Goal: Task Accomplishment & Management: Use online tool/utility

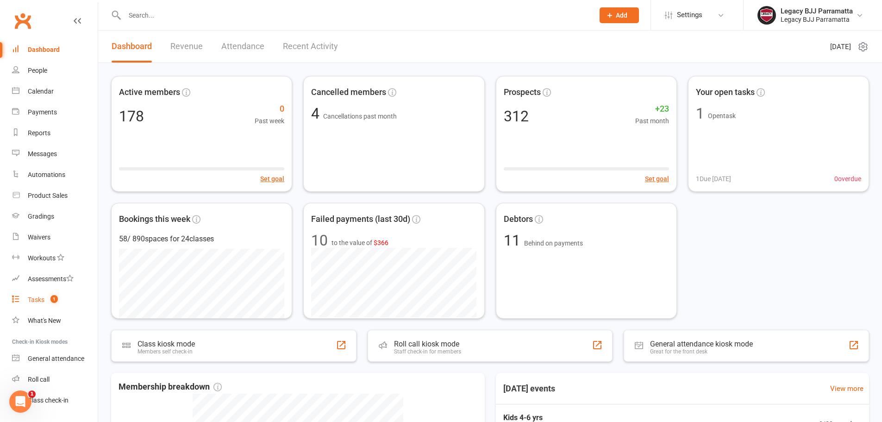
click at [59, 297] on link "Tasks 1" at bounding box center [55, 299] width 86 height 21
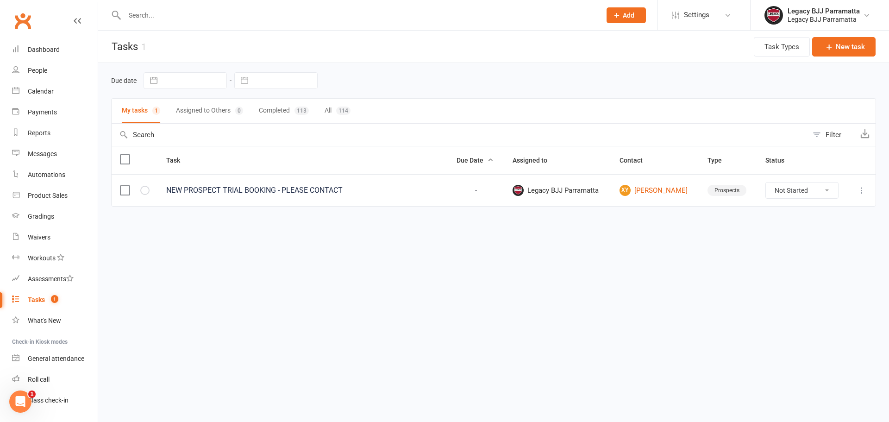
click at [669, 245] on html "Prospect Member Non-attending contact Class / event Appointment Grading event T…" at bounding box center [444, 122] width 889 height 245
click at [205, 12] on input "text" at bounding box center [358, 15] width 473 height 13
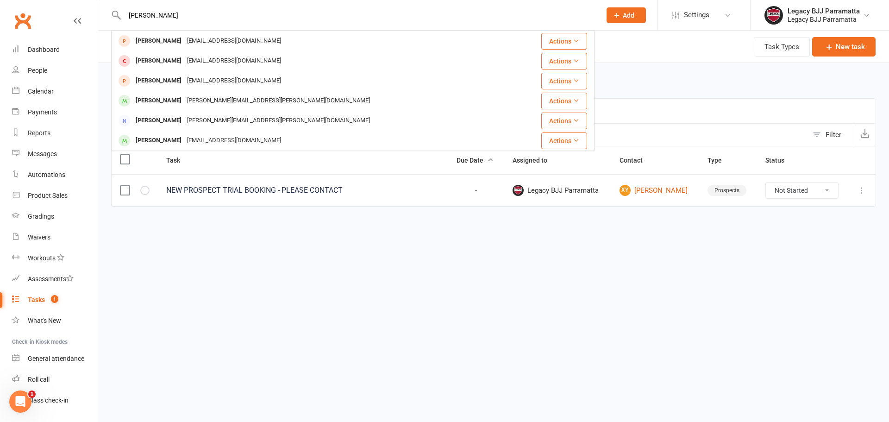
type input "[PERSON_NAME]"
click at [253, 245] on html "jenny Jenny Sum sumchoichoisum@gmail.com Actions Jennifer Motley Jennifermotley…" at bounding box center [444, 122] width 889 height 245
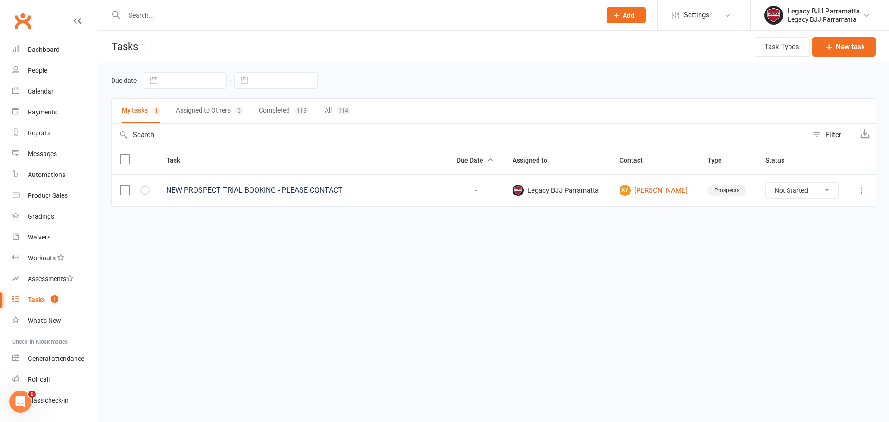
click at [171, 17] on input "text" at bounding box center [358, 15] width 473 height 13
click at [180, 19] on input "text" at bounding box center [358, 15] width 473 height 13
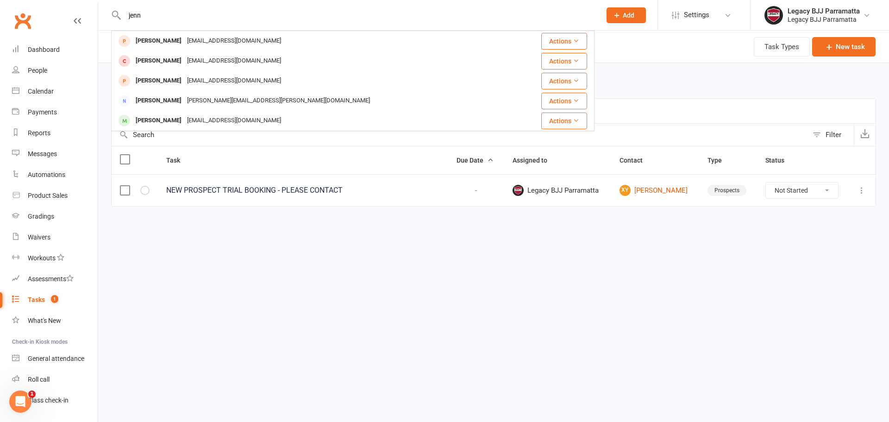
type input "jenn"
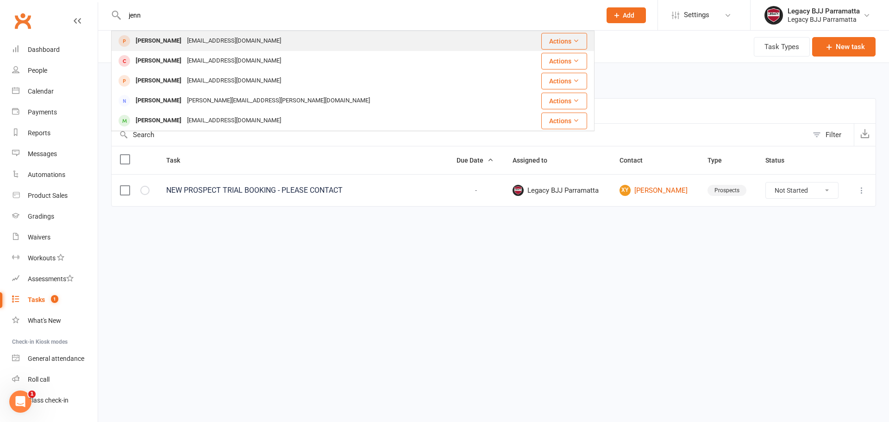
click at [184, 44] on div "sumchoichoisum@gmail.com" at bounding box center [234, 40] width 100 height 13
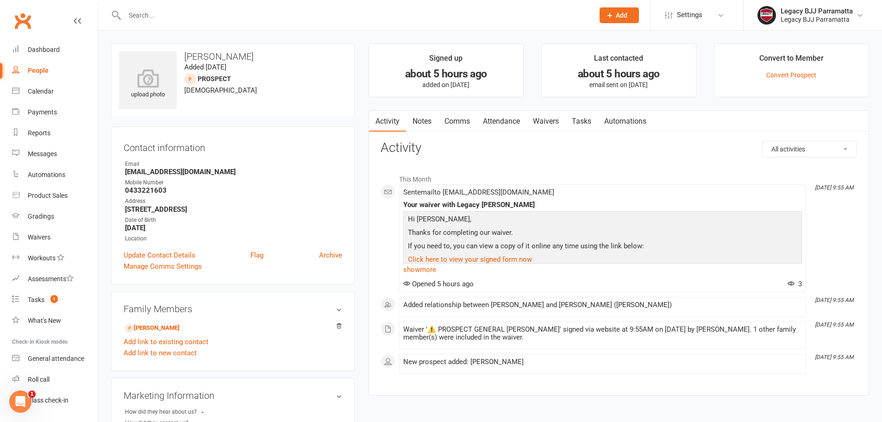
click at [327, 18] on input "text" at bounding box center [355, 15] width 466 height 13
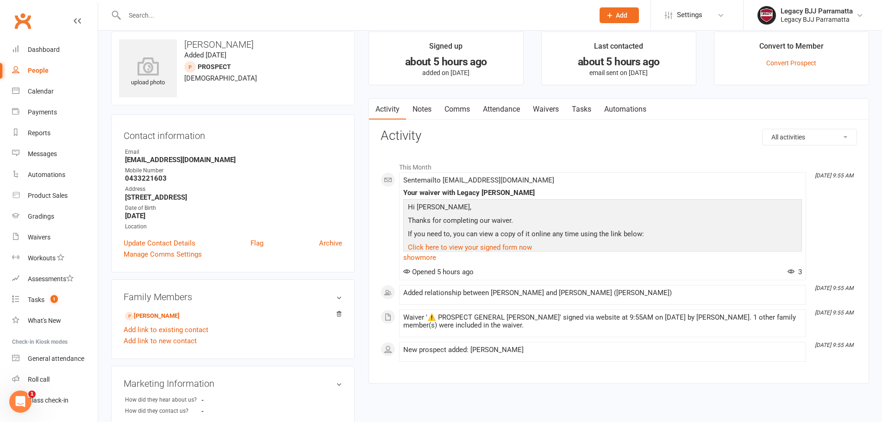
scroll to position [46, 0]
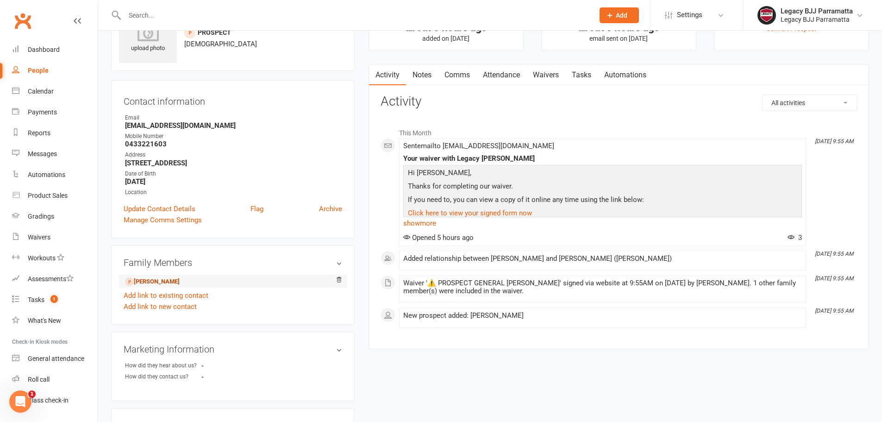
click at [147, 281] on link "Jaylen Choi - Child" at bounding box center [152, 282] width 55 height 10
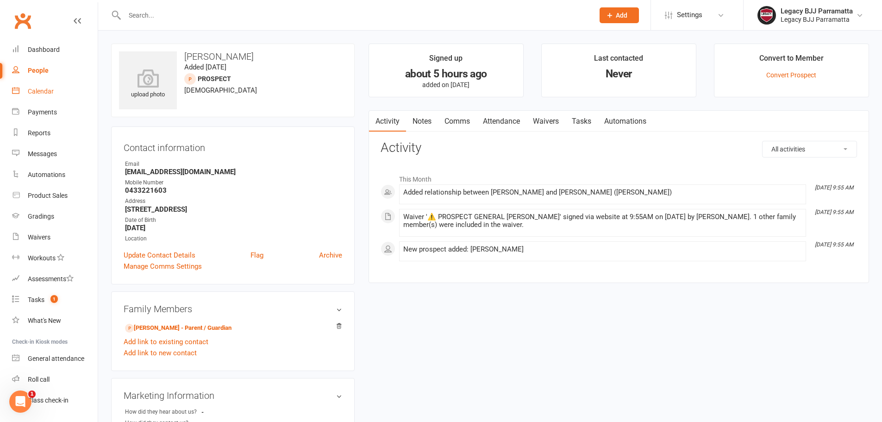
click at [31, 94] on div "Calendar" at bounding box center [41, 91] width 26 height 7
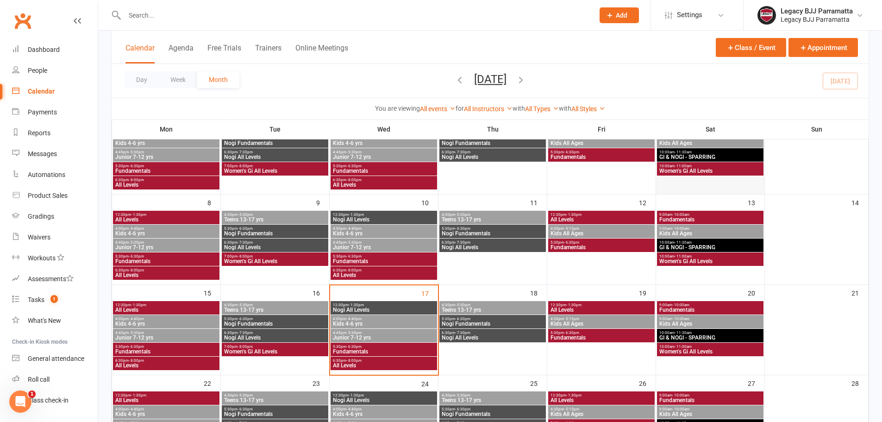
scroll to position [139, 0]
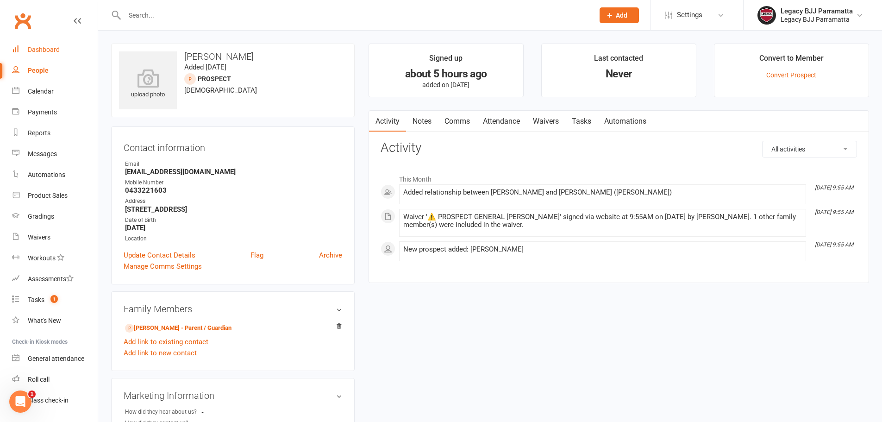
click at [63, 56] on link "Dashboard" at bounding box center [55, 49] width 86 height 21
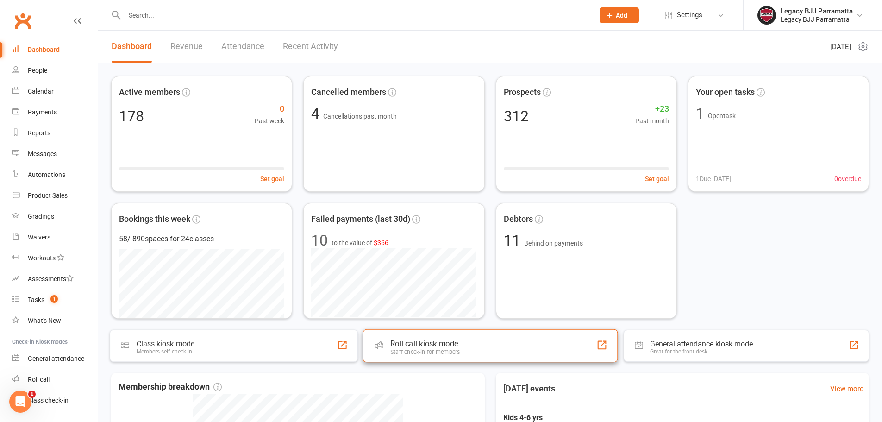
click at [406, 337] on div "Roll call kiosk mode Staff check-in for members" at bounding box center [490, 345] width 255 height 33
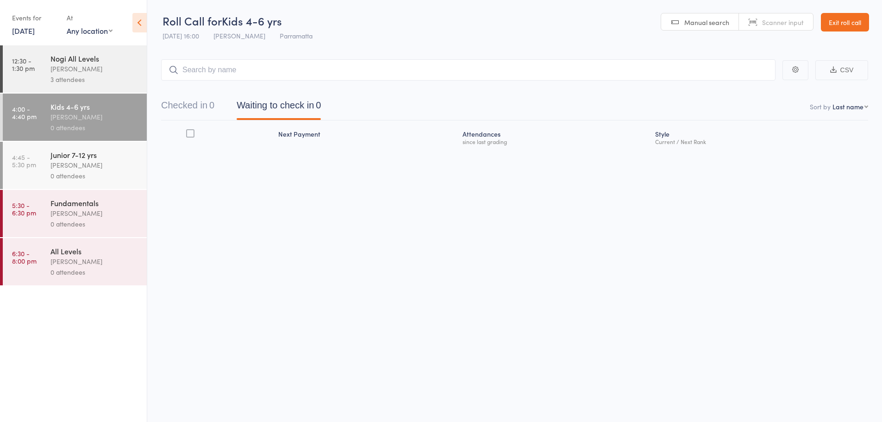
click at [35, 32] on link "17 Sep, 2025" at bounding box center [23, 30] width 23 height 10
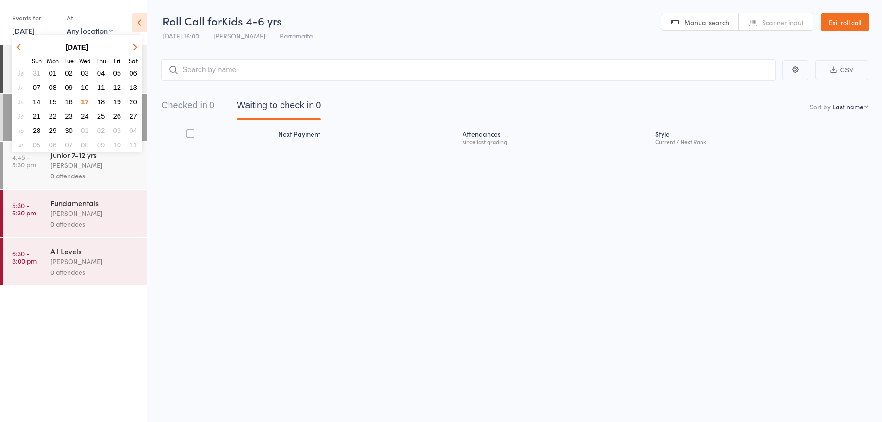
click at [119, 102] on span "19" at bounding box center [117, 102] width 8 height 8
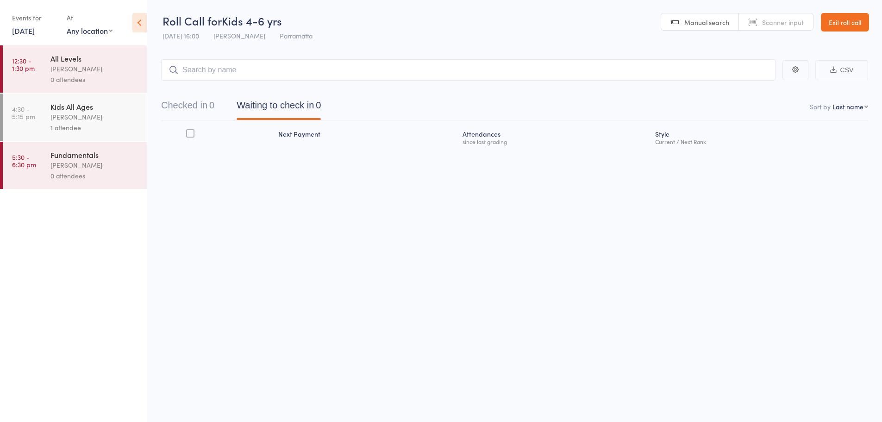
click at [119, 123] on div "1 attendee" at bounding box center [94, 127] width 88 height 11
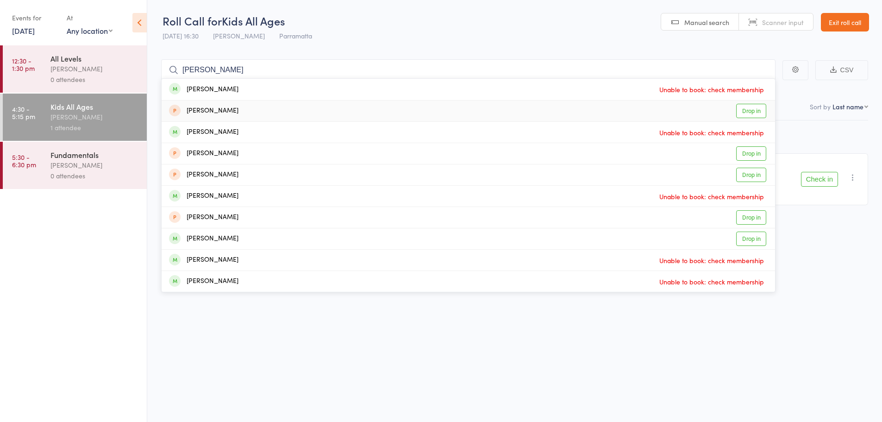
type input "jay"
click at [748, 115] on link "Drop in" at bounding box center [751, 111] width 30 height 14
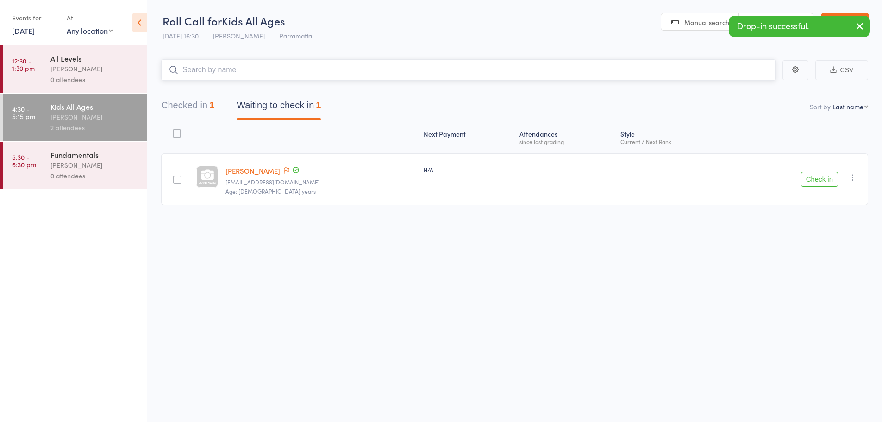
click at [176, 98] on button "Checked in 1" at bounding box center [187, 107] width 53 height 25
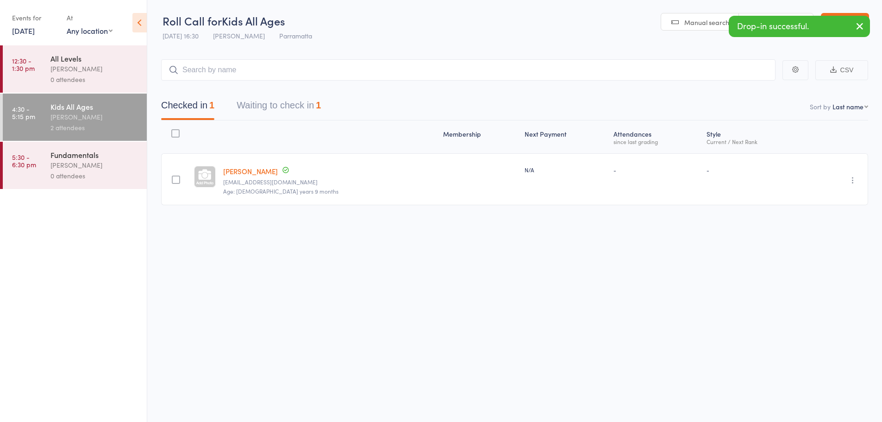
click at [851, 182] on icon "button" at bounding box center [853, 180] width 9 height 9
click at [848, 200] on li "Undo check-in" at bounding box center [820, 199] width 76 height 12
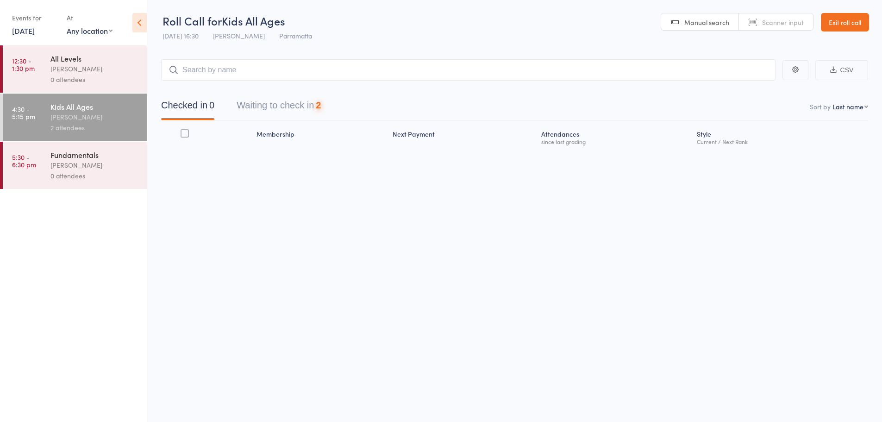
click at [311, 107] on button "Waiting to check in 2" at bounding box center [279, 107] width 84 height 25
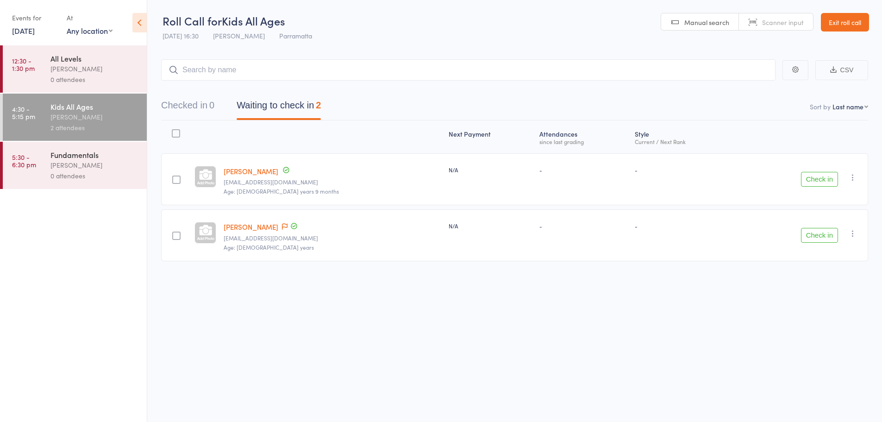
click at [140, 15] on icon at bounding box center [139, 22] width 14 height 19
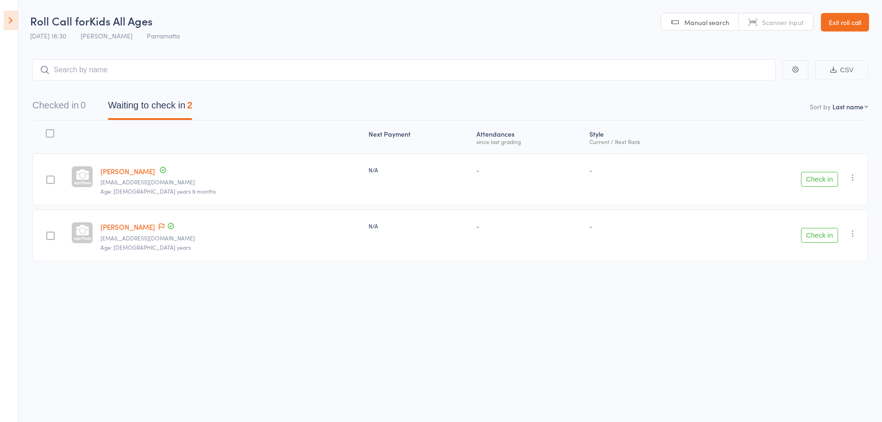
click at [9, 26] on icon at bounding box center [11, 20] width 14 height 19
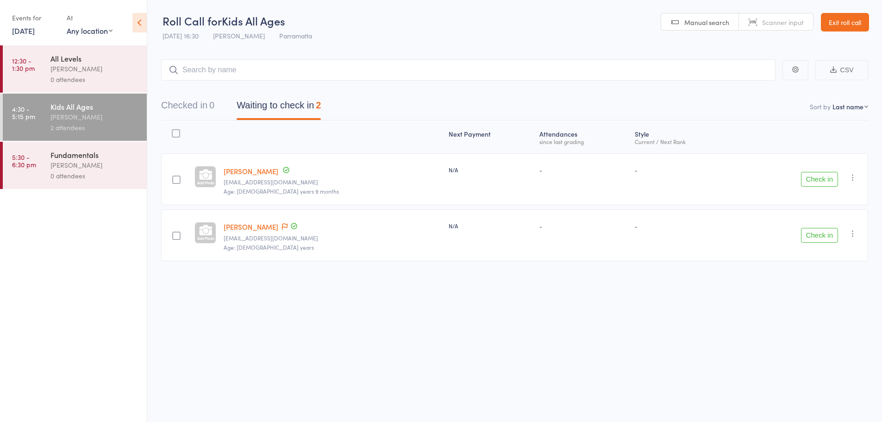
click at [854, 24] on link "Exit roll call" at bounding box center [845, 22] width 48 height 19
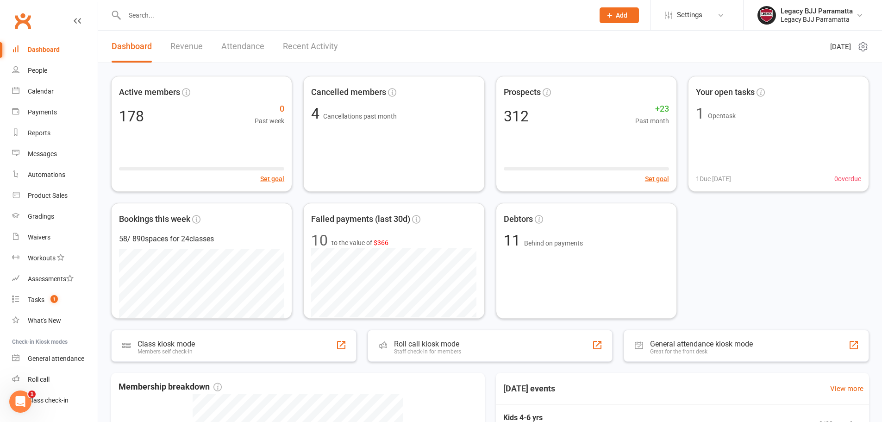
click at [207, 22] on div at bounding box center [349, 15] width 477 height 30
click at [207, 17] on input "text" at bounding box center [355, 15] width 466 height 13
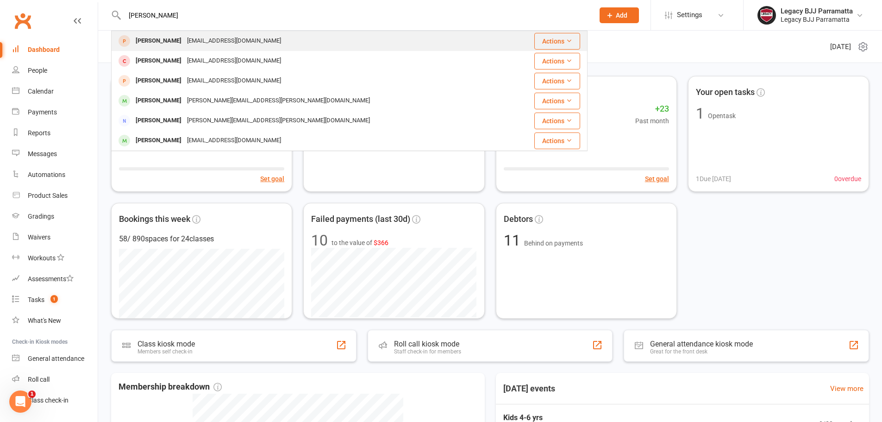
type input "jenny"
click at [205, 36] on div "sumchoichoisum@gmail.com" at bounding box center [234, 40] width 100 height 13
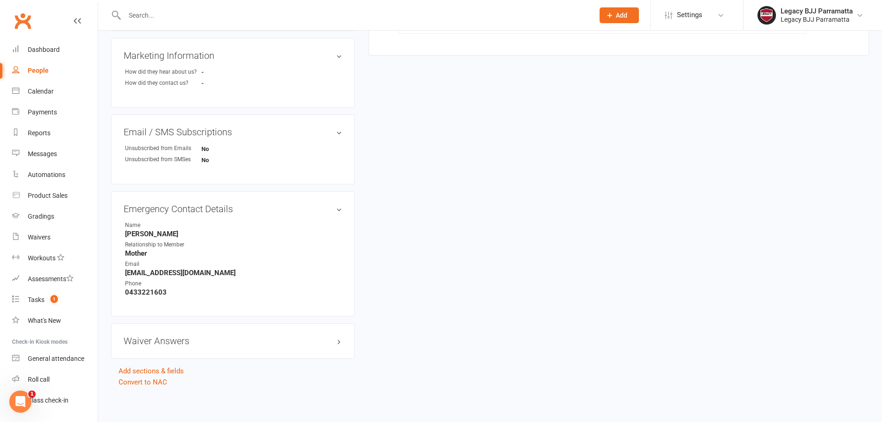
scroll to position [342, 0]
click at [134, 379] on link "Convert to NAC" at bounding box center [143, 380] width 49 height 8
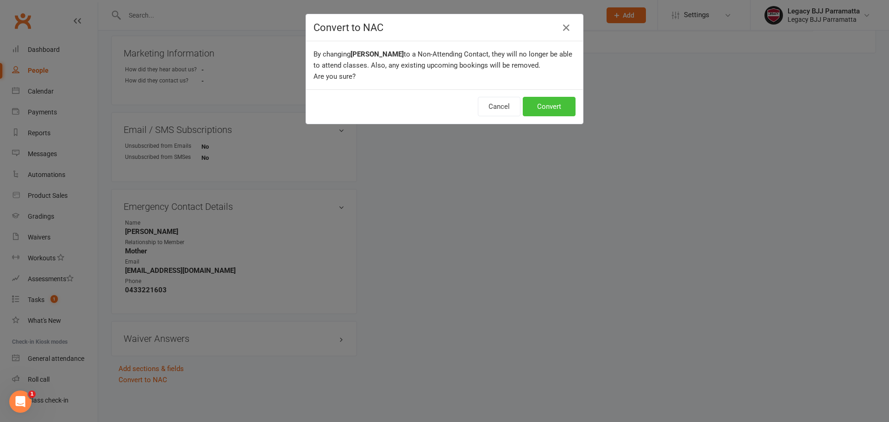
click at [567, 110] on button "Convert" at bounding box center [549, 106] width 53 height 19
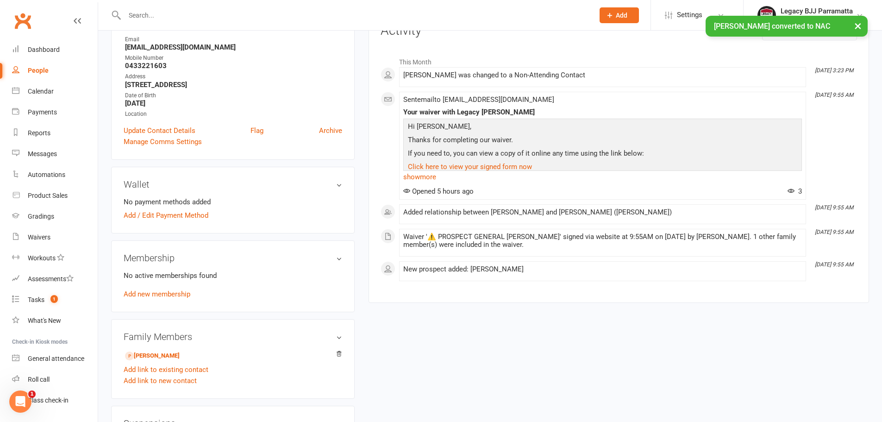
scroll to position [139, 0]
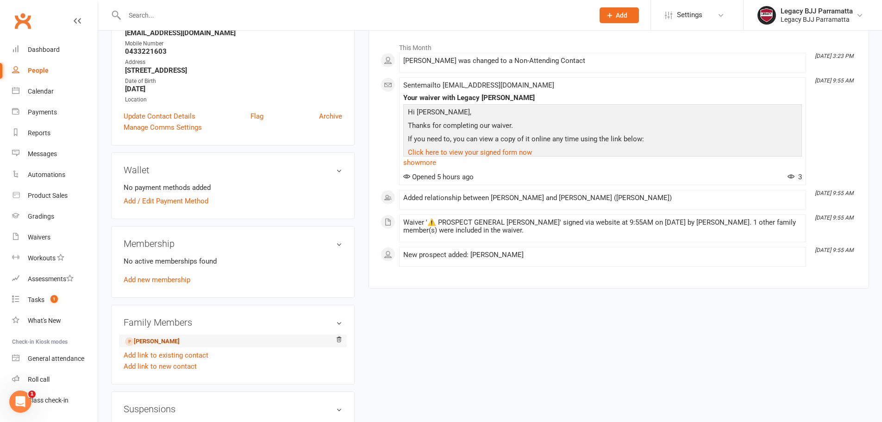
click at [161, 344] on link "Jaylen Choi - Child" at bounding box center [152, 342] width 55 height 10
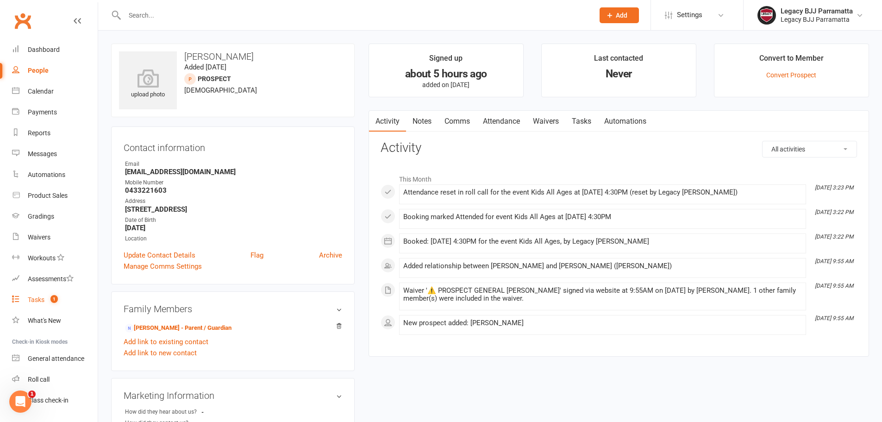
click at [58, 296] on link "Tasks 1" at bounding box center [55, 299] width 86 height 21
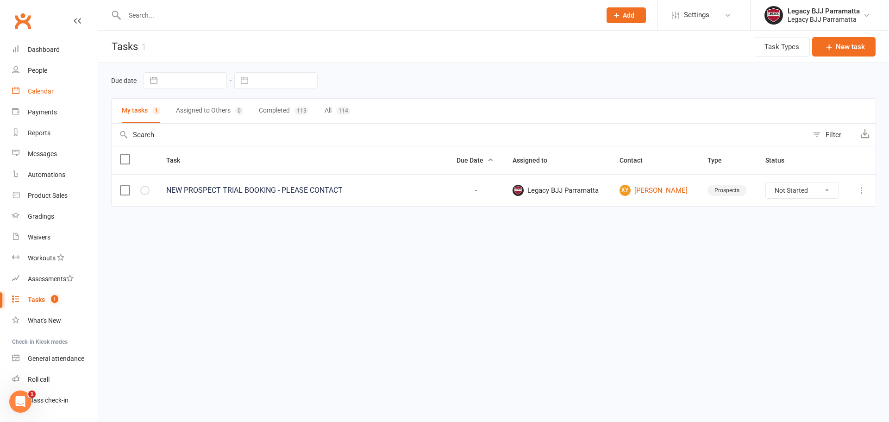
click at [67, 92] on link "Calendar" at bounding box center [55, 91] width 86 height 21
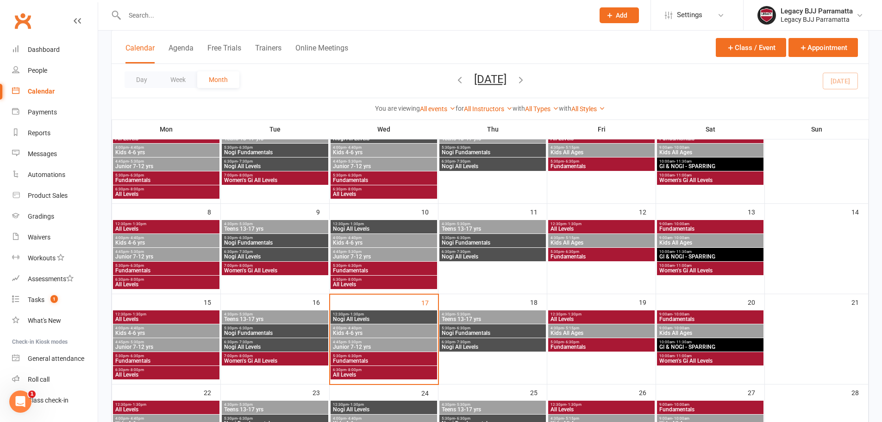
scroll to position [139, 0]
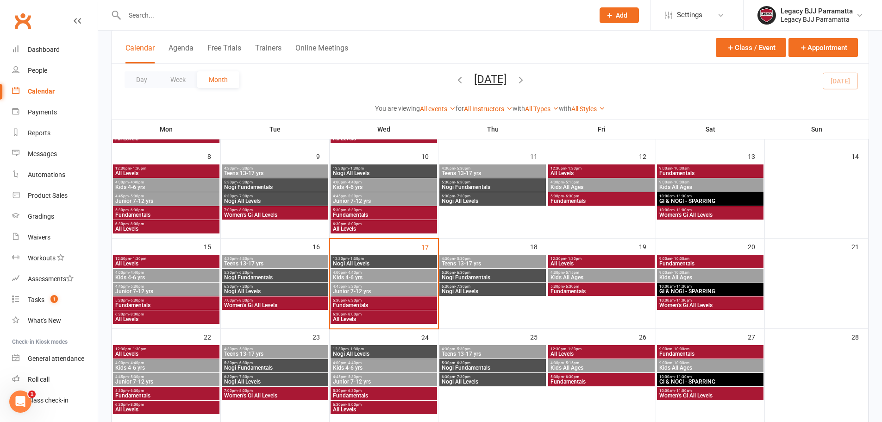
click at [425, 259] on span "12:30pm - 1:30pm" at bounding box center [384, 259] width 103 height 4
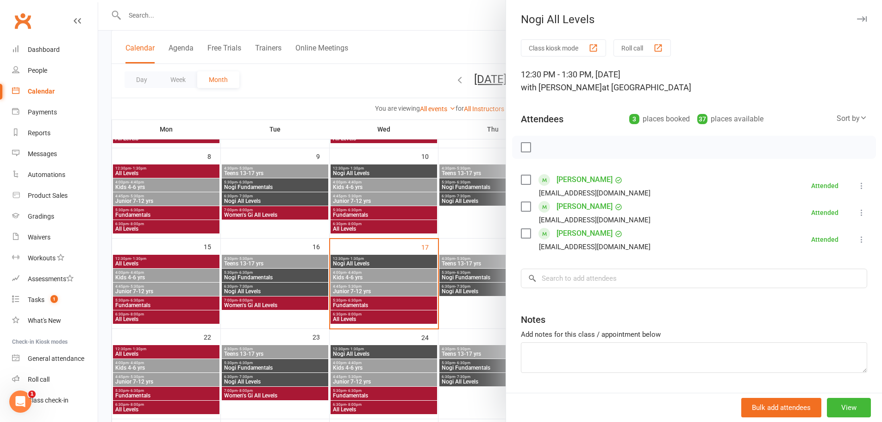
click at [406, 275] on div at bounding box center [490, 211] width 784 height 422
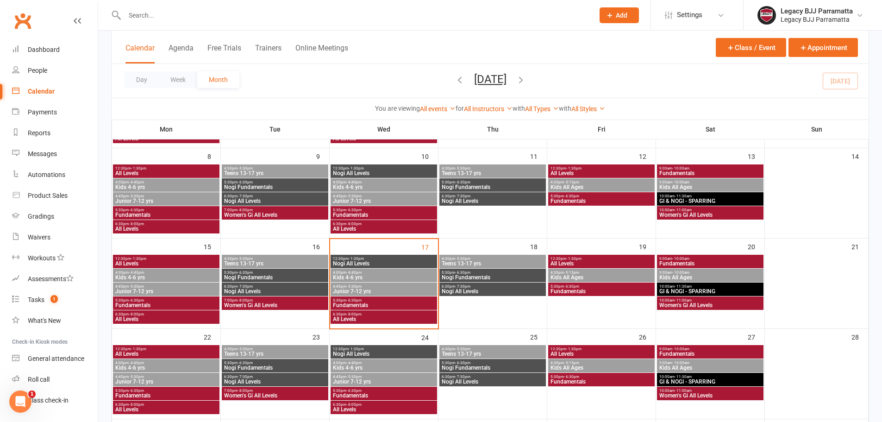
click at [403, 275] on span "Kids 4-6 yrs" at bounding box center [384, 278] width 103 height 6
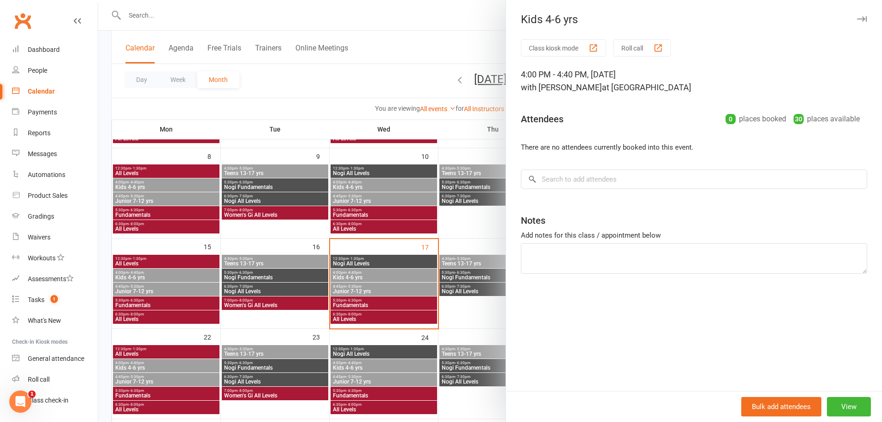
click at [399, 282] on div at bounding box center [490, 211] width 784 height 422
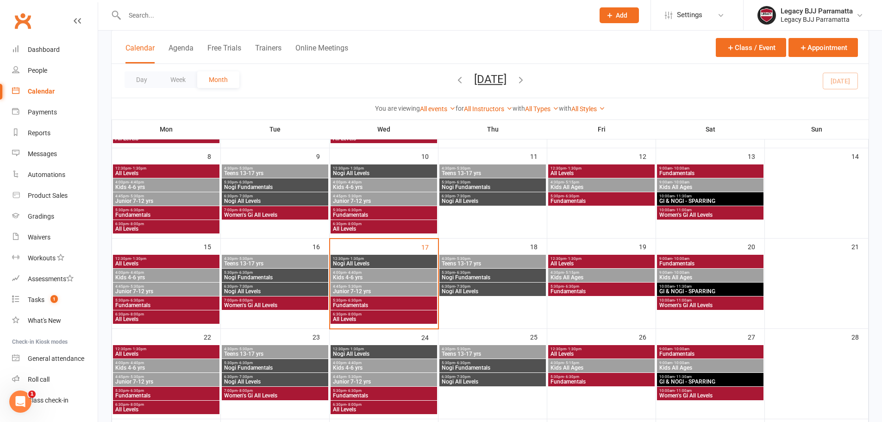
click at [396, 288] on span "4:45pm - 5:30pm" at bounding box center [384, 286] width 103 height 4
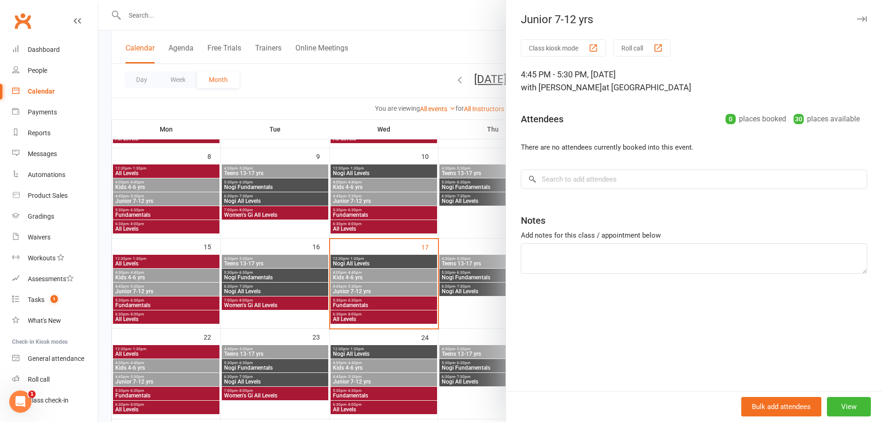
click at [394, 299] on div at bounding box center [490, 211] width 784 height 422
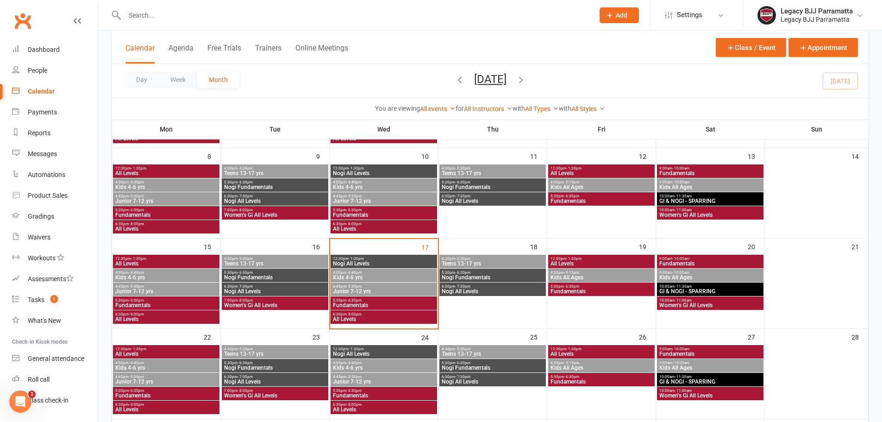
click at [394, 301] on span "5:30pm - 6:30pm" at bounding box center [384, 300] width 103 height 4
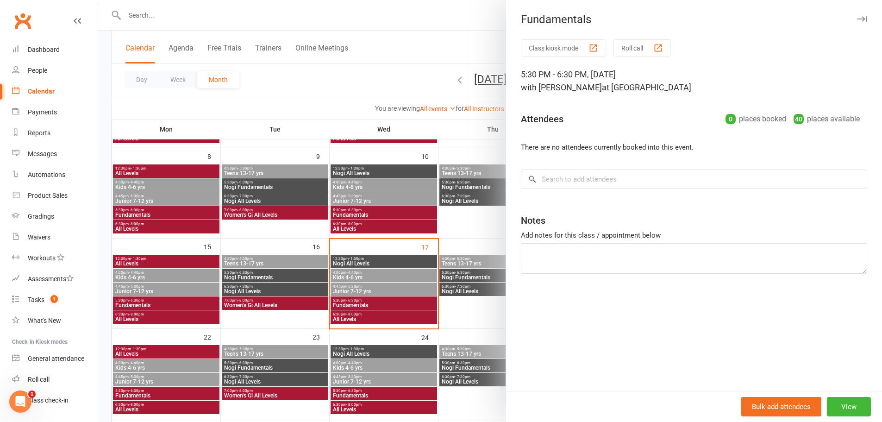
click at [389, 312] on div at bounding box center [490, 211] width 784 height 422
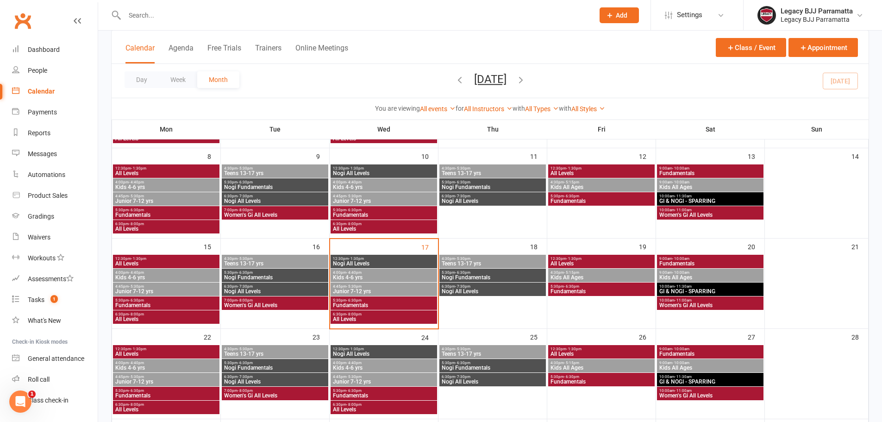
click at [387, 317] on span "All Levels" at bounding box center [384, 319] width 103 height 6
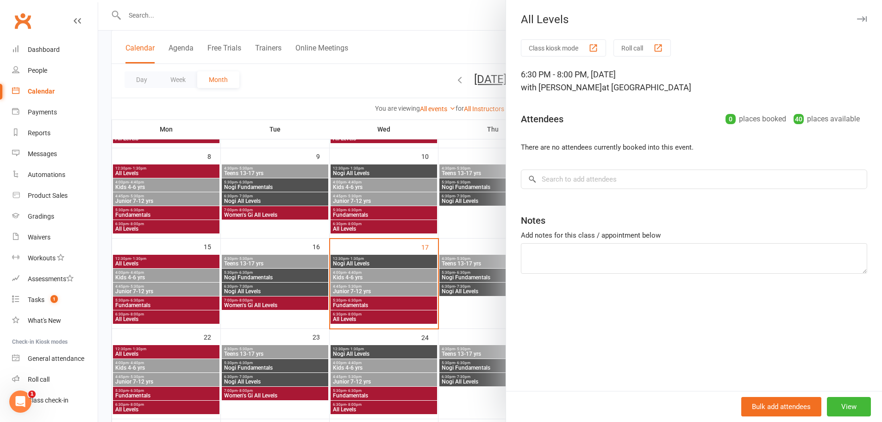
click at [436, 265] on div at bounding box center [490, 211] width 784 height 422
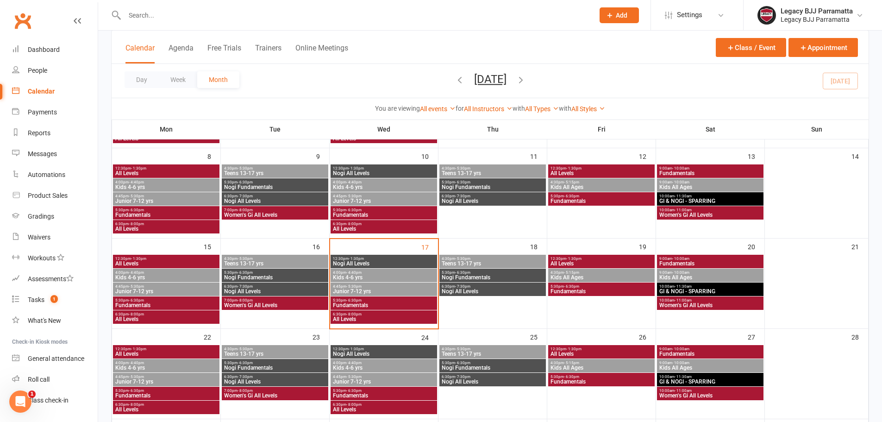
click at [448, 264] on span "Teens 13-17 yrs" at bounding box center [492, 264] width 103 height 6
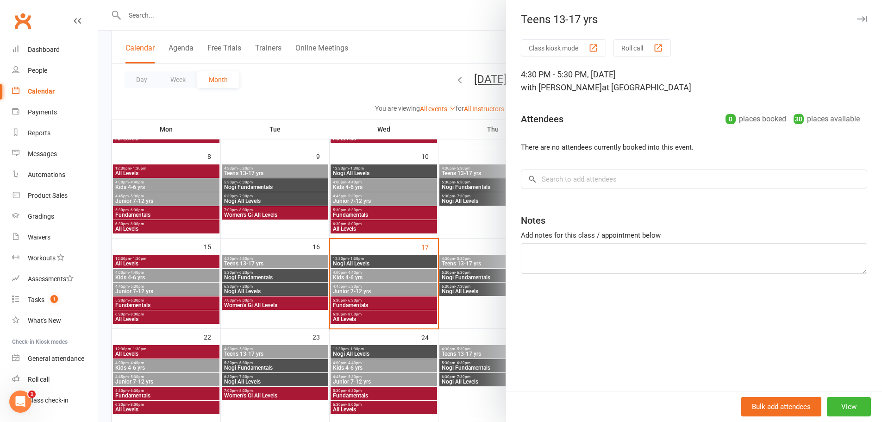
click at [448, 264] on div at bounding box center [490, 211] width 784 height 422
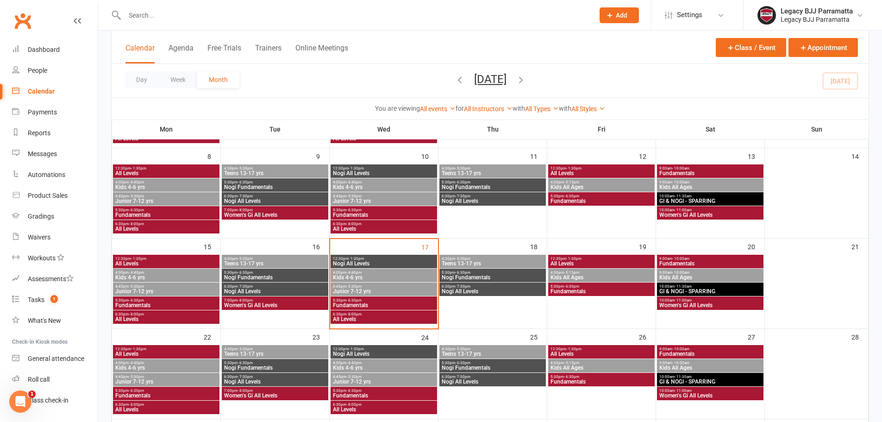
click at [450, 278] on span "Nogi Fundamentals" at bounding box center [492, 278] width 103 height 6
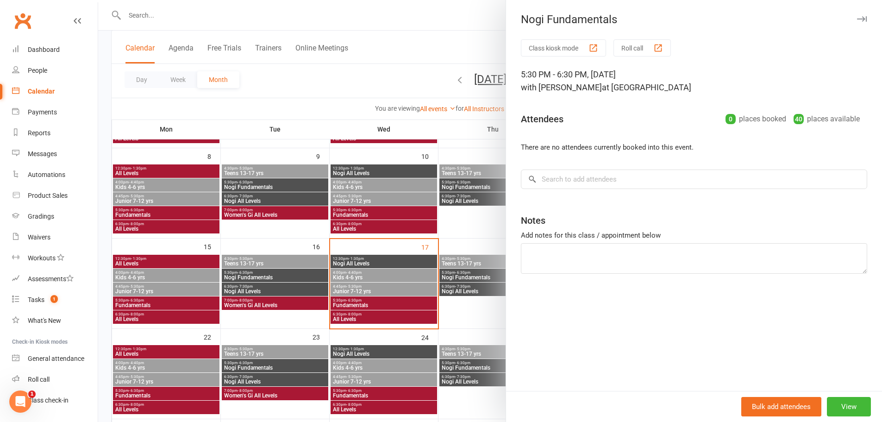
click at [450, 289] on div at bounding box center [490, 211] width 784 height 422
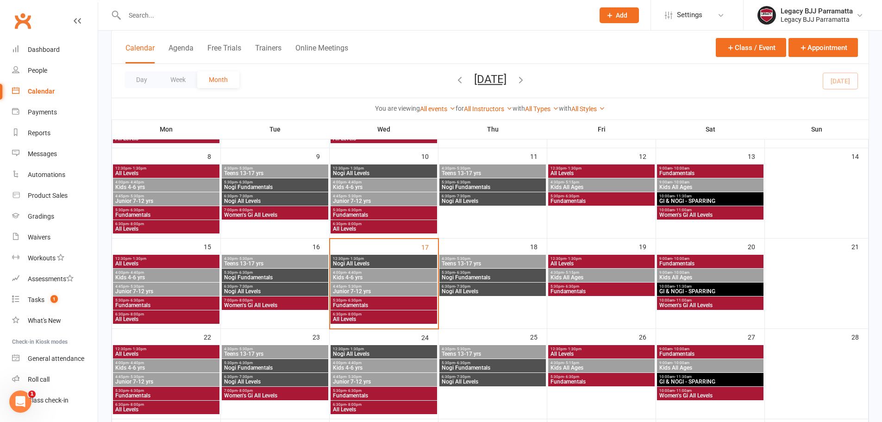
click at [450, 289] on span "Nogi All Levels" at bounding box center [492, 292] width 103 height 6
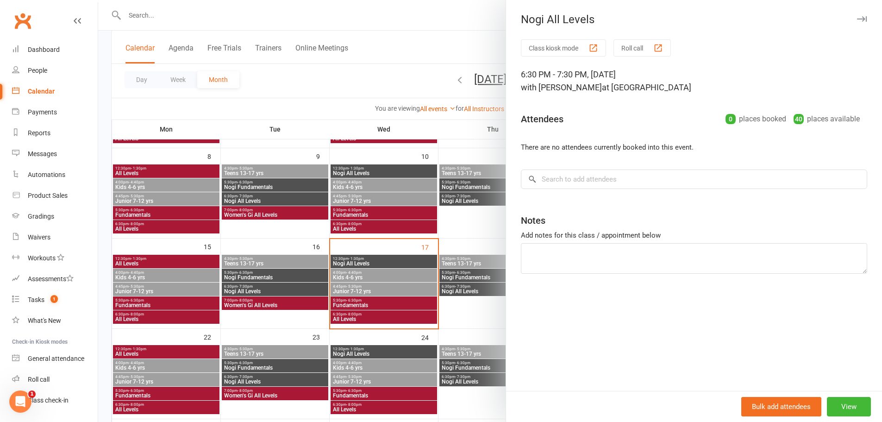
click at [470, 271] on div at bounding box center [490, 211] width 784 height 422
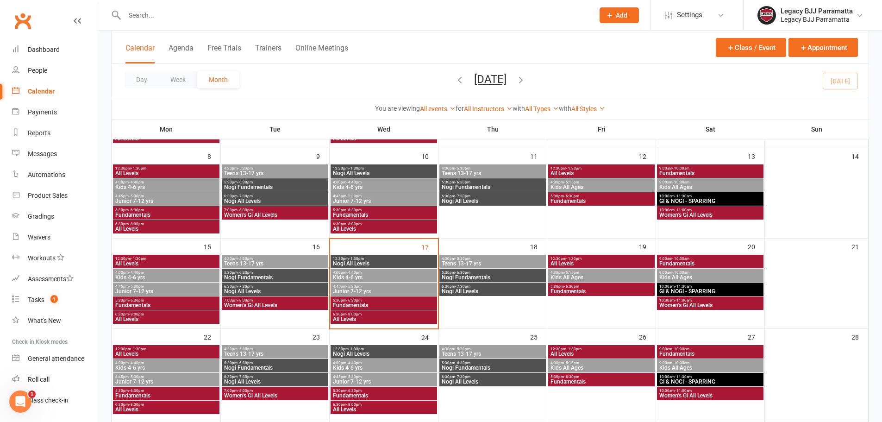
click at [560, 259] on span "12:30pm - 1:30pm" at bounding box center [601, 259] width 103 height 4
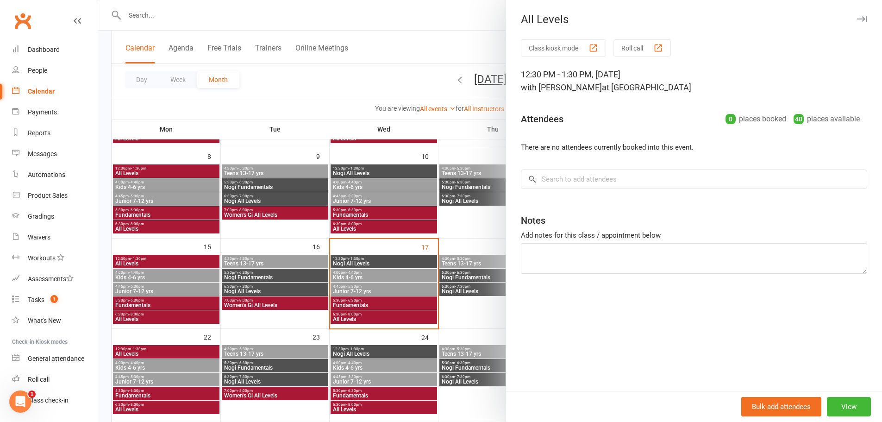
click at [483, 276] on div at bounding box center [490, 211] width 784 height 422
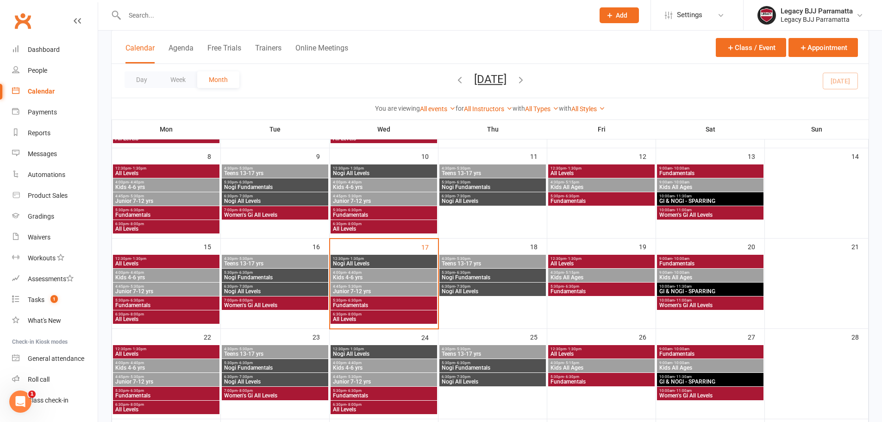
click at [562, 270] on div "4:30pm - 5:15pm Kids All Ages" at bounding box center [601, 275] width 107 height 13
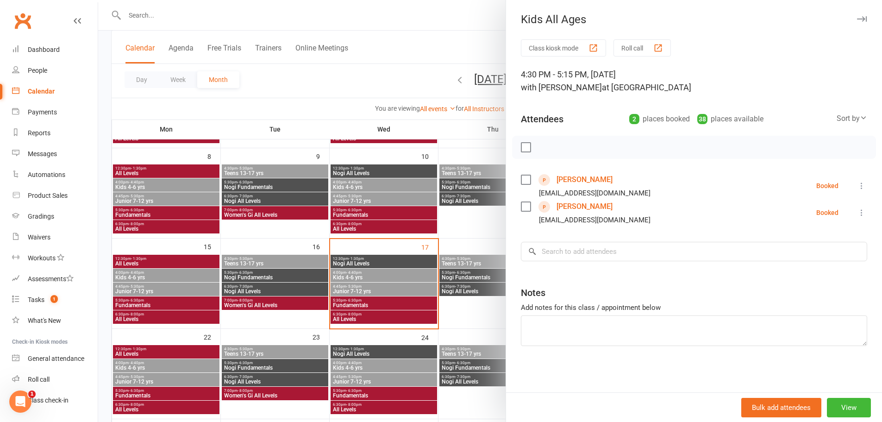
click at [489, 275] on div at bounding box center [490, 211] width 784 height 422
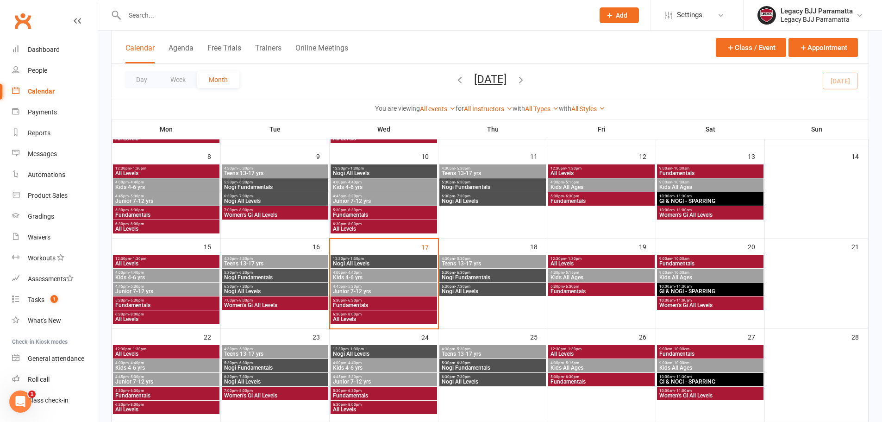
click at [565, 289] on span "Fundamentals" at bounding box center [601, 292] width 103 height 6
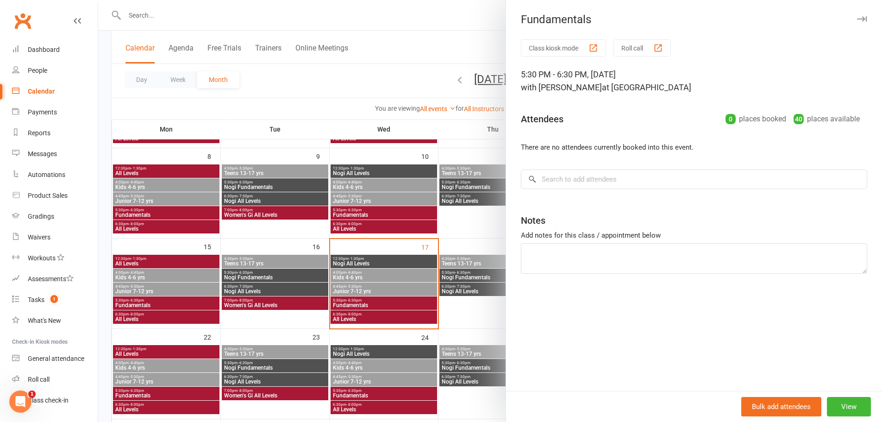
click at [458, 287] on div at bounding box center [490, 211] width 784 height 422
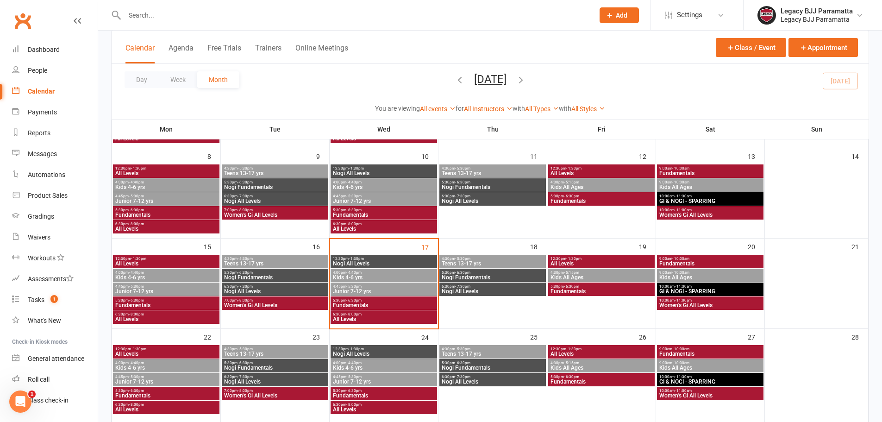
click at [675, 261] on span "Fundamentals" at bounding box center [710, 264] width 103 height 6
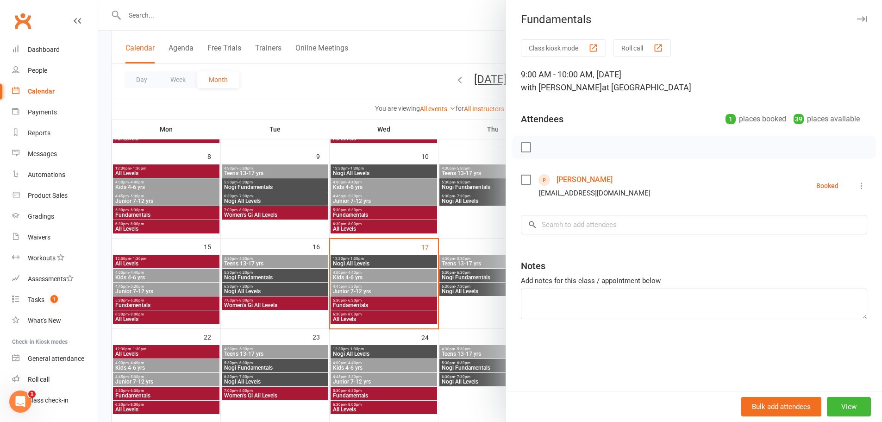
click at [465, 267] on div at bounding box center [490, 211] width 784 height 422
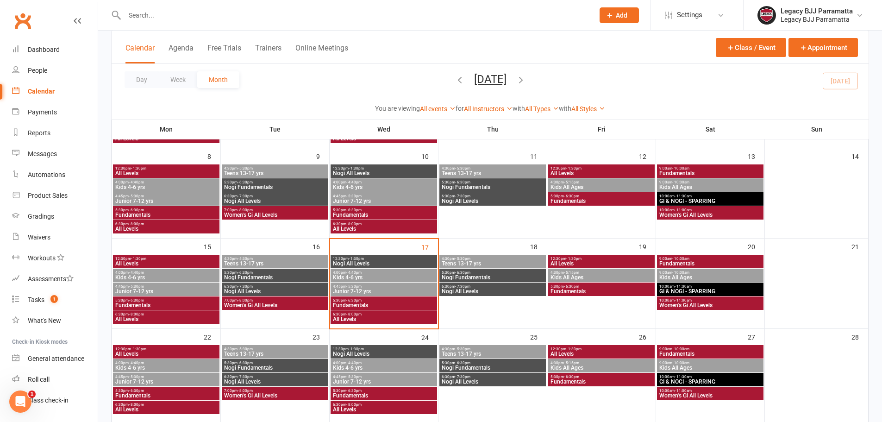
click at [696, 273] on span "9:00am - 10:00am" at bounding box center [710, 272] width 103 height 4
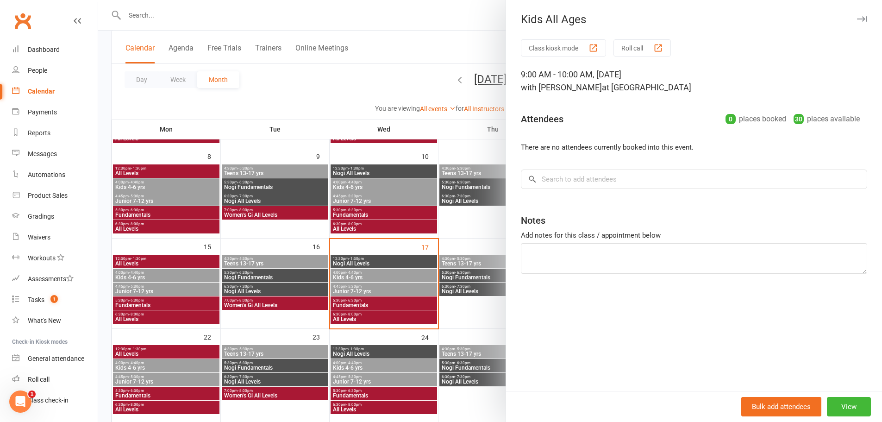
click at [468, 269] on div at bounding box center [490, 211] width 784 height 422
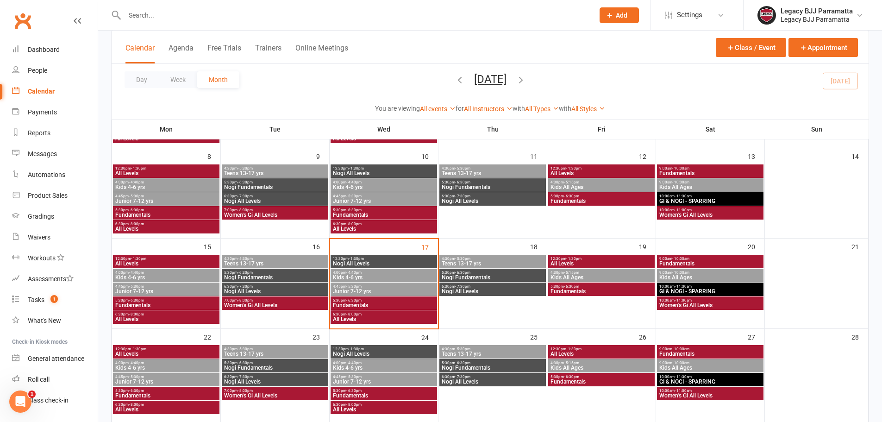
click at [704, 290] on span "GI & NOGI - SPARRING" at bounding box center [710, 292] width 103 height 6
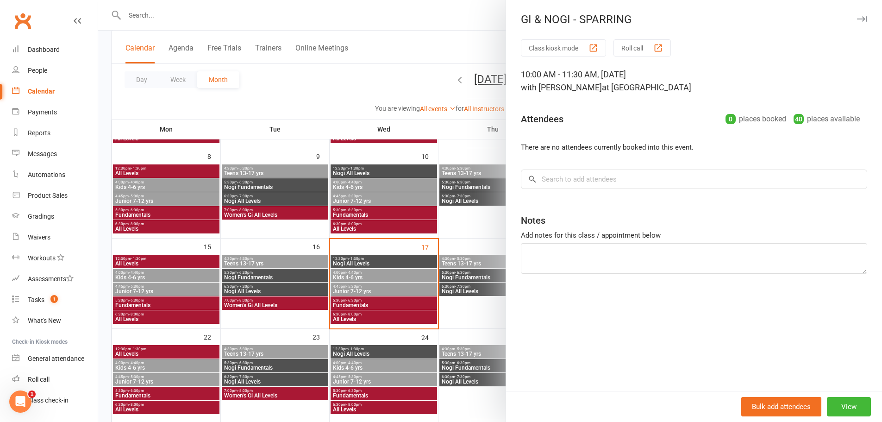
click at [420, 273] on div at bounding box center [490, 211] width 784 height 422
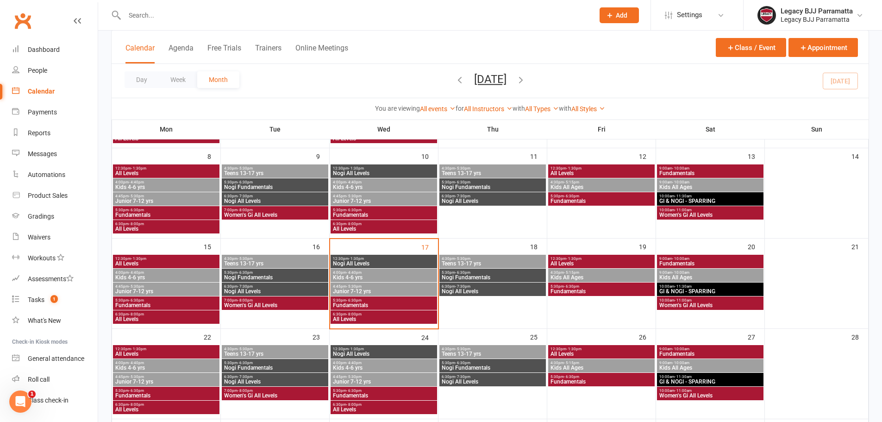
click at [699, 273] on span "9:00am - 10:00am" at bounding box center [710, 272] width 103 height 4
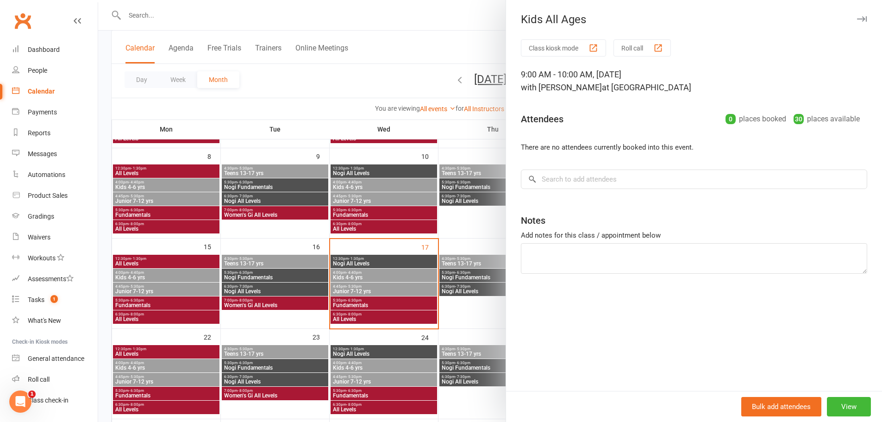
click at [475, 277] on div at bounding box center [490, 211] width 784 height 422
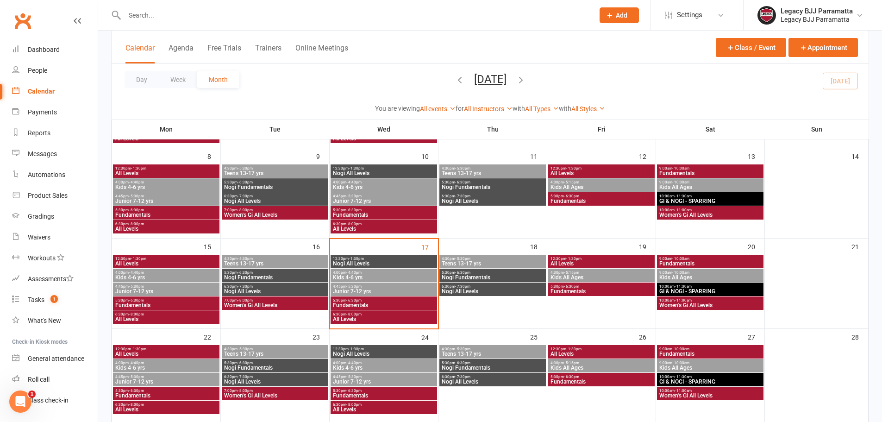
click at [702, 306] on span "Women's Gi All Levels" at bounding box center [710, 305] width 103 height 6
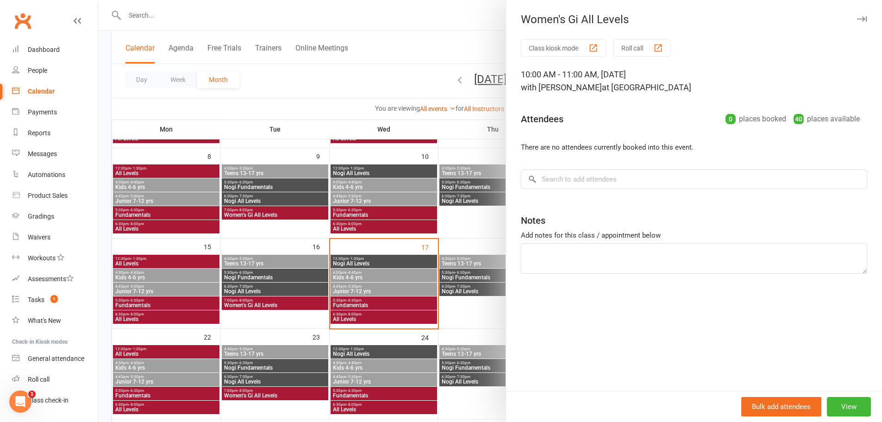
click at [422, 290] on div at bounding box center [490, 211] width 784 height 422
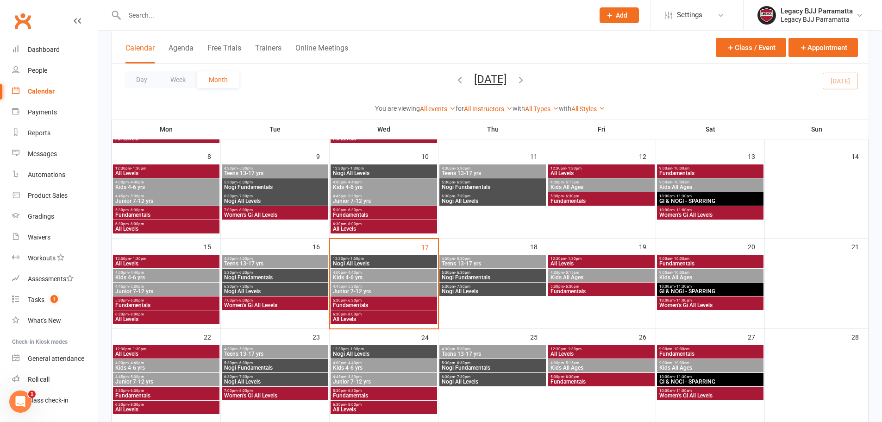
click at [465, 260] on span "- 5:30pm" at bounding box center [462, 259] width 15 height 4
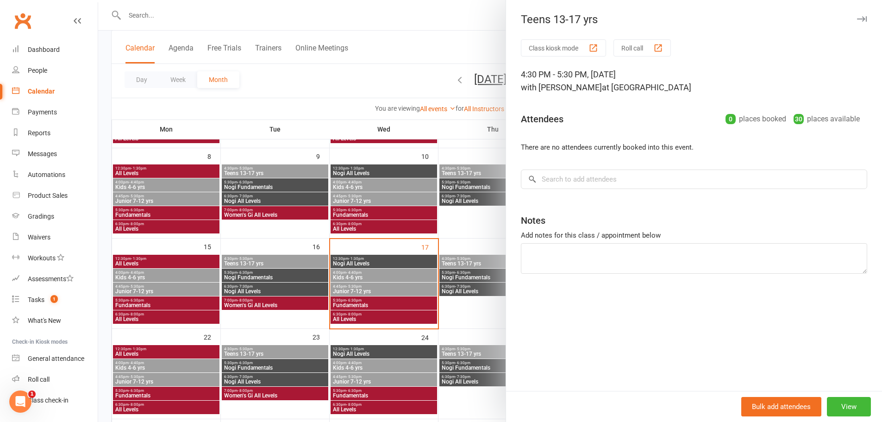
click at [444, 267] on div at bounding box center [490, 211] width 784 height 422
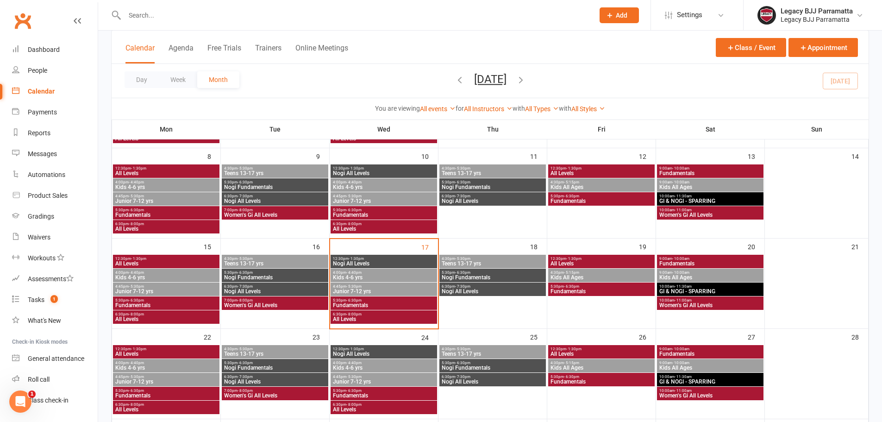
click at [470, 283] on div "6:30pm - 7:30pm Nogi All Levels" at bounding box center [493, 289] width 107 height 13
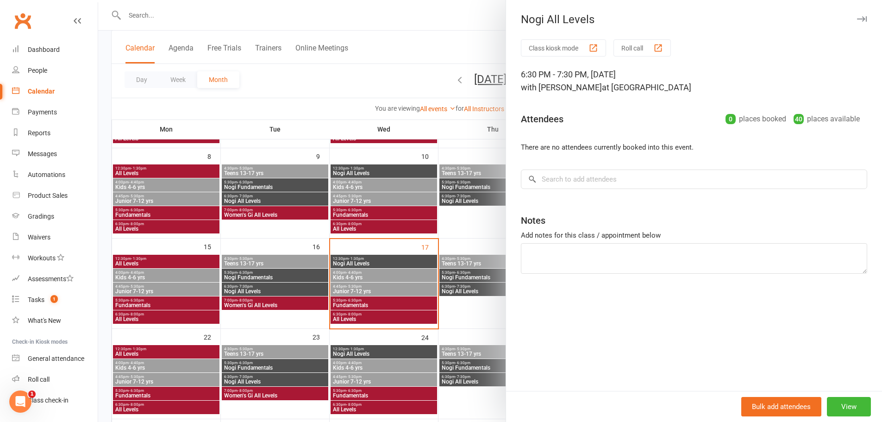
click at [470, 283] on div at bounding box center [490, 211] width 784 height 422
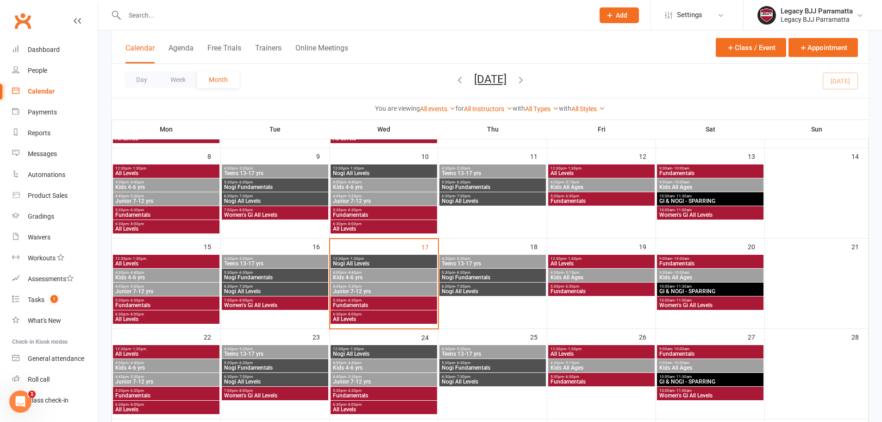
click at [569, 256] on div "12:30pm - 1:30pm All Levels" at bounding box center [601, 261] width 107 height 13
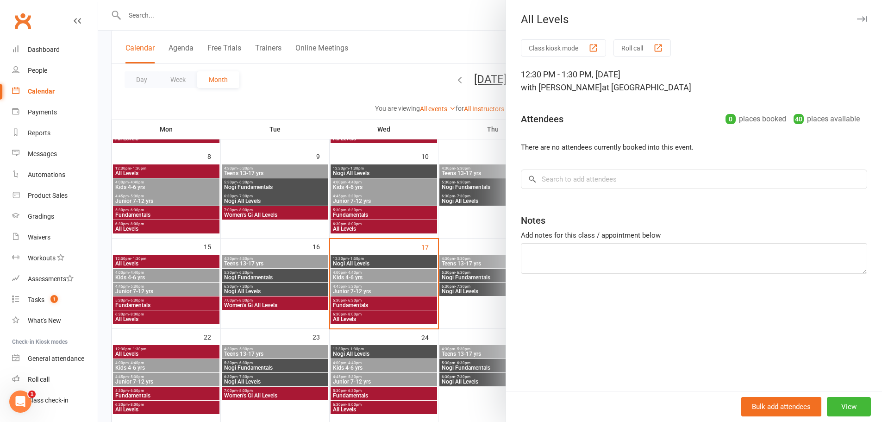
click at [459, 272] on div at bounding box center [490, 211] width 784 height 422
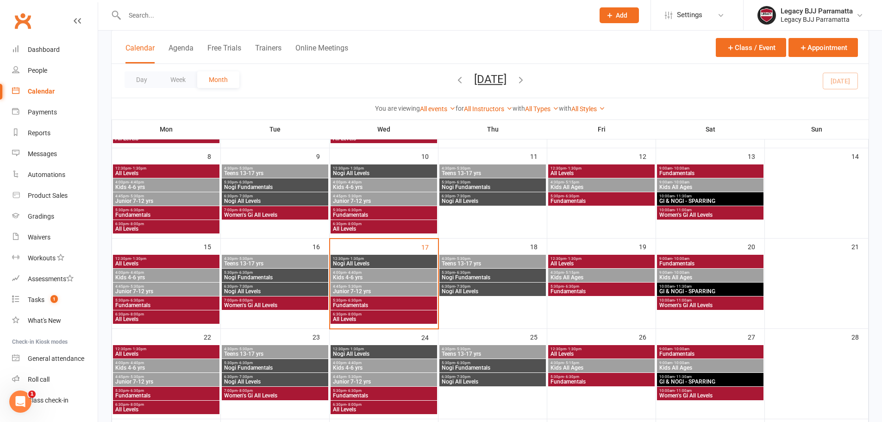
click at [637, 278] on span "Kids All Ages" at bounding box center [601, 278] width 103 height 6
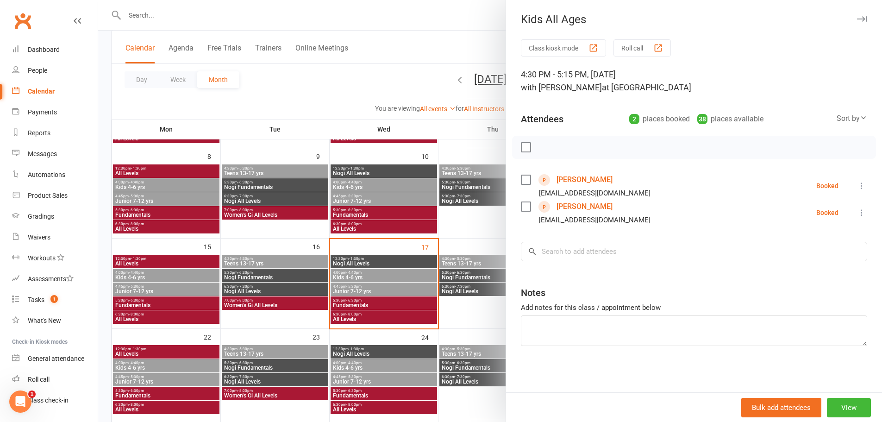
click at [444, 280] on div at bounding box center [490, 211] width 784 height 422
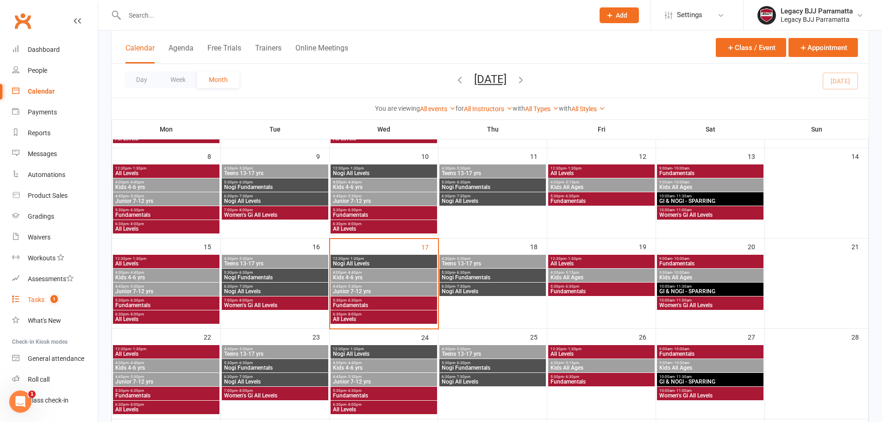
click at [33, 309] on link "Tasks 1" at bounding box center [55, 299] width 86 height 21
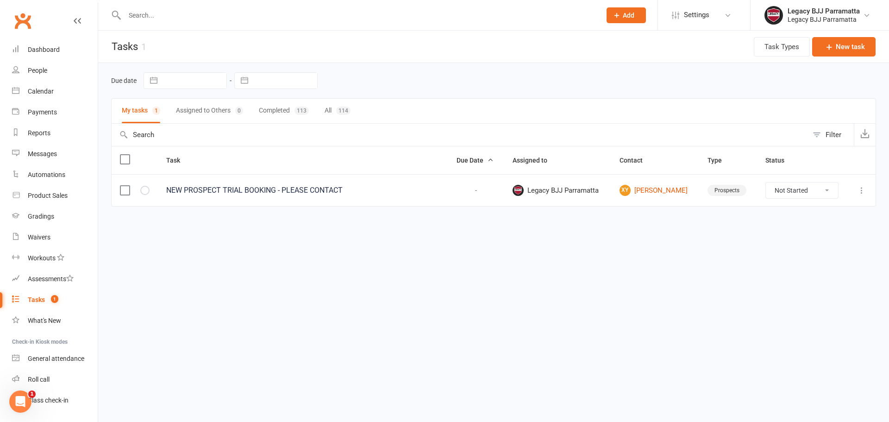
click at [860, 186] on icon at bounding box center [861, 190] width 9 height 9
click at [809, 242] on link "Delete" at bounding box center [821, 245] width 92 height 19
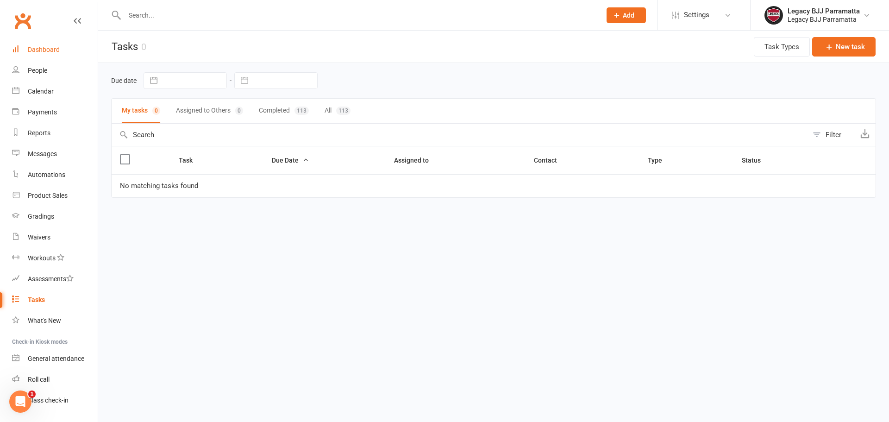
click at [76, 56] on link "Dashboard" at bounding box center [55, 49] width 86 height 21
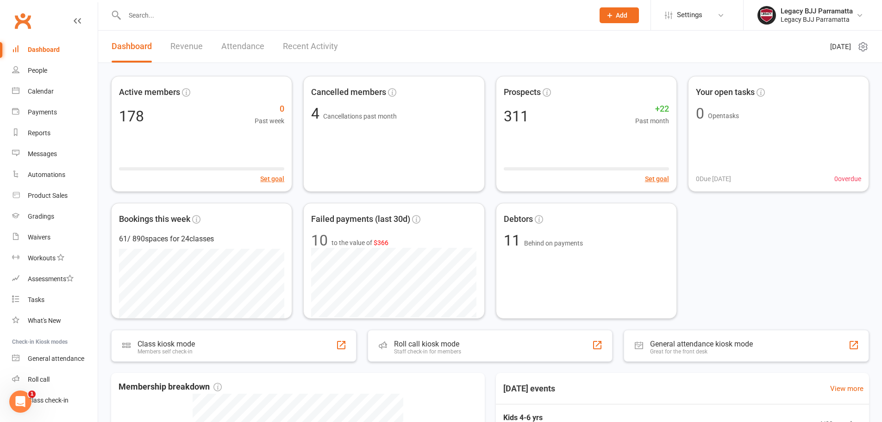
click at [49, 49] on div "Dashboard" at bounding box center [44, 49] width 32 height 7
click at [764, 265] on div "Active members 178 0 Past week Set goal Cancelled members 4 Cancellations past …" at bounding box center [490, 197] width 758 height 243
click at [465, 10] on input "text" at bounding box center [355, 15] width 466 height 13
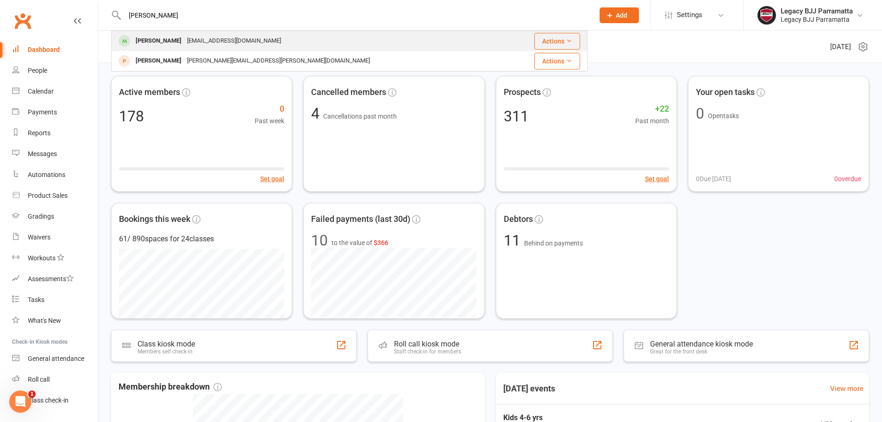
type input "arlo"
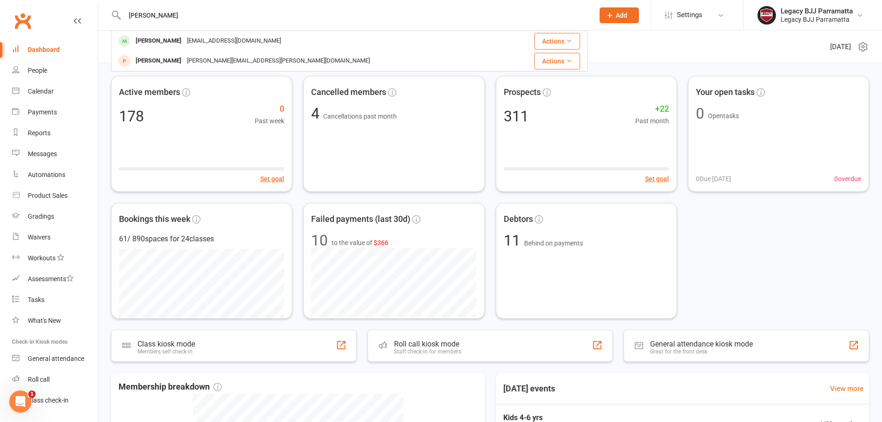
click at [359, 42] on div "Arlo Shaw p.shaw2115@gmail.com" at bounding box center [309, 40] width 395 height 19
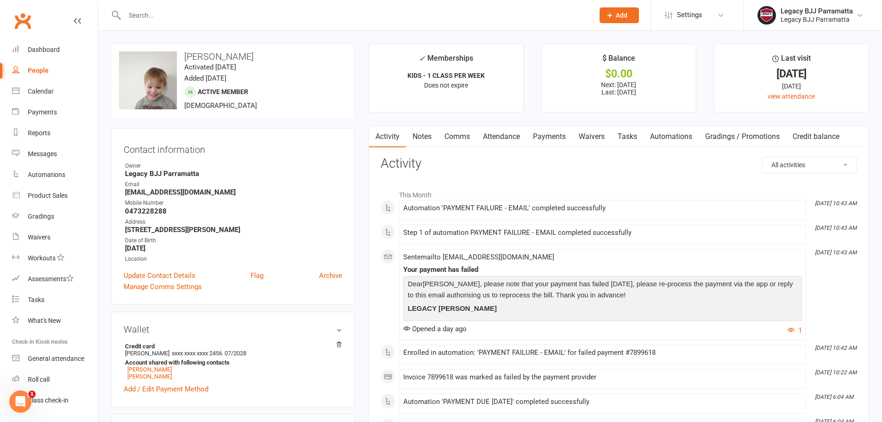
click at [567, 135] on link "Payments" at bounding box center [550, 136] width 46 height 21
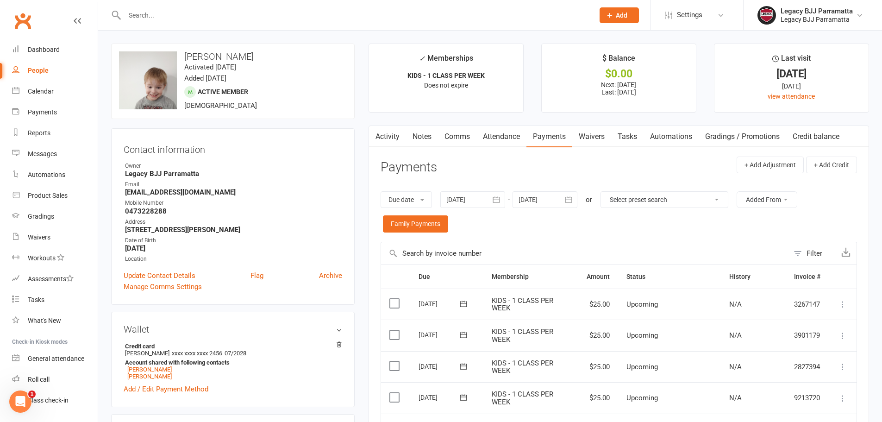
click at [170, 12] on input "text" at bounding box center [355, 15] width 466 height 13
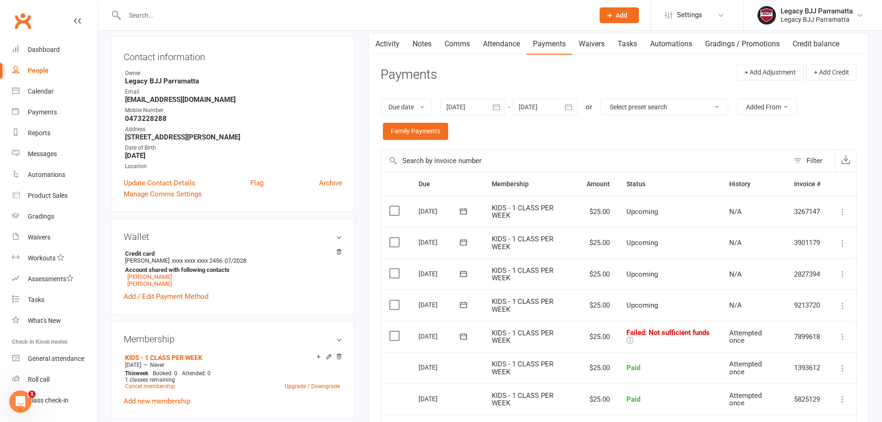
scroll to position [139, 0]
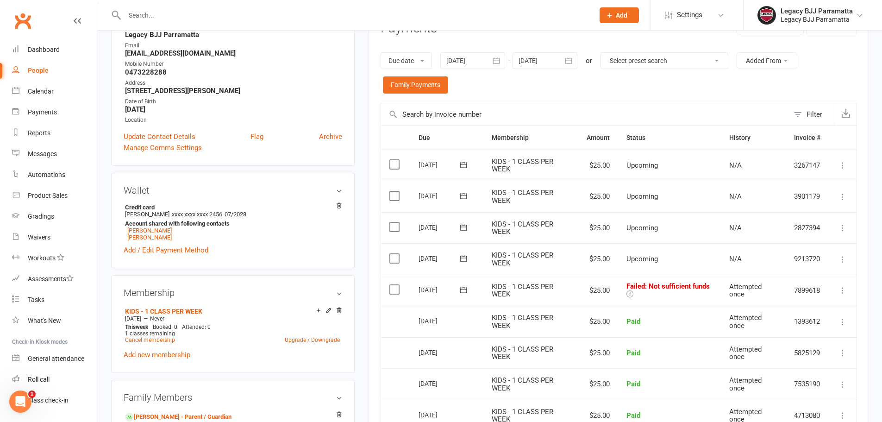
click at [558, 100] on div "Due date Due date Date paid Date failed Date settled 17 Aug 2025 August 2025 Su…" at bounding box center [619, 73] width 477 height 60
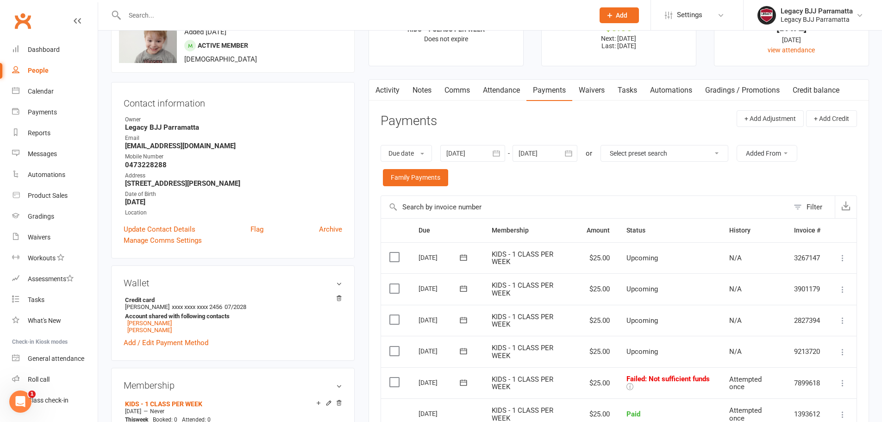
click at [555, 92] on link "Payments" at bounding box center [550, 90] width 46 height 21
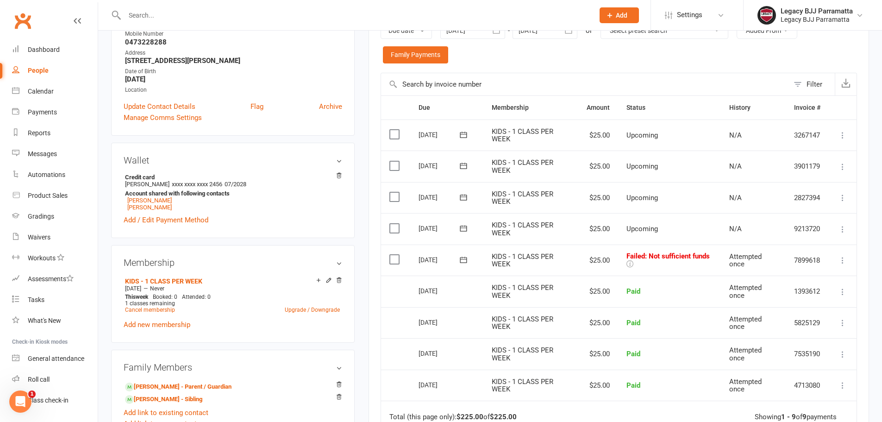
scroll to position [185, 0]
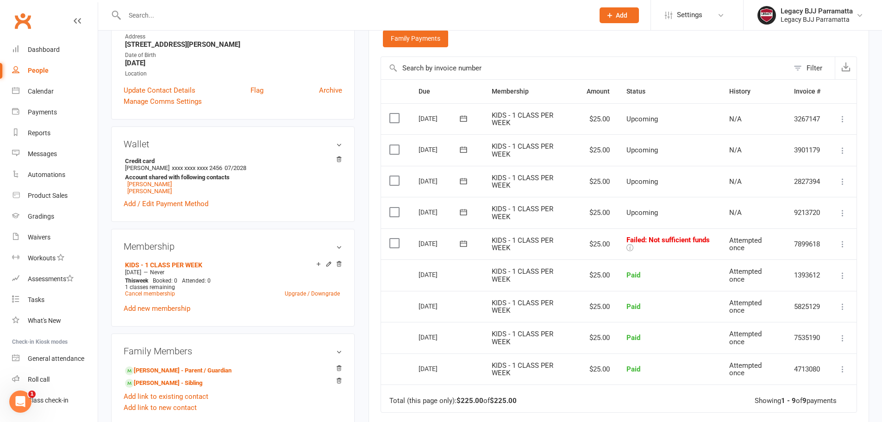
click at [866, 201] on div "Activity Notes Comms Attendance Payments Waivers Tasks Automations Gradings / P…" at bounding box center [619, 243] width 501 height 606
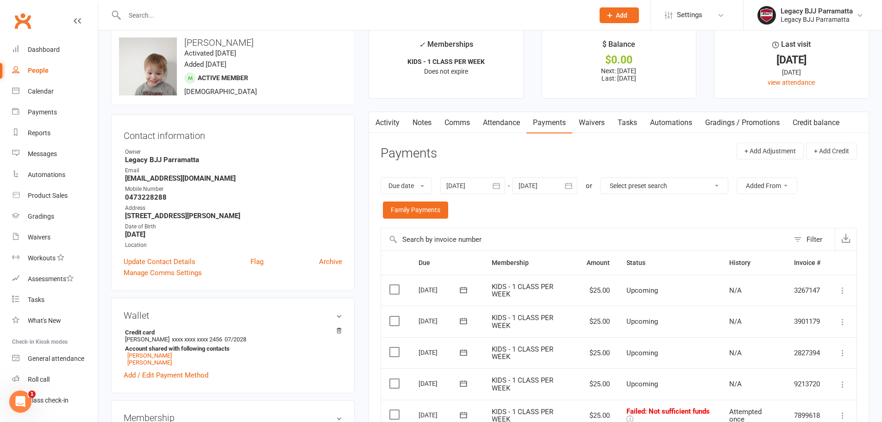
scroll to position [0, 0]
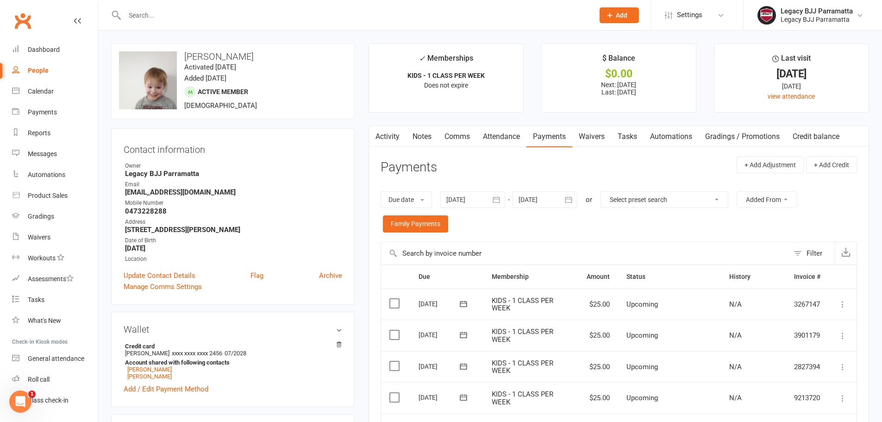
drag, startPoint x: 72, startPoint y: 23, endPoint x: 81, endPoint y: 17, distance: 10.7
click at [81, 17] on div "Clubworx" at bounding box center [49, 26] width 98 height 34
drag, startPoint x: 69, startPoint y: 24, endPoint x: 80, endPoint y: 18, distance: 12.9
click at [79, 18] on div "Clubworx" at bounding box center [49, 26] width 98 height 34
click at [59, 48] on div "Dashboard" at bounding box center [44, 49] width 32 height 7
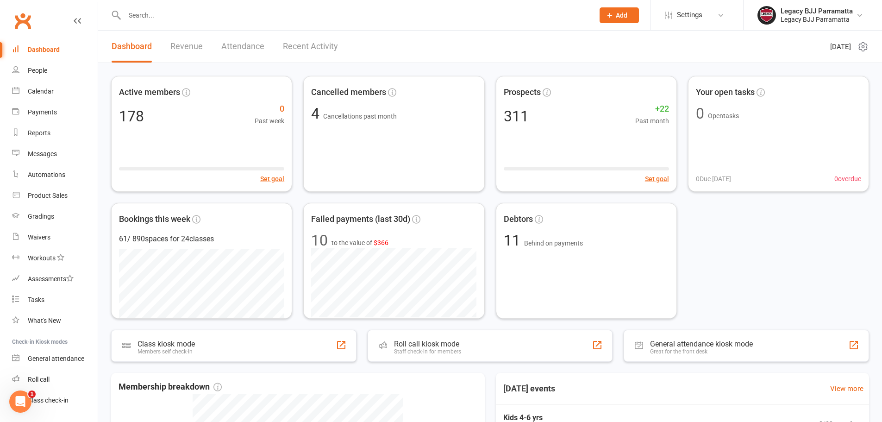
click at [723, 280] on div "Active members 178 0 Past week Set goal Cancelled members 4 Cancellations past …" at bounding box center [490, 197] width 758 height 243
click at [58, 213] on link "Gradings" at bounding box center [55, 216] width 86 height 21
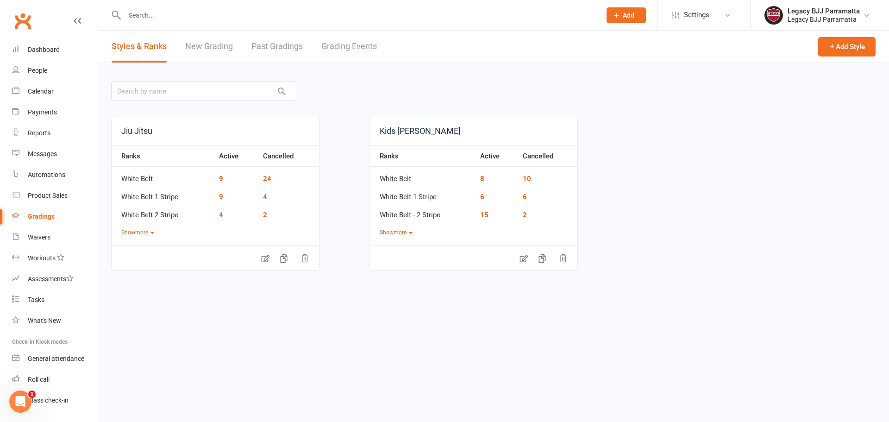
click at [262, 57] on link "Past Gradings" at bounding box center [277, 47] width 51 height 32
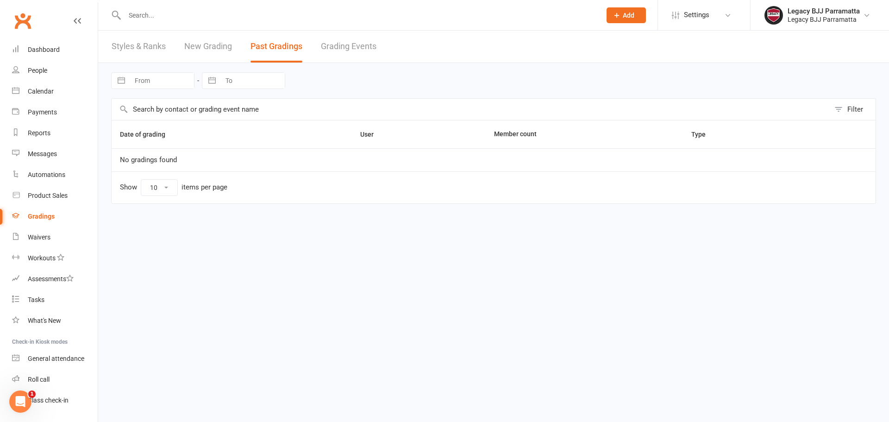
click at [226, 48] on link "New Grading" at bounding box center [208, 47] width 48 height 32
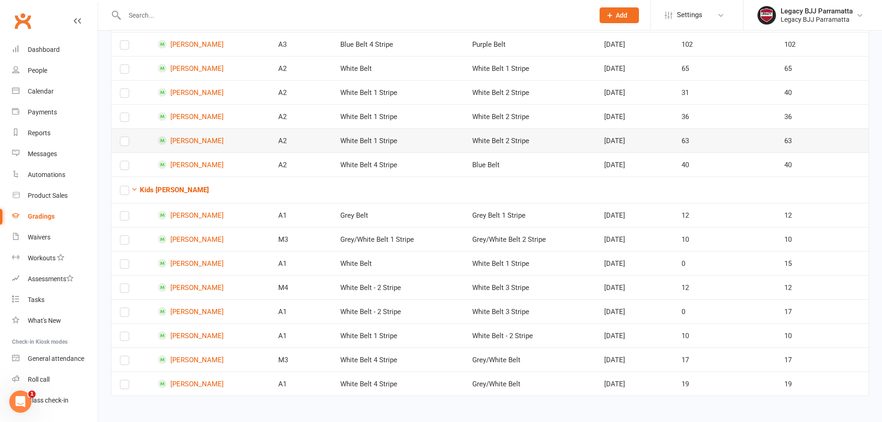
scroll to position [167, 0]
click at [64, 47] on link "Dashboard" at bounding box center [55, 49] width 86 height 21
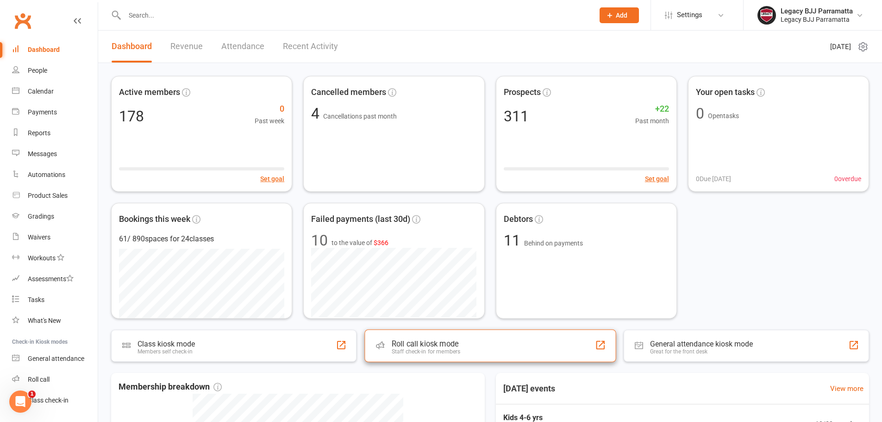
click at [448, 337] on div "Roll call kiosk mode Staff check-in for members" at bounding box center [491, 345] width 252 height 33
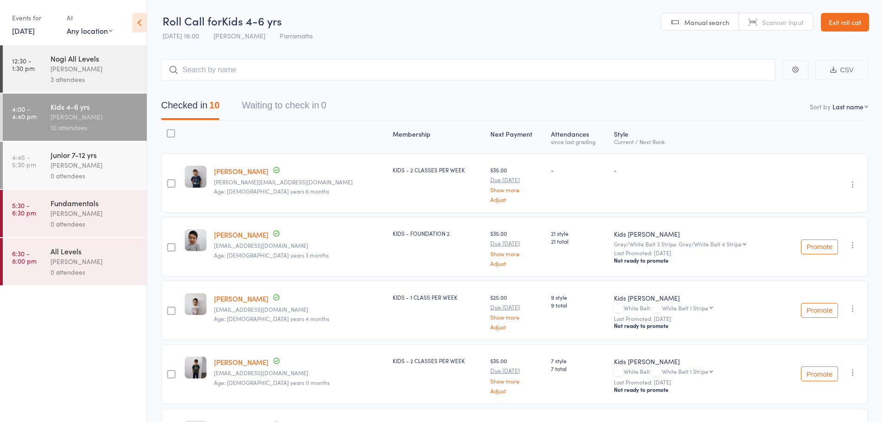
click at [144, 20] on icon at bounding box center [139, 22] width 14 height 19
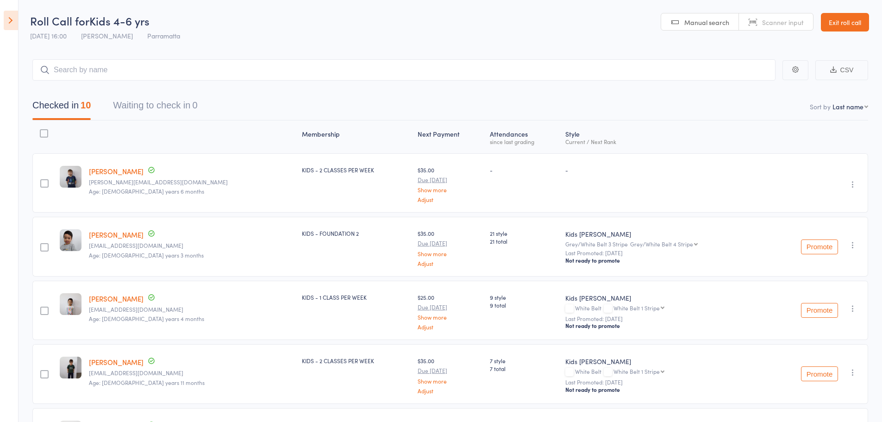
click at [10, 18] on icon at bounding box center [11, 20] width 14 height 19
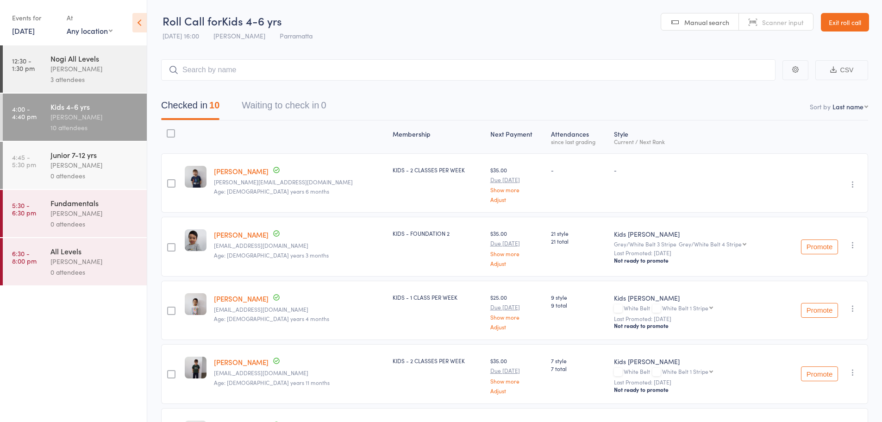
click at [866, 22] on link "Exit roll call" at bounding box center [845, 22] width 48 height 19
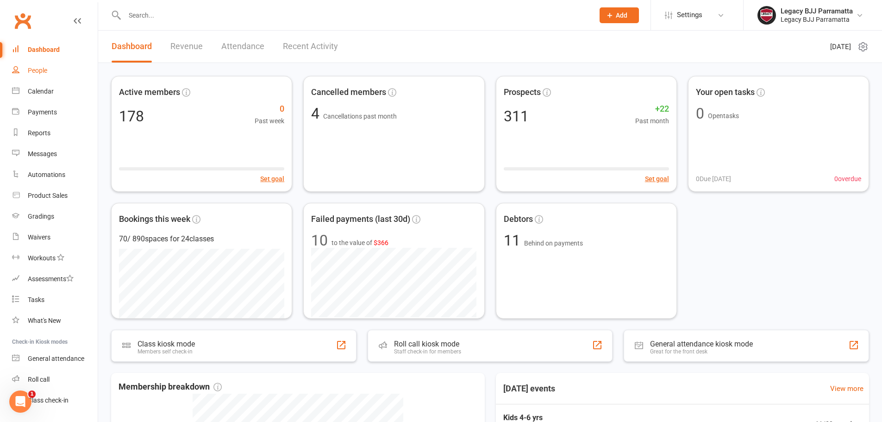
click at [50, 69] on link "People" at bounding box center [55, 70] width 86 height 21
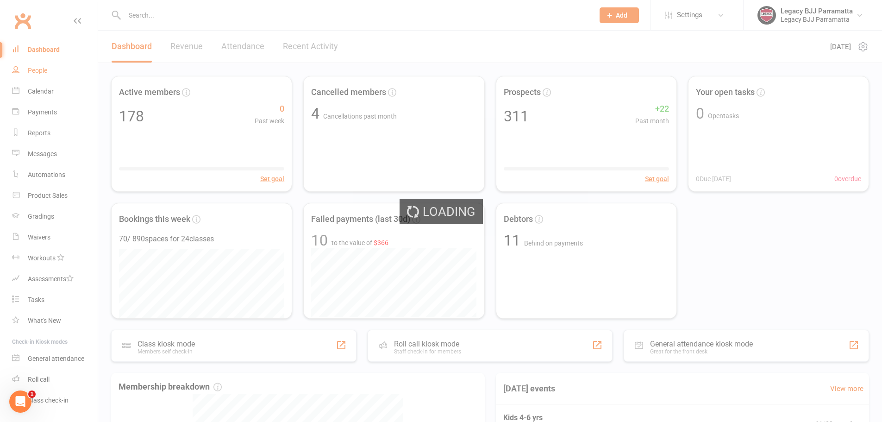
select select "100"
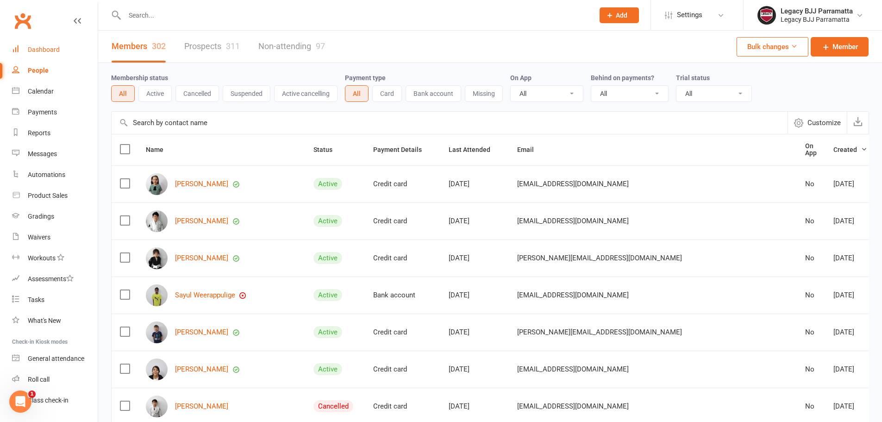
click at [63, 49] on link "Dashboard" at bounding box center [55, 49] width 86 height 21
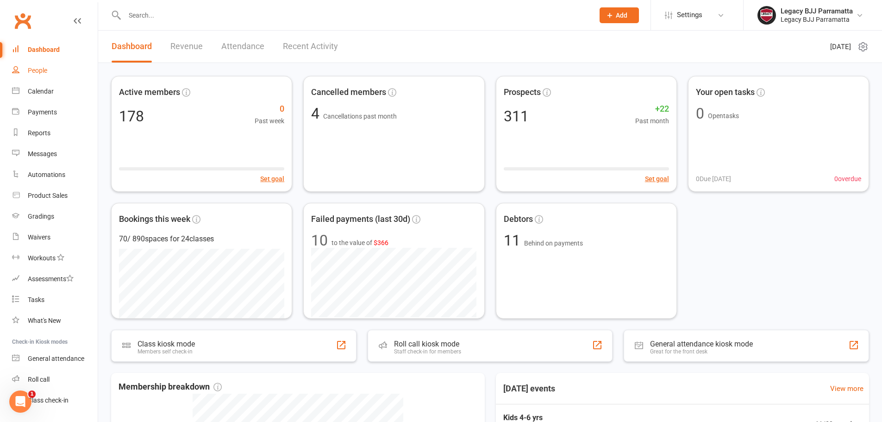
click at [72, 73] on link "People" at bounding box center [55, 70] width 86 height 21
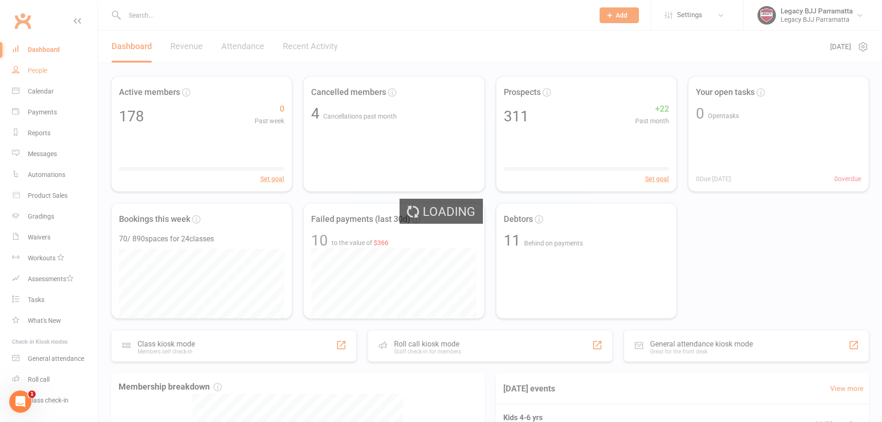
select select "100"
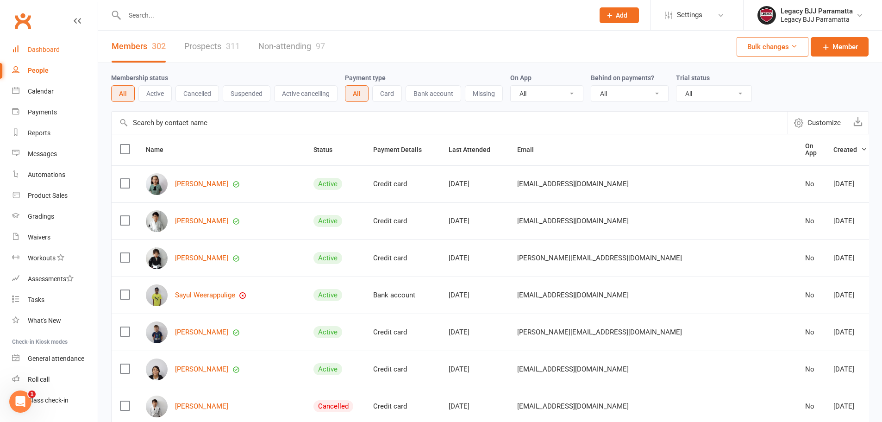
click at [79, 46] on link "Dashboard" at bounding box center [55, 49] width 86 height 21
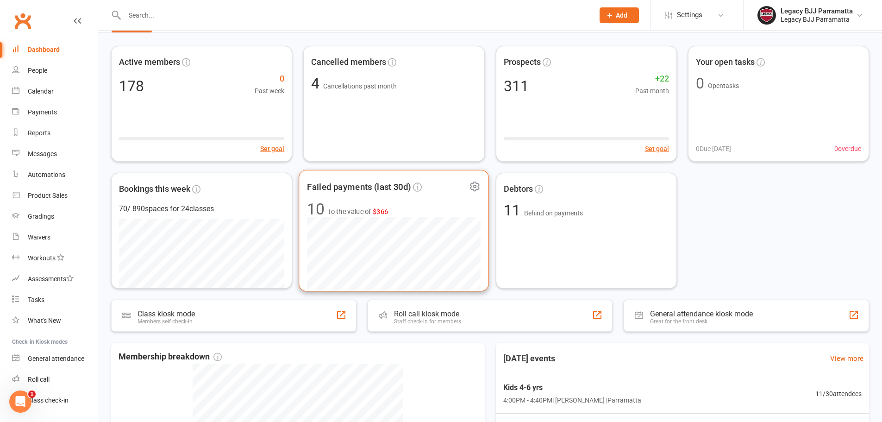
scroll to position [46, 0]
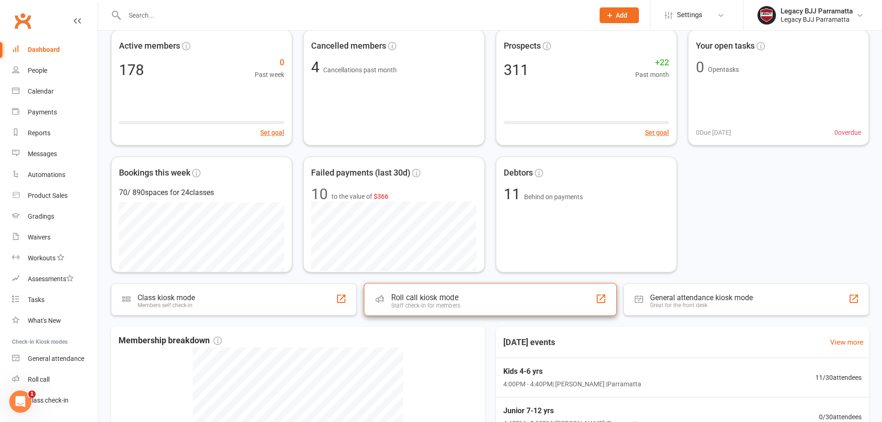
click at [444, 296] on div "Roll call kiosk mode" at bounding box center [425, 297] width 69 height 9
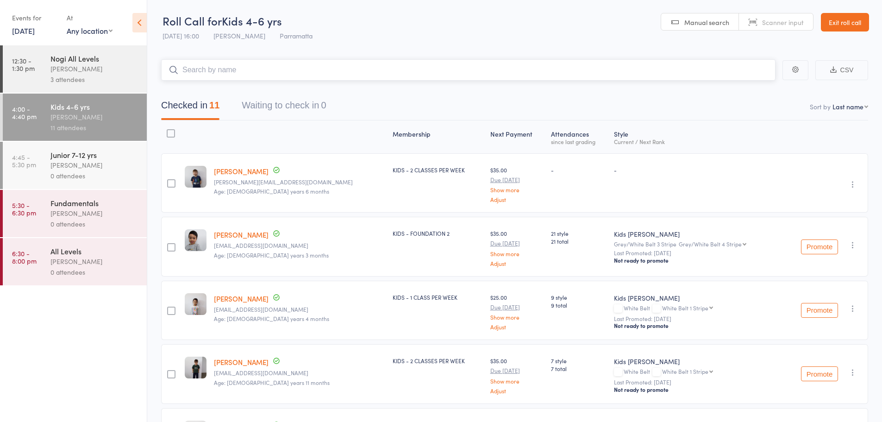
click at [232, 70] on input "search" at bounding box center [468, 69] width 615 height 21
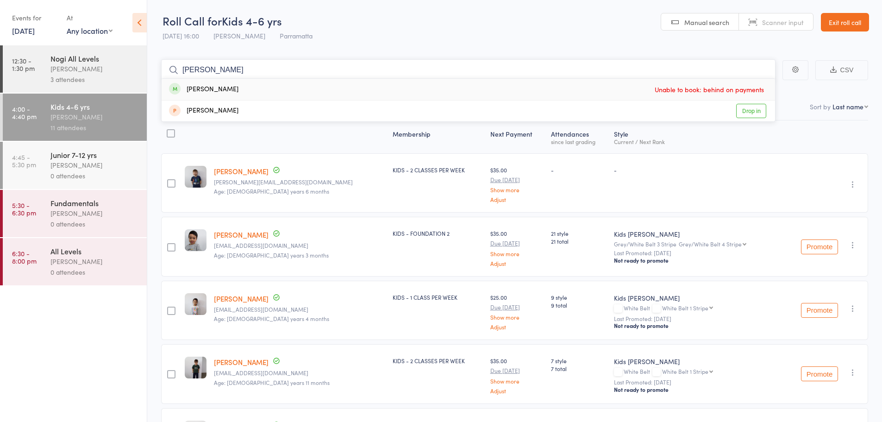
type input "[PERSON_NAME]"
click at [139, 25] on icon at bounding box center [139, 22] width 14 height 19
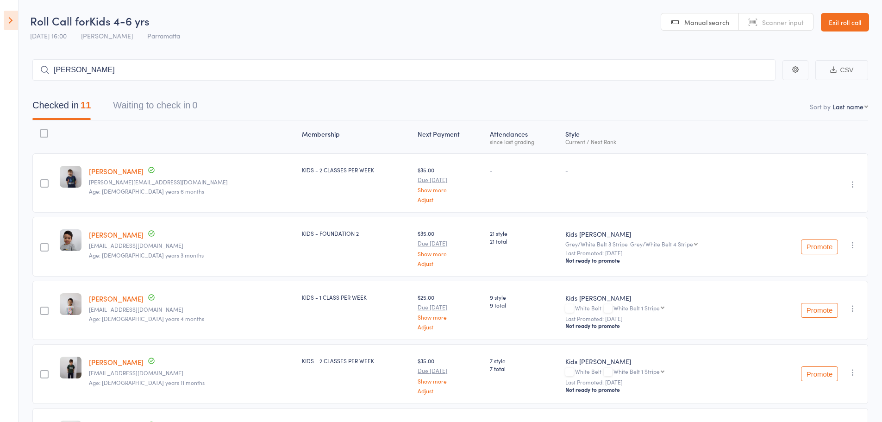
click at [15, 14] on icon at bounding box center [11, 20] width 14 height 19
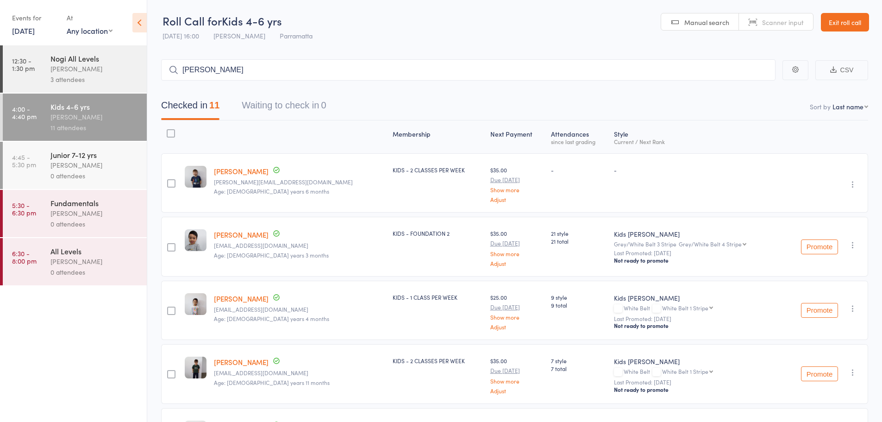
click at [845, 18] on link "Exit roll call" at bounding box center [845, 22] width 48 height 19
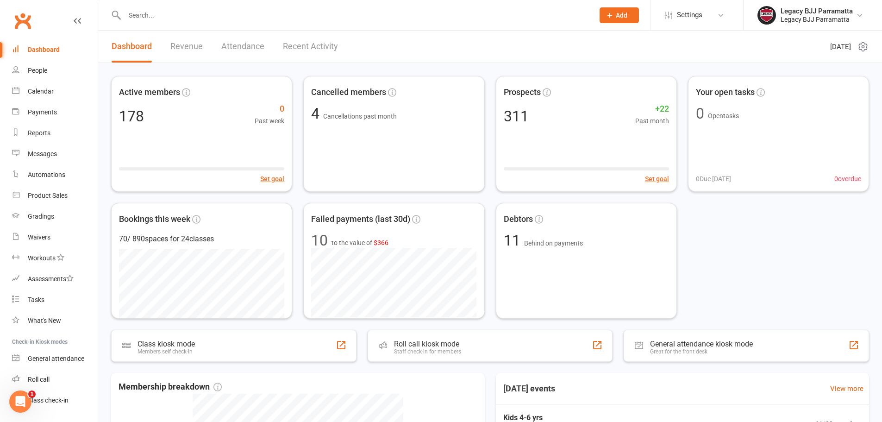
click at [69, 55] on link "Dashboard" at bounding box center [55, 49] width 86 height 21
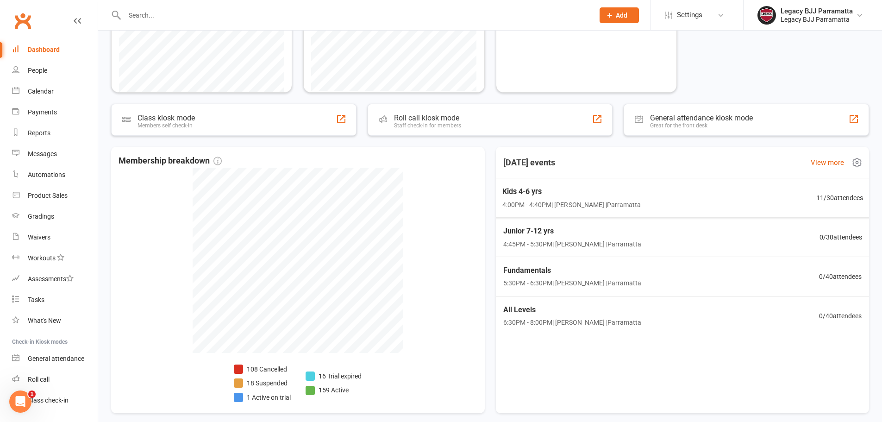
scroll to position [266, 0]
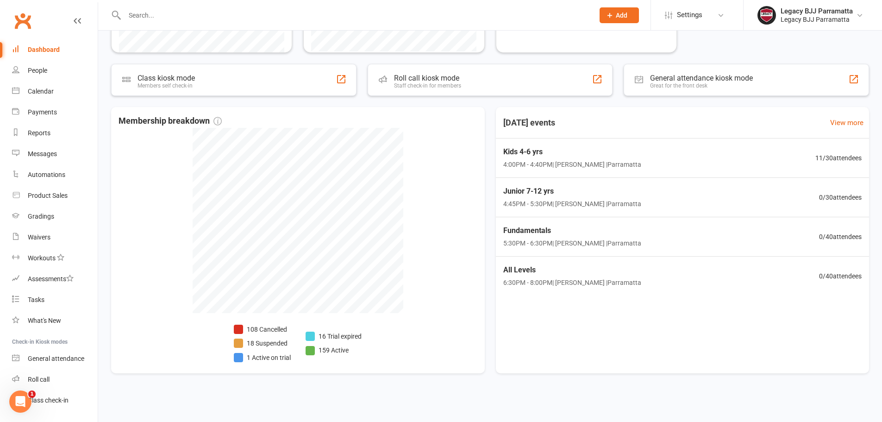
click at [588, 388] on div "Active members 178 0 Past week Set goal Cancelled members 4 Cancellations past …" at bounding box center [490, 96] width 784 height 598
click at [516, 397] on div at bounding box center [490, 402] width 784 height 13
click at [209, 6] on div at bounding box center [349, 15] width 477 height 30
click at [211, 16] on input "text" at bounding box center [355, 15] width 466 height 13
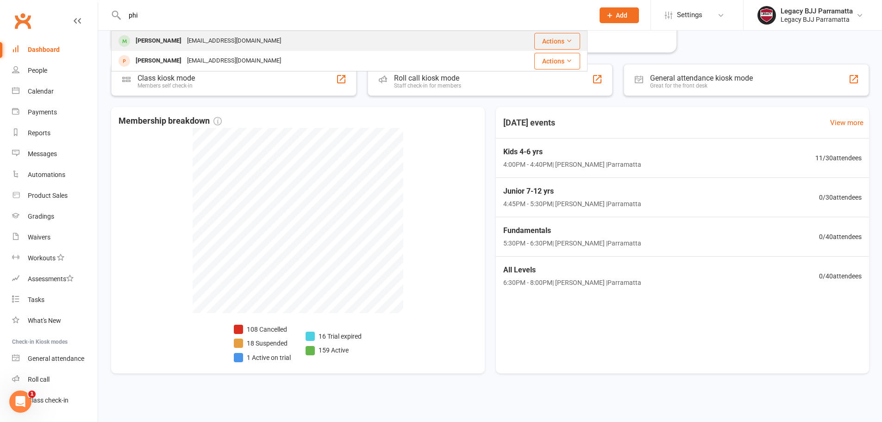
type input "phi"
click at [222, 40] on div "p.shaw2115@gmail.com" at bounding box center [234, 40] width 100 height 13
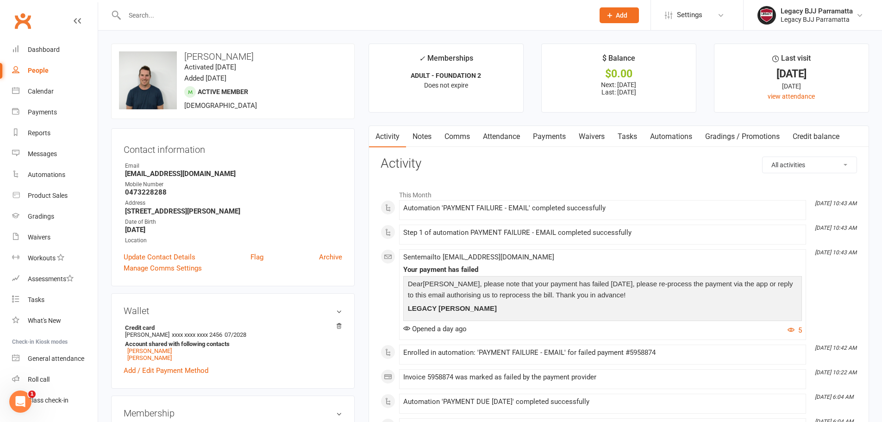
click at [564, 138] on link "Payments" at bounding box center [550, 136] width 46 height 21
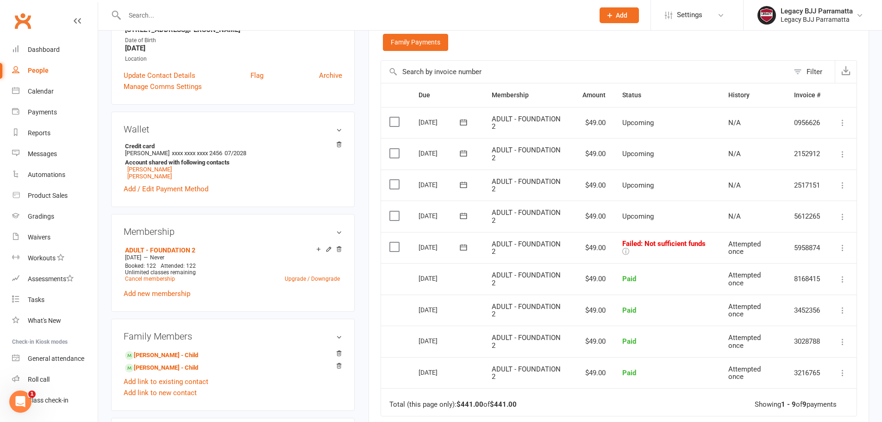
scroll to position [185, 0]
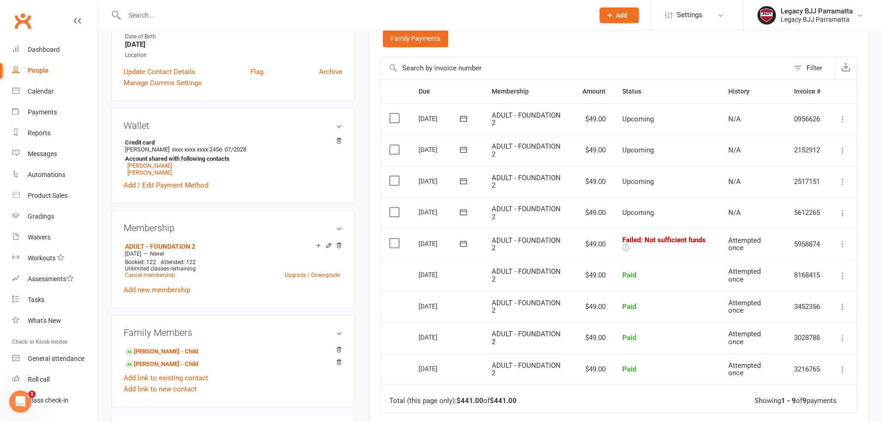
click at [841, 242] on icon at bounding box center [842, 243] width 9 height 9
click at [825, 335] on link "Retry now" at bounding box center [802, 336] width 92 height 19
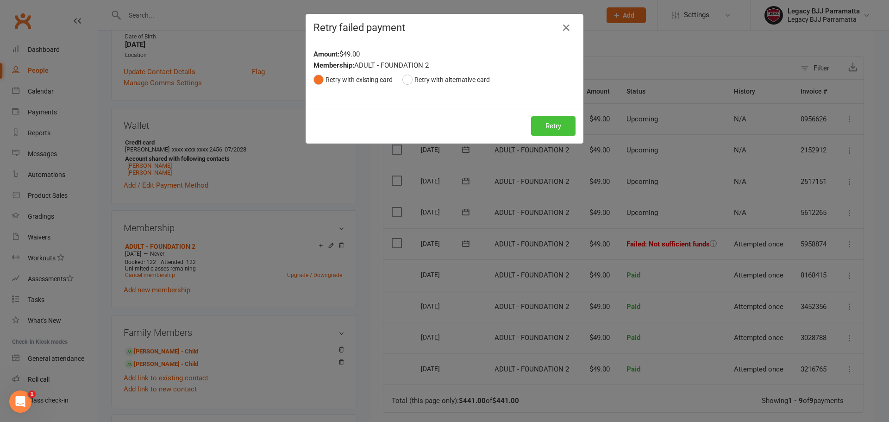
click at [545, 130] on button "Retry" at bounding box center [553, 125] width 44 height 19
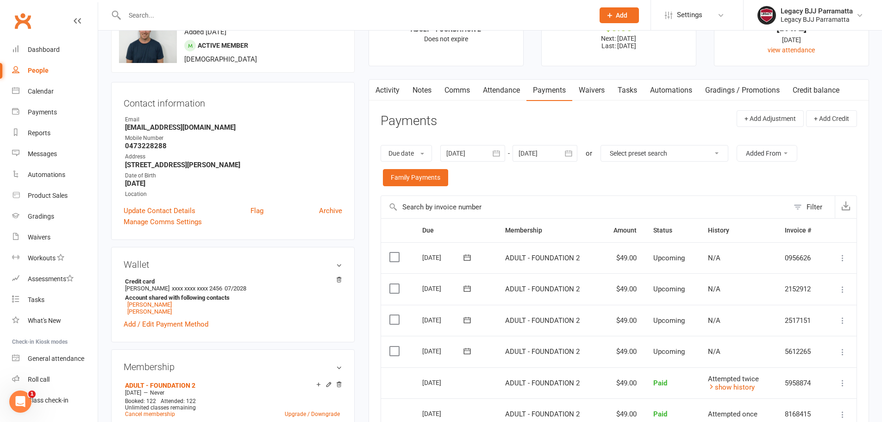
scroll to position [0, 0]
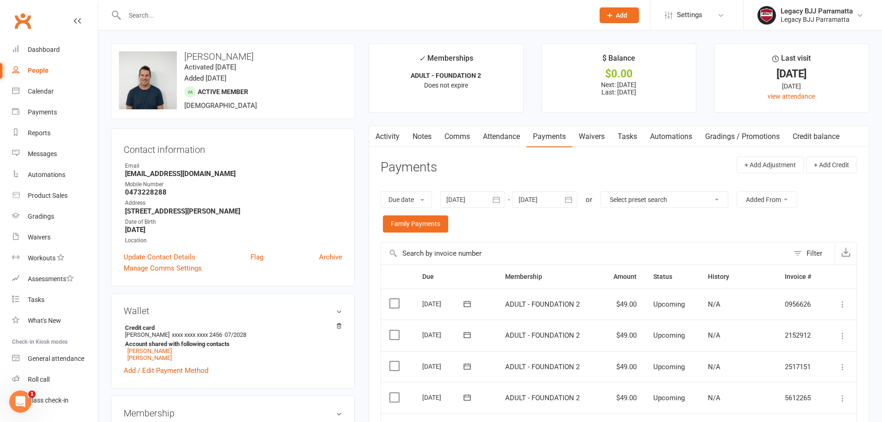
click at [168, 11] on input "text" at bounding box center [355, 15] width 466 height 13
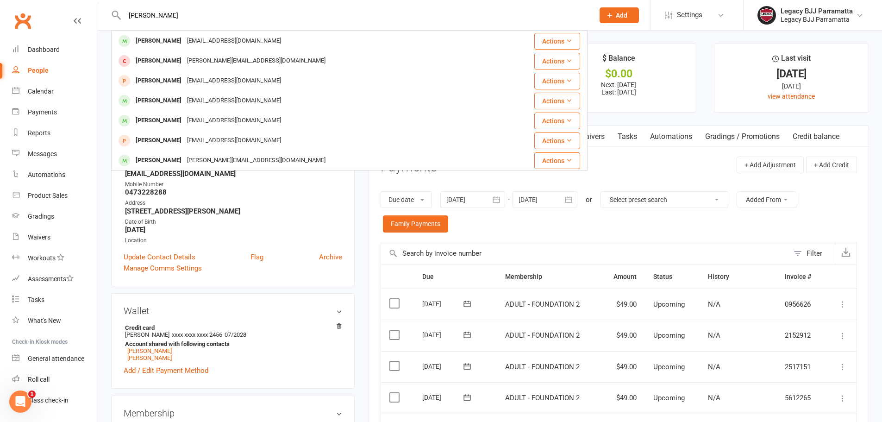
type input "elias"
click at [186, 37] on div "ssaab@oliaslegal.com.au" at bounding box center [234, 40] width 100 height 13
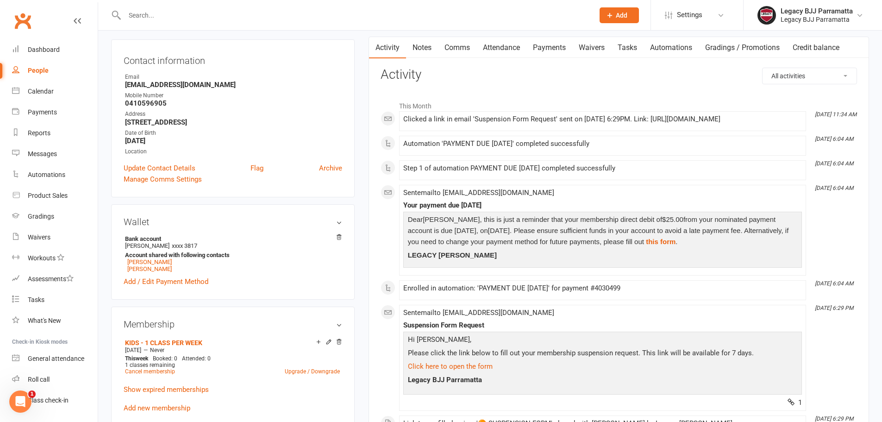
scroll to position [46, 0]
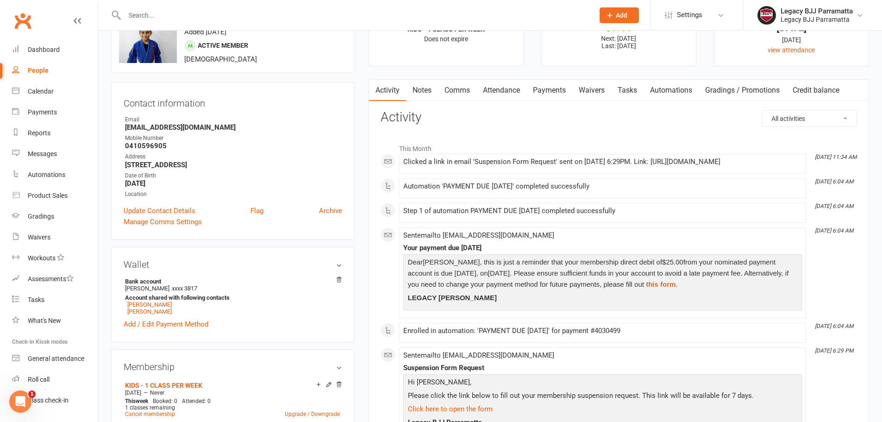
click at [549, 97] on link "Payments" at bounding box center [550, 90] width 46 height 21
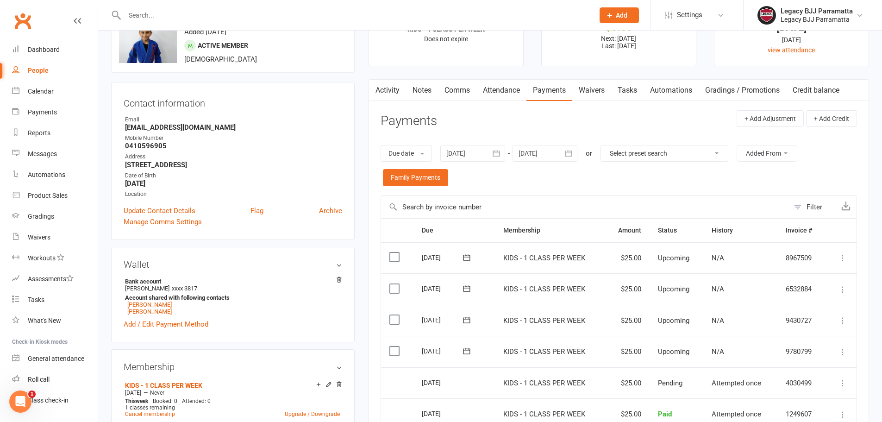
click at [585, 95] on link "Waivers" at bounding box center [591, 90] width 39 height 21
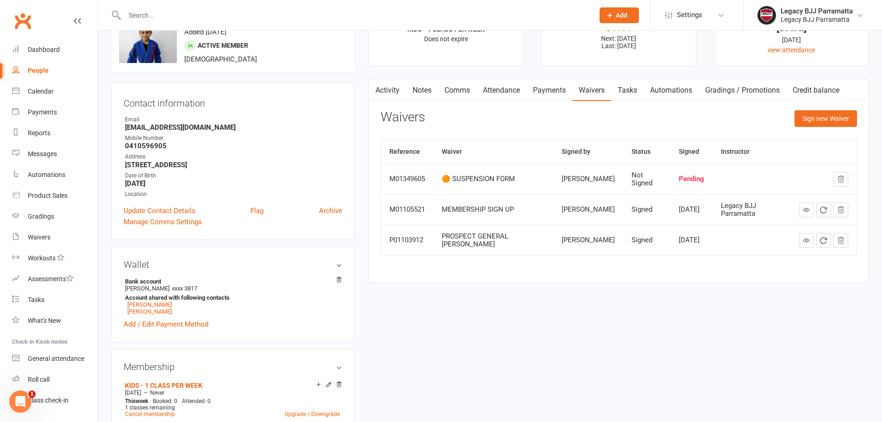
click at [213, 13] on input "text" at bounding box center [355, 15] width 466 height 13
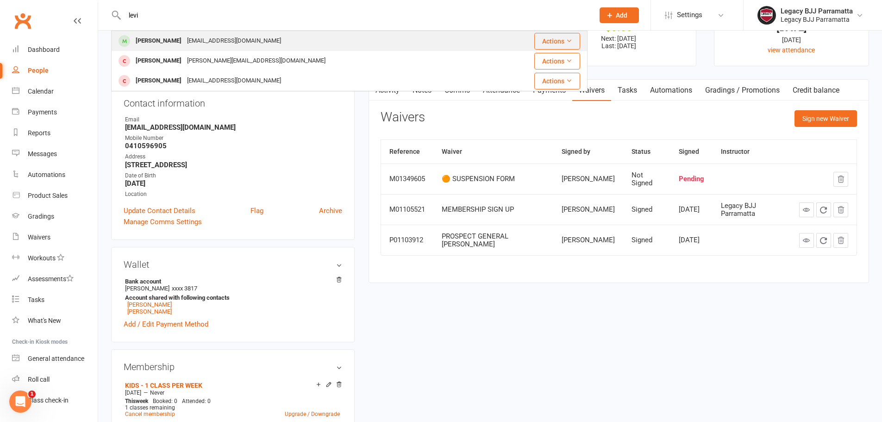
type input "levi"
click at [217, 37] on div "p.shaw2115@gmail.com" at bounding box center [234, 40] width 100 height 13
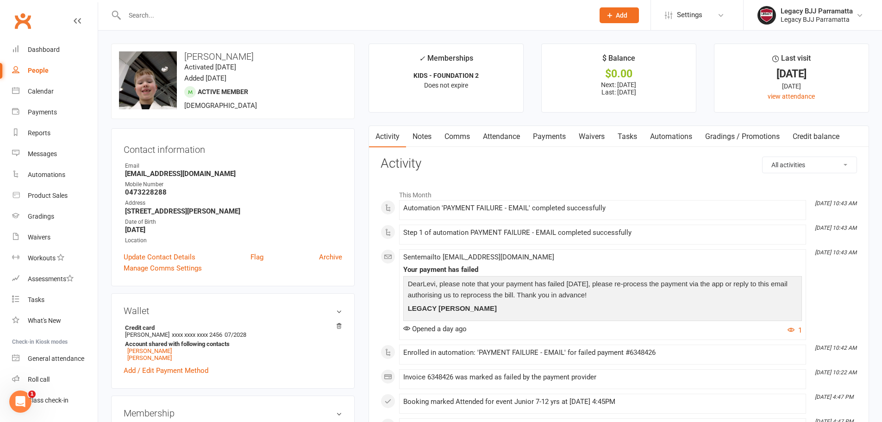
click at [586, 139] on link "Waivers" at bounding box center [591, 136] width 39 height 21
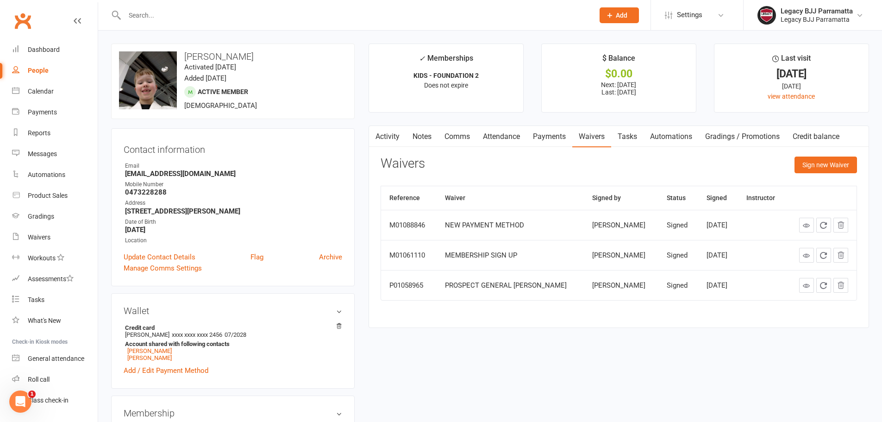
click at [562, 143] on link "Payments" at bounding box center [550, 136] width 46 height 21
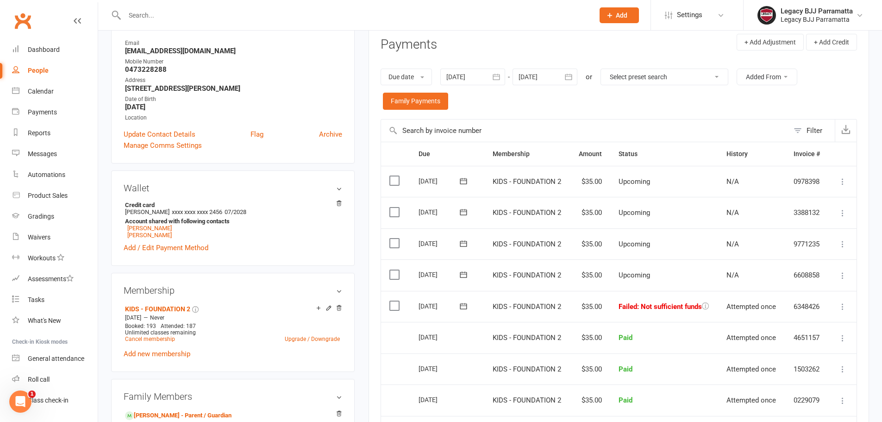
scroll to position [139, 0]
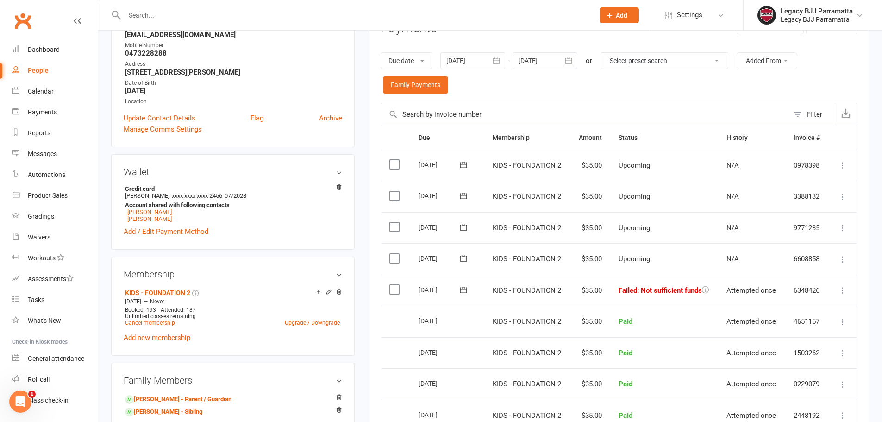
click at [363, 293] on main "✓ Memberships KIDS - FOUNDATION 2 Does not expire $ Balance $0.00 Next: 23 Sep …" at bounding box center [619, 254] width 515 height 698
click at [195, 15] on input "text" at bounding box center [355, 15] width 466 height 13
type input "n"
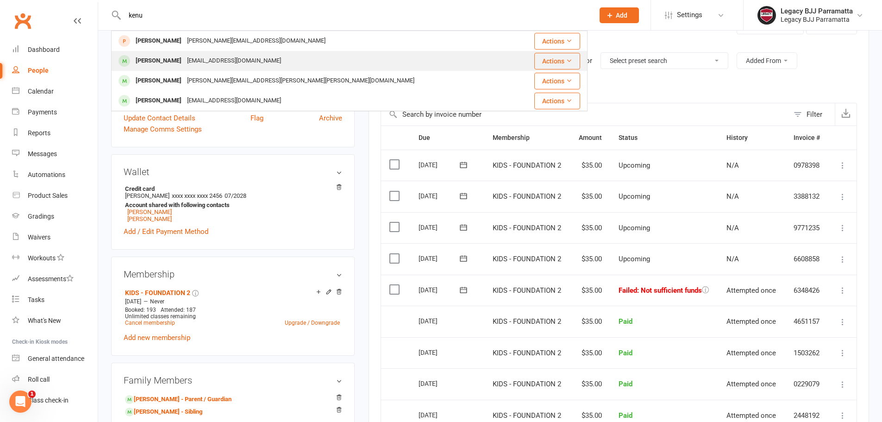
type input "kenu"
click at [211, 55] on div "dharmawp@yahoo.com" at bounding box center [234, 60] width 100 height 13
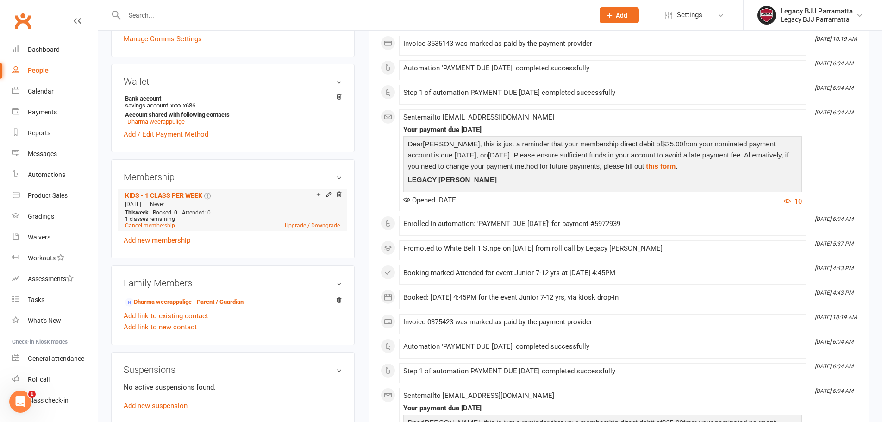
scroll to position [232, 0]
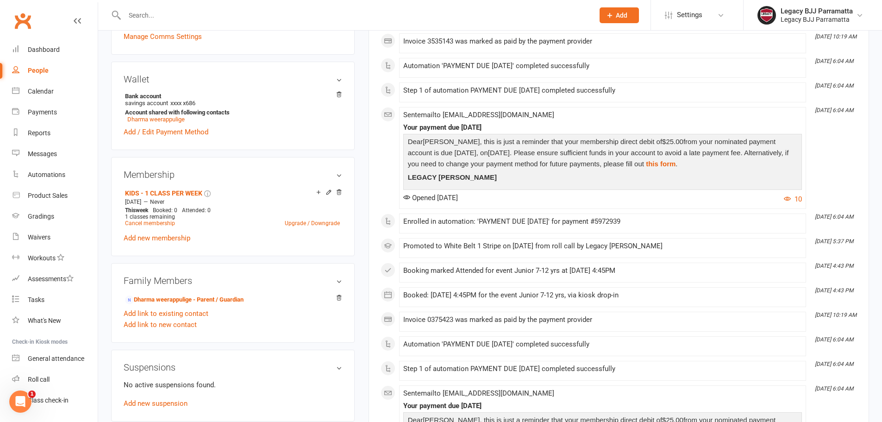
click at [304, 17] on input "text" at bounding box center [355, 15] width 466 height 13
type input "d"
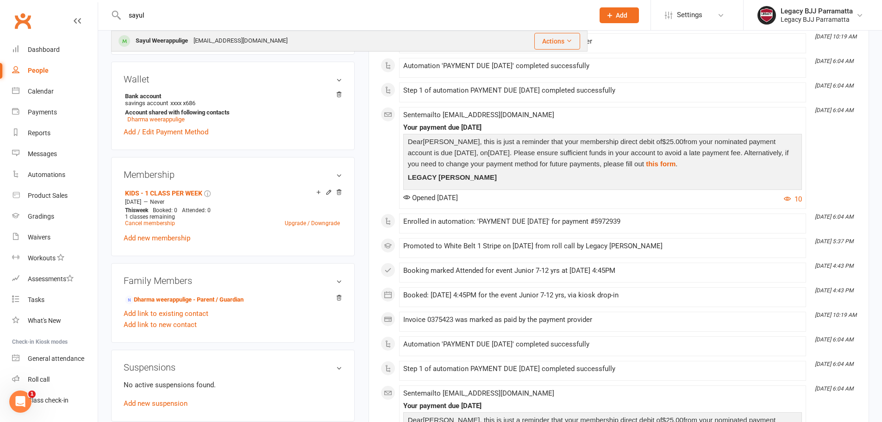
type input "sayul"
click at [302, 41] on div "Sayul Weerappulige Dharmawp@yahoo.com" at bounding box center [295, 40] width 367 height 19
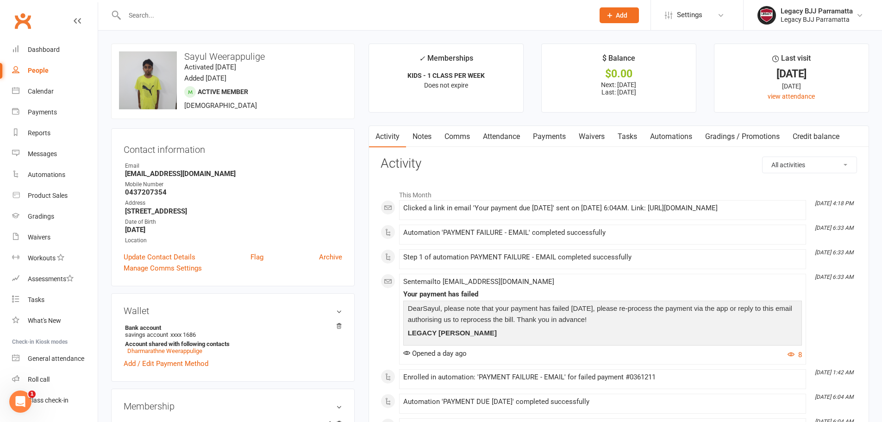
click at [561, 141] on link "Payments" at bounding box center [550, 136] width 46 height 21
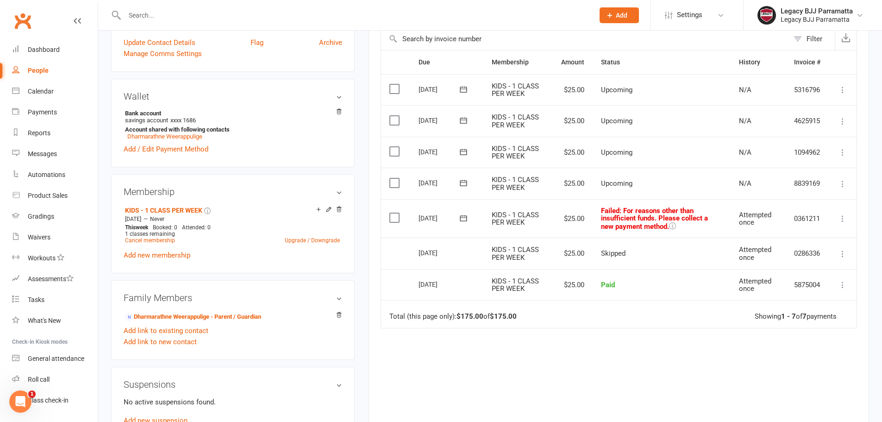
scroll to position [232, 0]
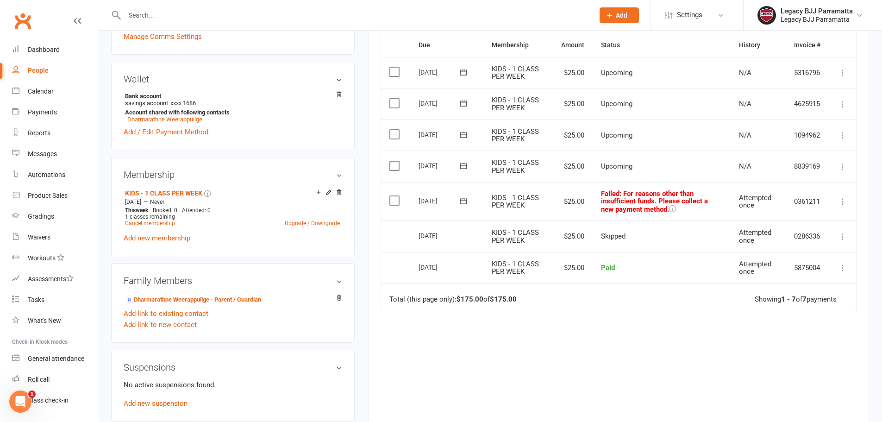
click at [846, 206] on icon at bounding box center [842, 201] width 9 height 9
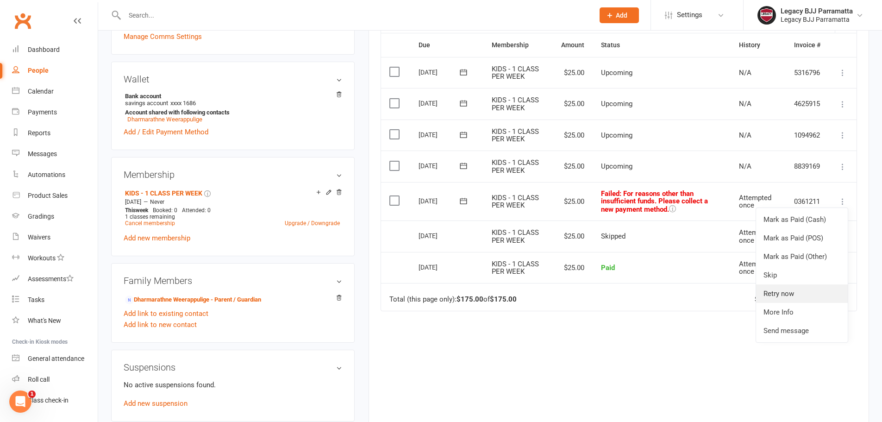
click at [828, 302] on link "Retry now" at bounding box center [802, 293] width 92 height 19
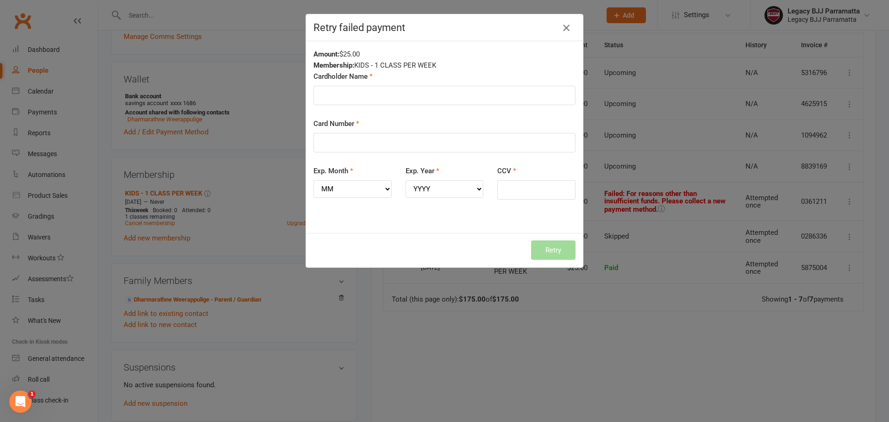
click at [561, 29] on icon "button" at bounding box center [566, 27] width 11 height 11
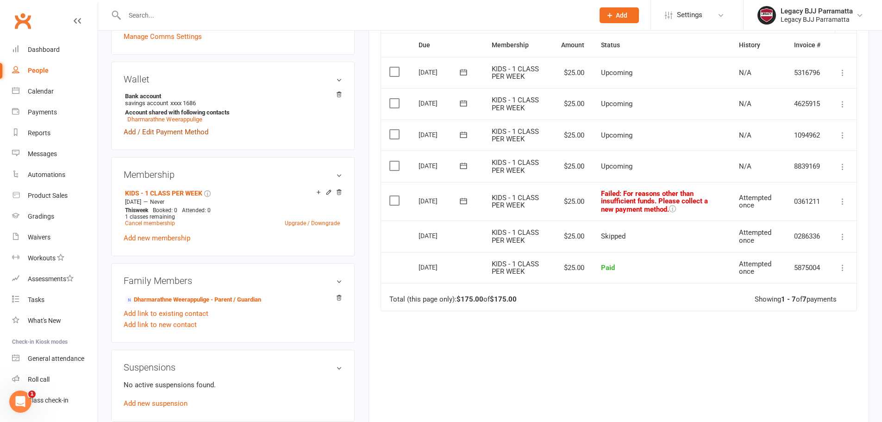
click at [207, 130] on link "Add / Edit Payment Method" at bounding box center [166, 131] width 85 height 11
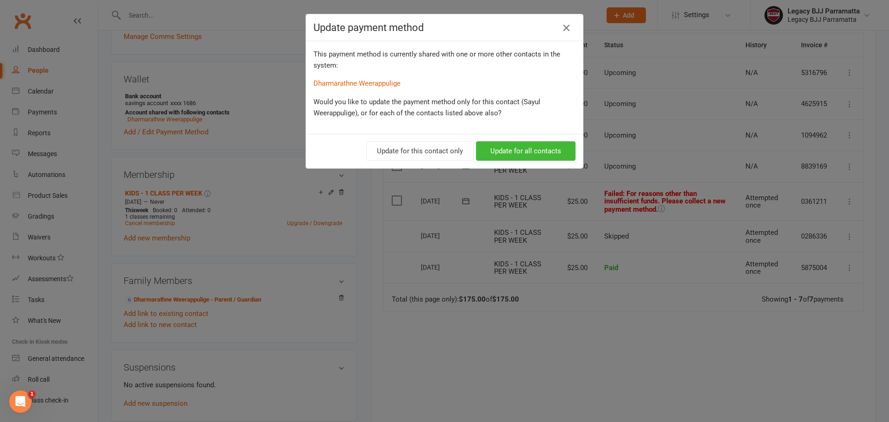
click at [569, 24] on button "button" at bounding box center [566, 27] width 15 height 15
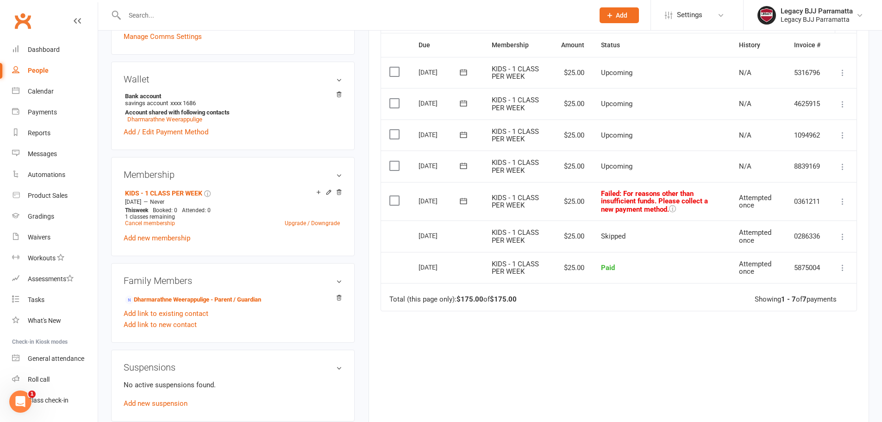
click at [176, 13] on input "text" at bounding box center [355, 15] width 466 height 13
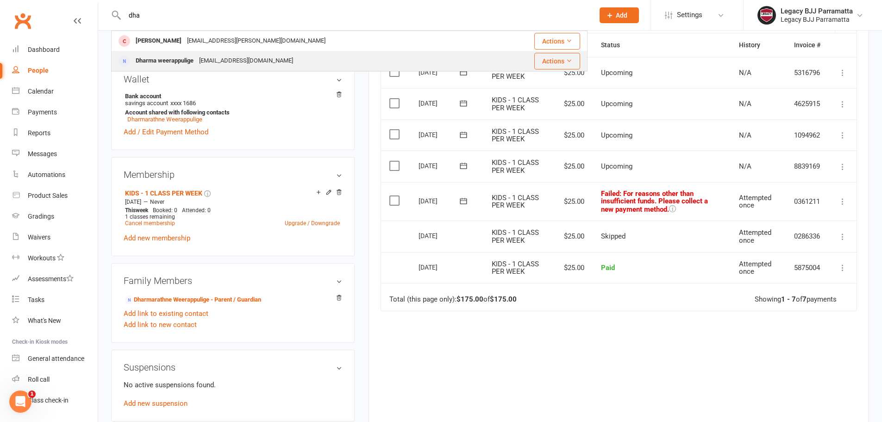
type input "dha"
click at [188, 56] on div "Dharma weerappulige" at bounding box center [164, 60] width 63 height 13
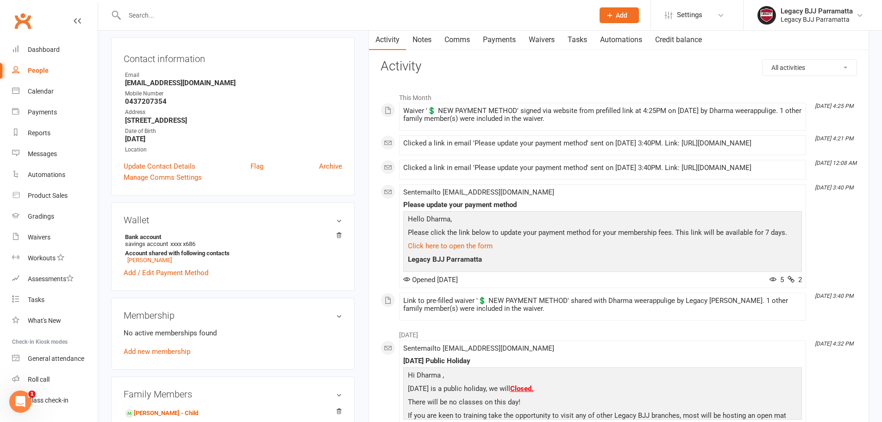
scroll to position [93, 0]
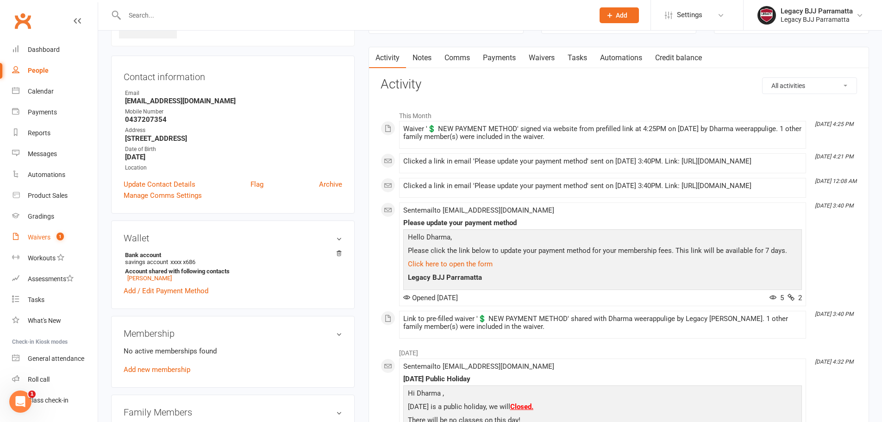
click at [33, 240] on div "Waivers" at bounding box center [39, 236] width 23 height 7
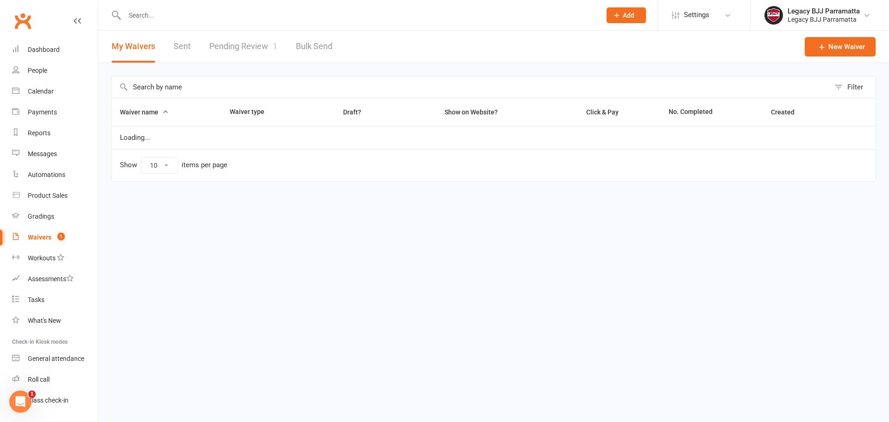
click at [217, 59] on link "Pending Review 1" at bounding box center [243, 47] width 68 height 32
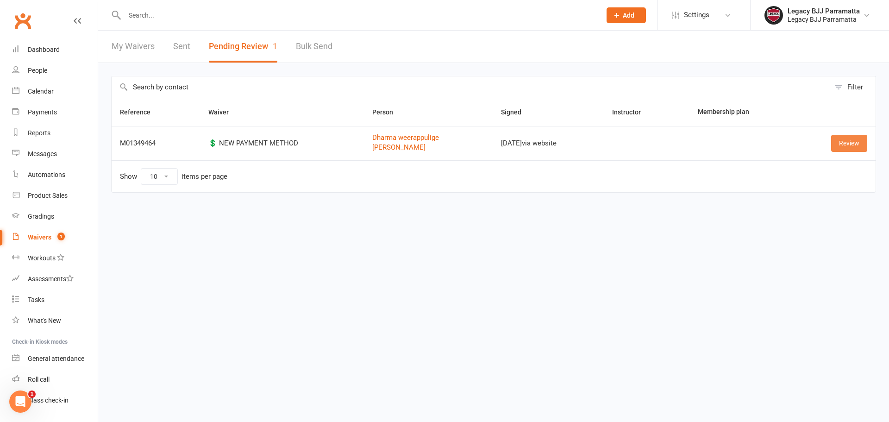
click at [858, 149] on link "Review" at bounding box center [849, 143] width 36 height 17
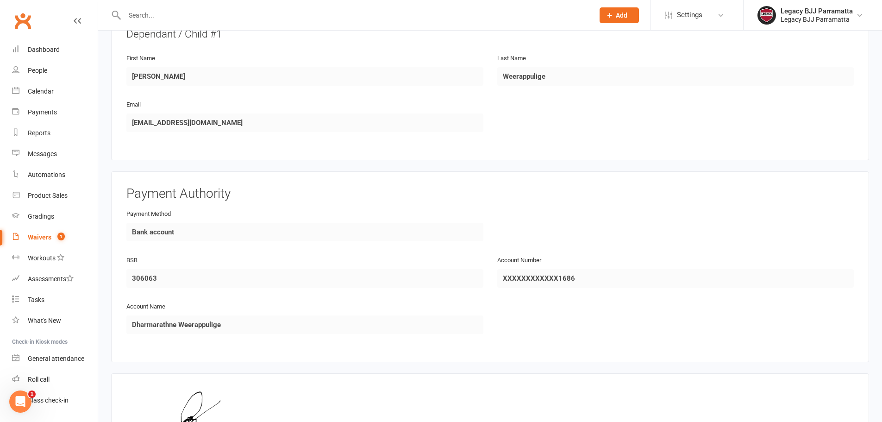
scroll to position [417, 0]
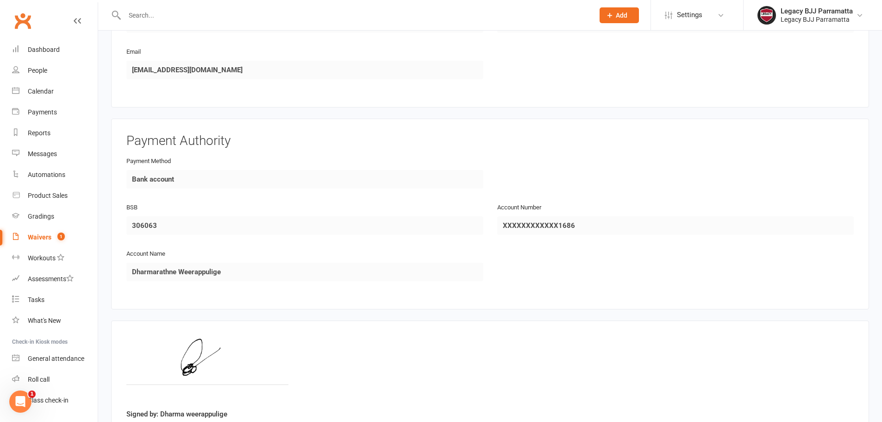
click at [503, 239] on div "Account Number XXXXXXXXXXXX1686" at bounding box center [675, 224] width 371 height 46
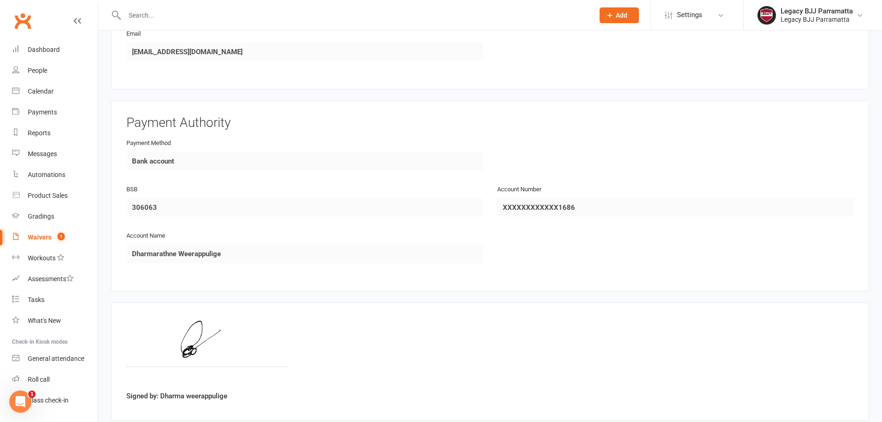
scroll to position [305, 0]
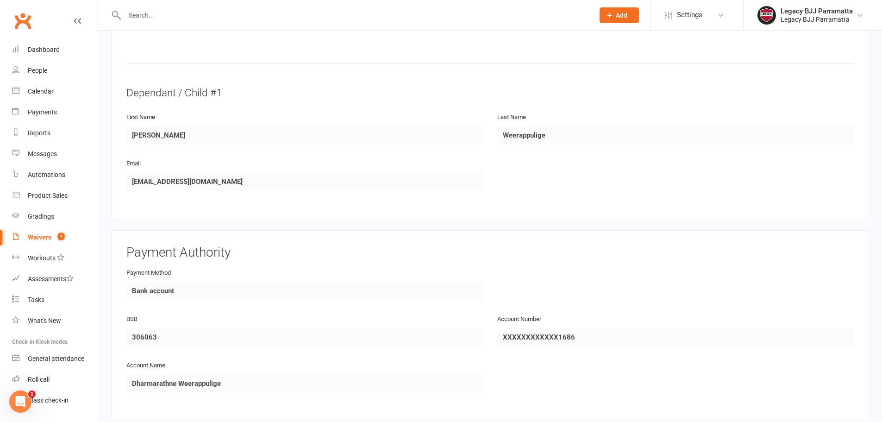
click at [66, 237] on link "Waivers 1" at bounding box center [55, 237] width 86 height 21
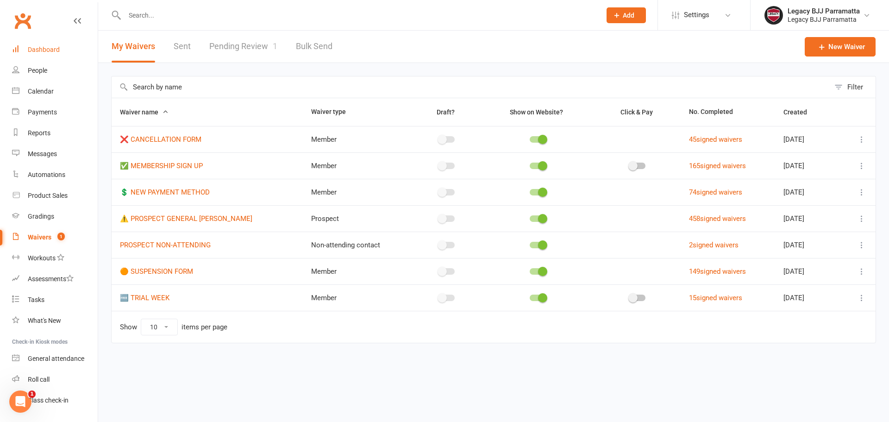
click at [65, 55] on link "Dashboard" at bounding box center [55, 49] width 86 height 21
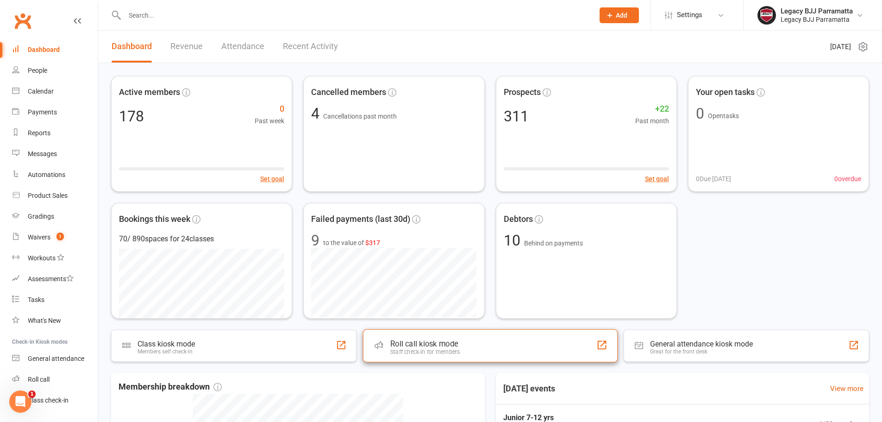
click at [409, 334] on div "Roll call kiosk mode Staff check-in for members" at bounding box center [490, 345] width 255 height 33
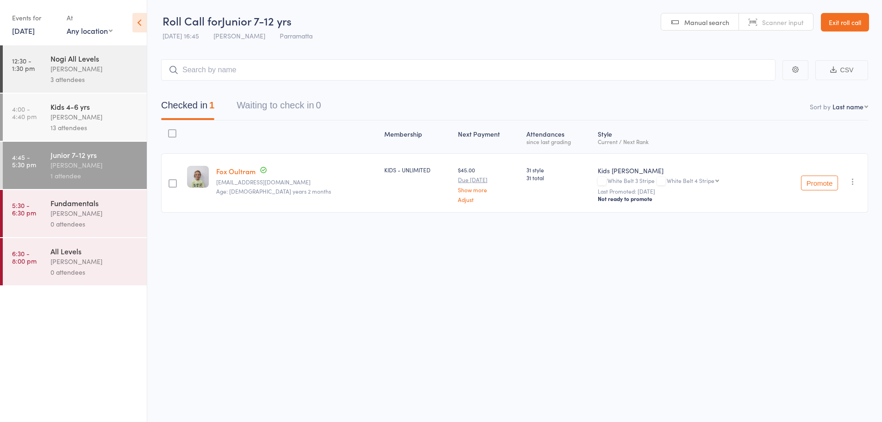
click at [122, 126] on div "13 attendees" at bounding box center [94, 127] width 88 height 11
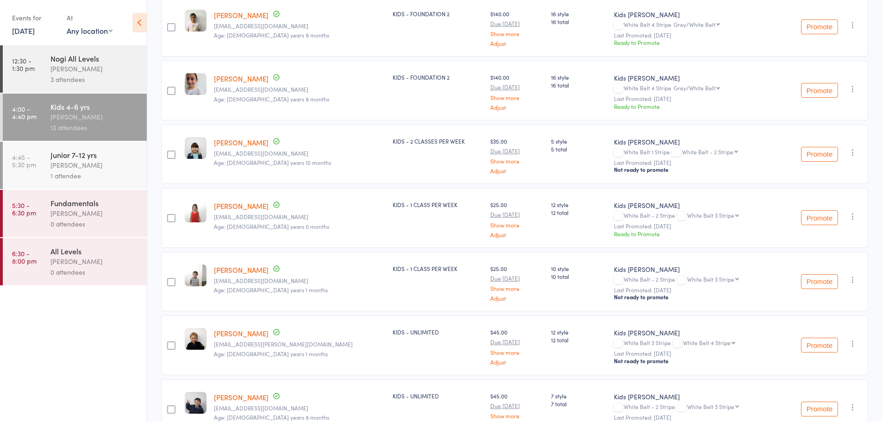
scroll to position [319, 0]
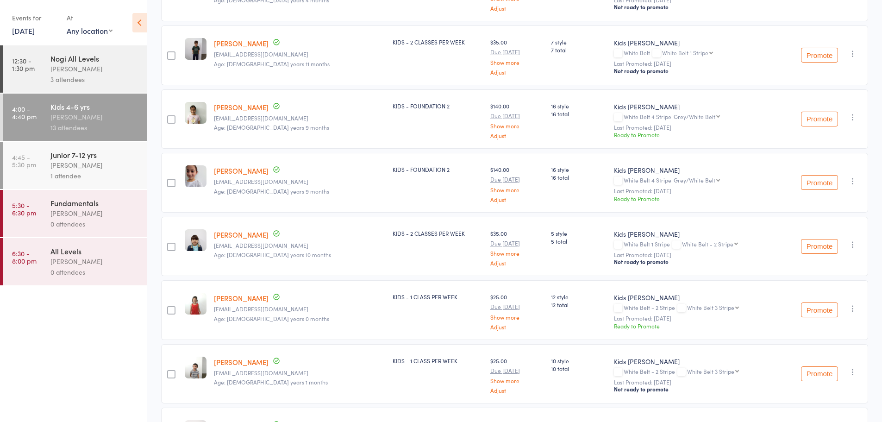
click at [855, 309] on icon "button" at bounding box center [853, 308] width 9 height 9
click at [849, 337] on li "Promote" at bounding box center [820, 339] width 76 height 13
click at [70, 188] on div "Junior 7-12 yrs [PERSON_NAME] 1 attendee" at bounding box center [98, 165] width 96 height 47
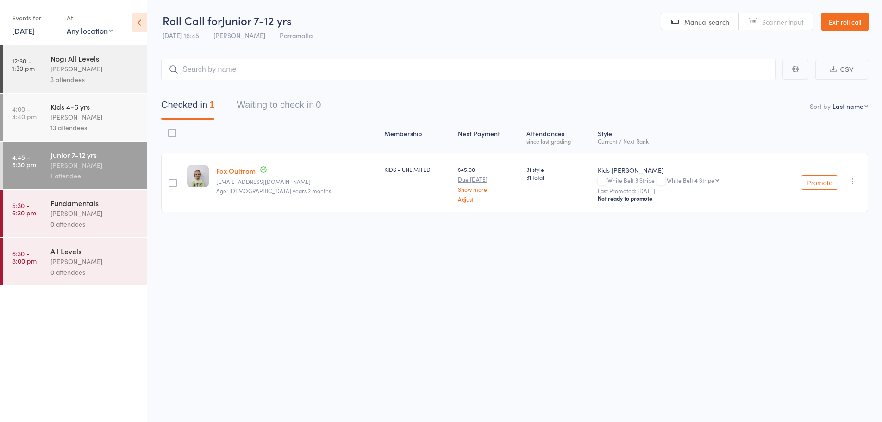
click at [96, 225] on div "0 attendees" at bounding box center [94, 224] width 88 height 11
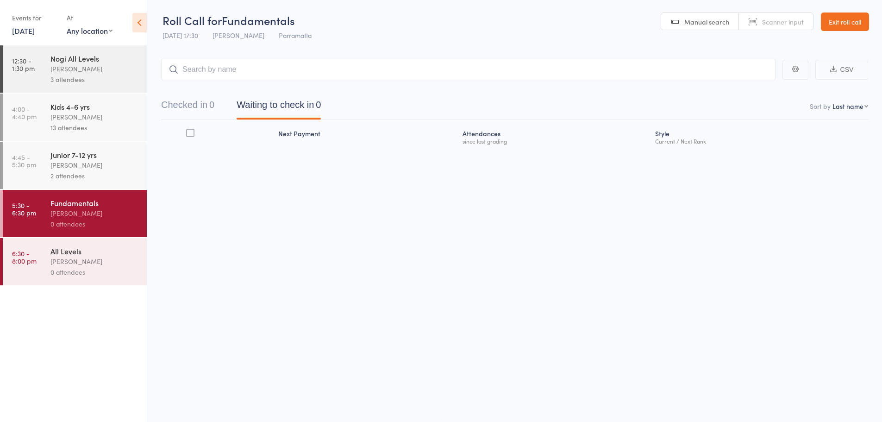
click at [63, 166] on div "[PERSON_NAME]" at bounding box center [94, 165] width 88 height 11
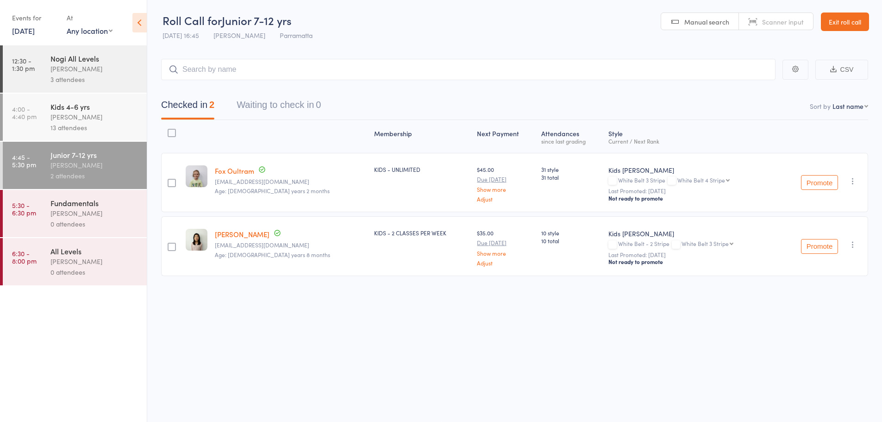
click at [122, 123] on div "13 attendees" at bounding box center [94, 127] width 88 height 11
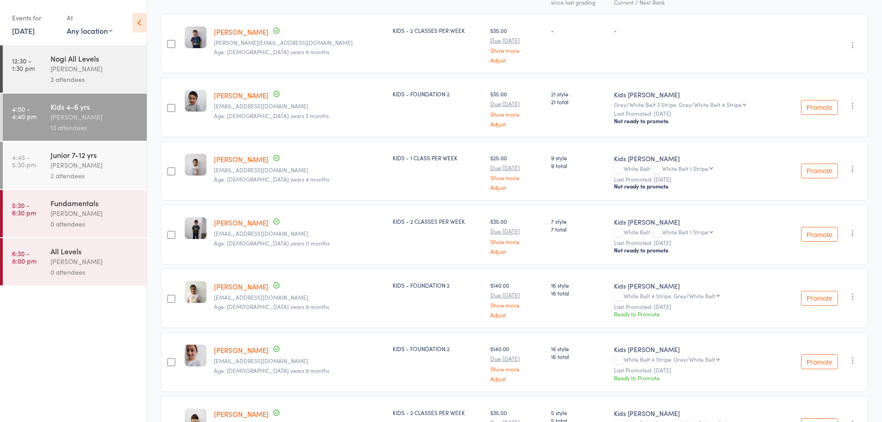
scroll to position [232, 0]
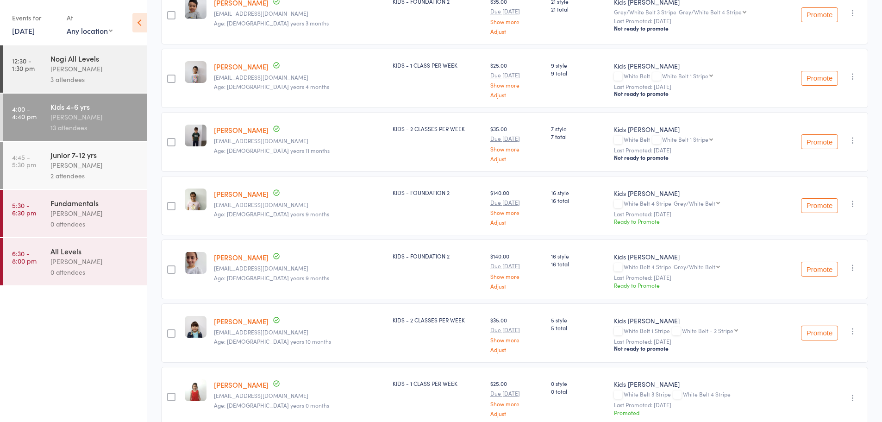
click at [240, 259] on link "[PERSON_NAME]" at bounding box center [241, 257] width 55 height 10
click at [111, 156] on div "Junior 7-12 yrs" at bounding box center [94, 155] width 88 height 10
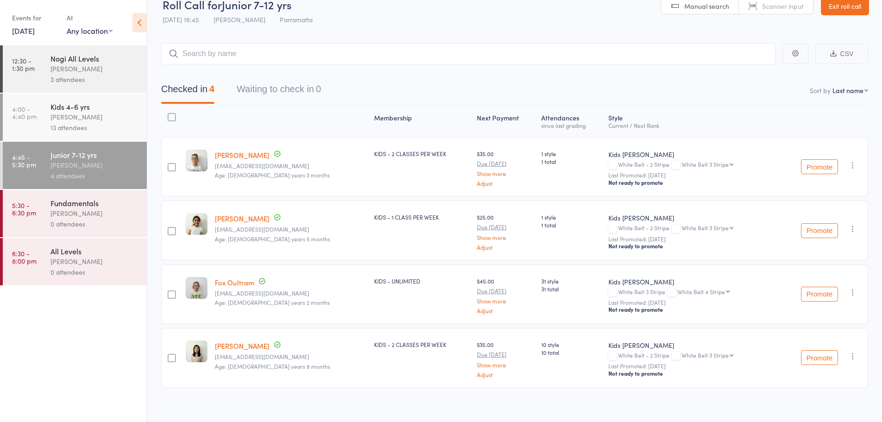
scroll to position [23, 0]
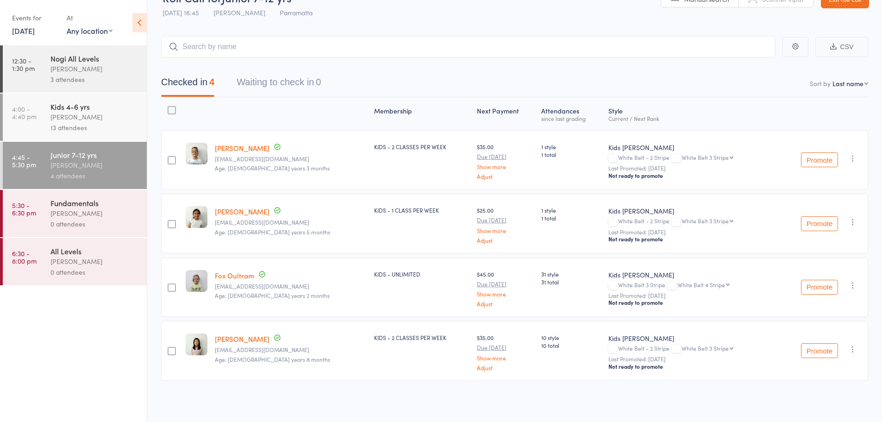
click at [94, 118] on div "Alexandre Valverde" at bounding box center [94, 117] width 88 height 11
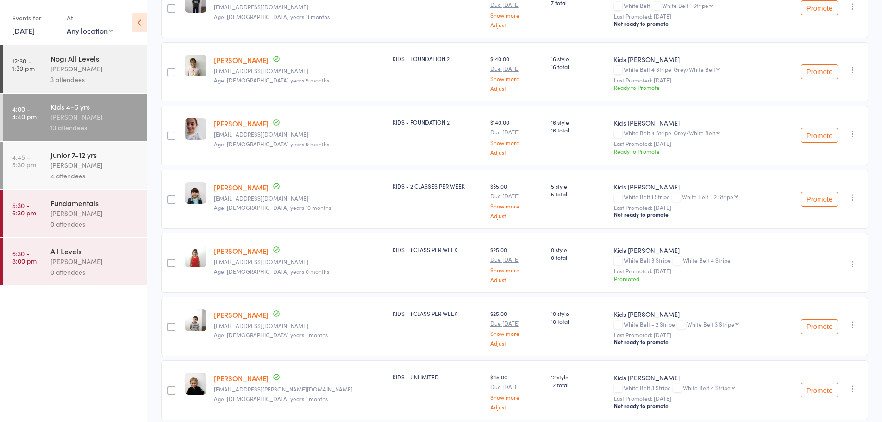
scroll to position [365, 0]
click at [852, 132] on icon "button" at bounding box center [853, 134] width 9 height 9
click at [849, 150] on li "Undo check-in" at bounding box center [820, 153] width 76 height 12
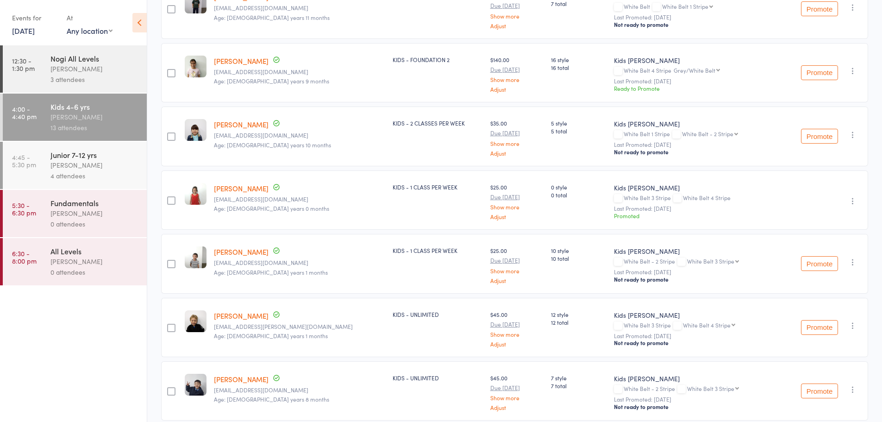
click at [854, 73] on icon "button" at bounding box center [853, 70] width 9 height 9
click at [850, 86] on li "Undo check-in" at bounding box center [820, 89] width 76 height 12
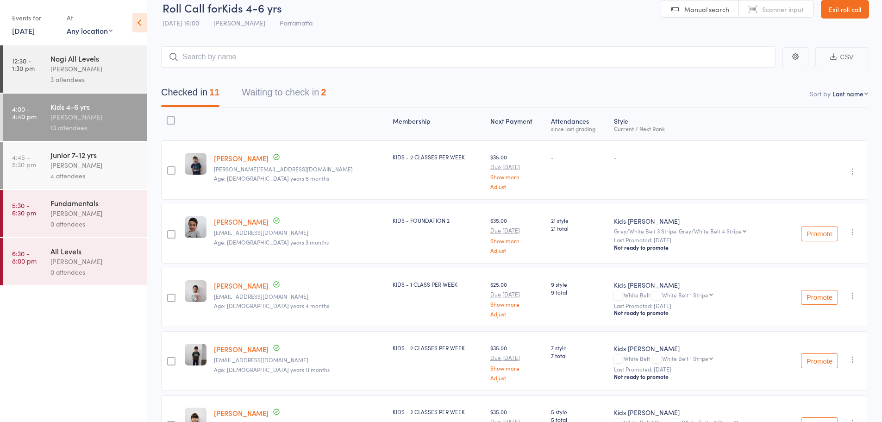
scroll to position [0, 0]
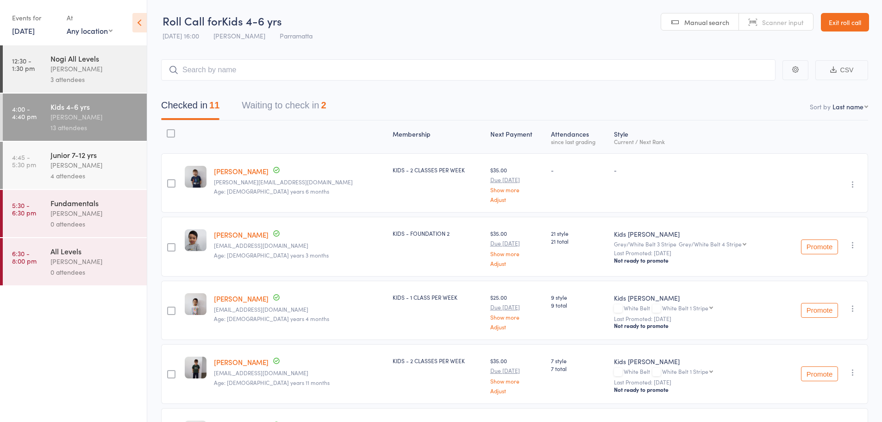
click at [291, 113] on button "Waiting to check in 2" at bounding box center [284, 107] width 84 height 25
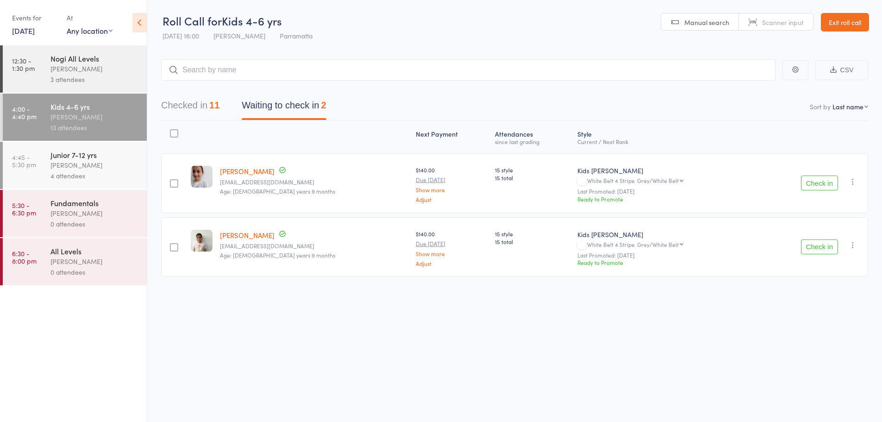
click at [854, 186] on icon "button" at bounding box center [853, 181] width 9 height 9
click at [842, 273] on li "Remove" at bounding box center [820, 274] width 76 height 13
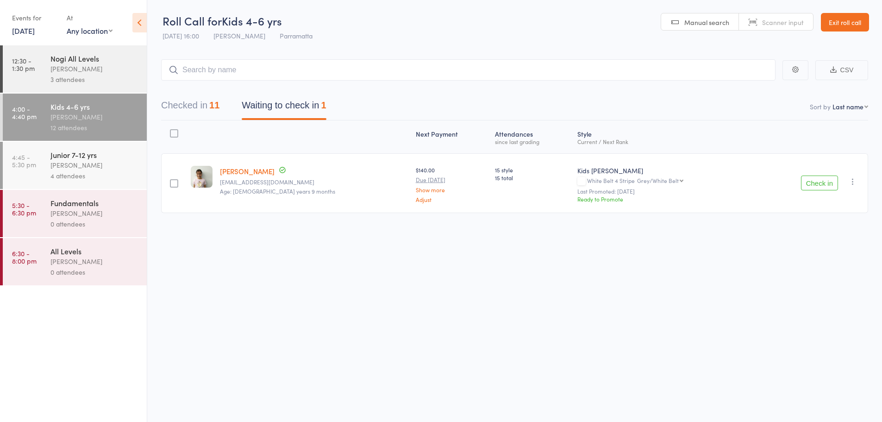
click at [856, 181] on icon "button" at bounding box center [853, 181] width 9 height 9
click at [844, 270] on li "Remove" at bounding box center [820, 274] width 76 height 13
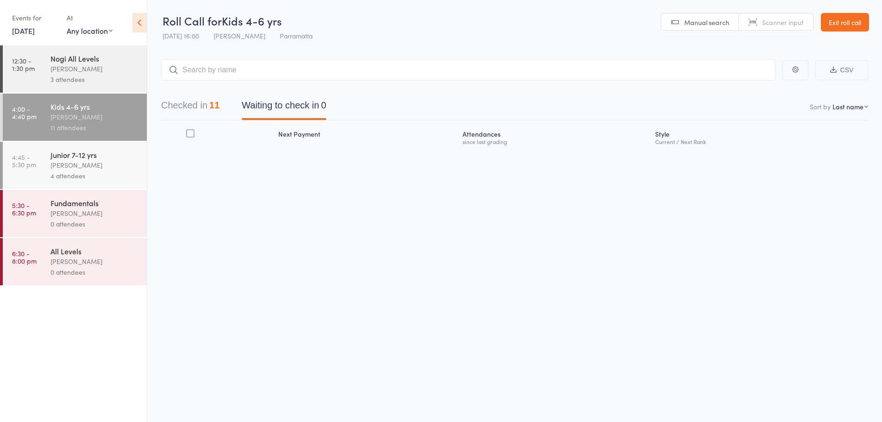
click at [127, 152] on div "Junior 7-12 yrs" at bounding box center [94, 155] width 88 height 10
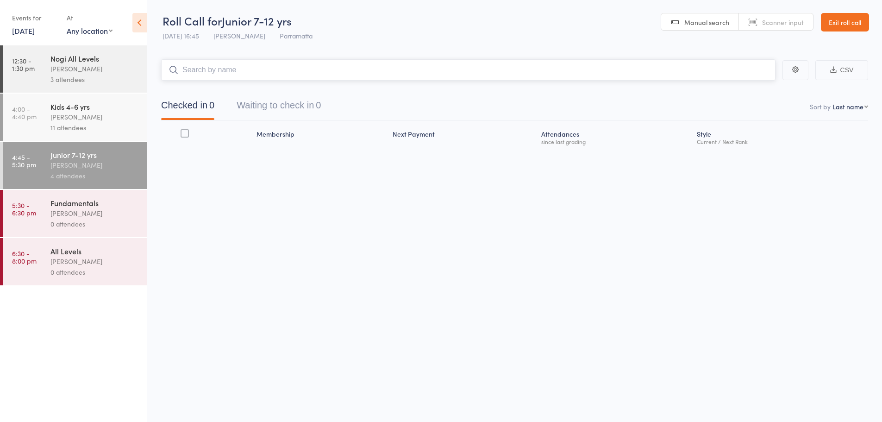
click at [226, 73] on input "search" at bounding box center [468, 69] width 615 height 21
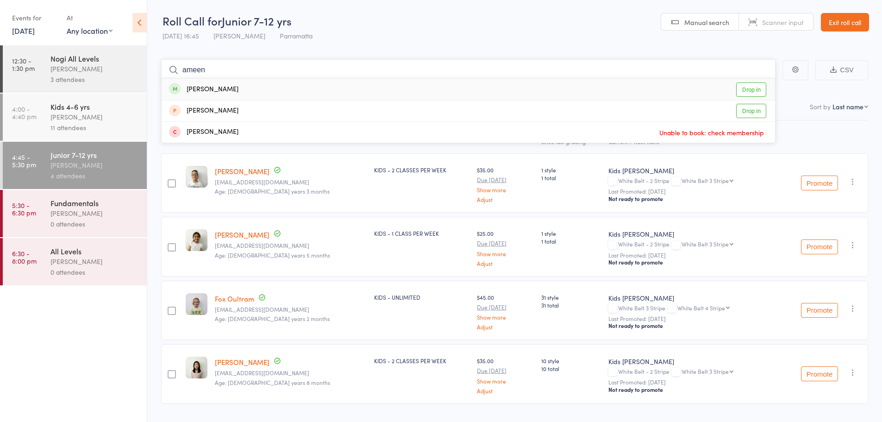
type input "ameen"
click at [740, 92] on link "Drop in" at bounding box center [751, 89] width 30 height 14
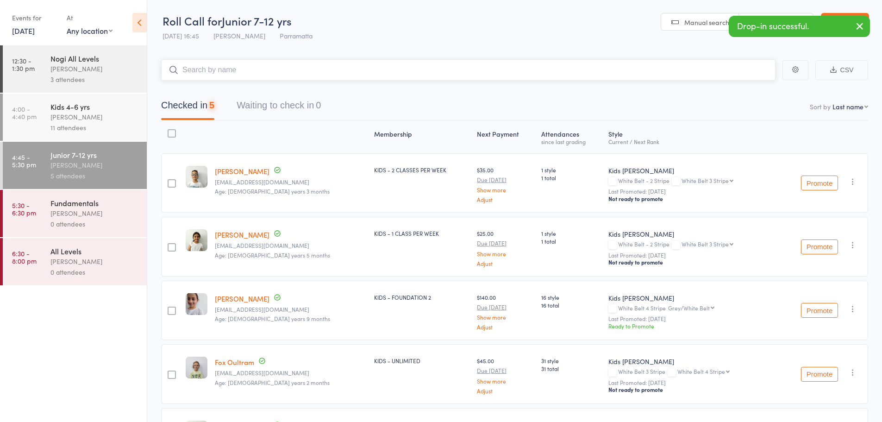
click at [429, 72] on input "search" at bounding box center [468, 69] width 615 height 21
type input "ayee"
click at [748, 87] on link "Drop in" at bounding box center [751, 89] width 30 height 14
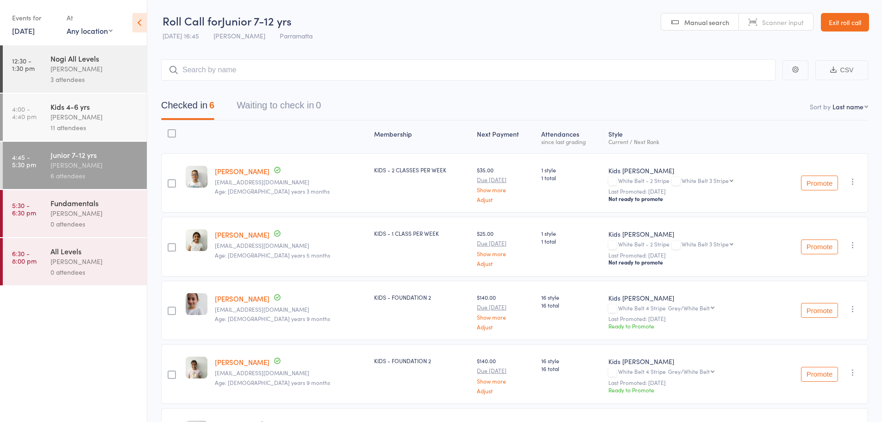
click at [105, 110] on div "Kids 4-6 yrs" at bounding box center [94, 106] width 88 height 10
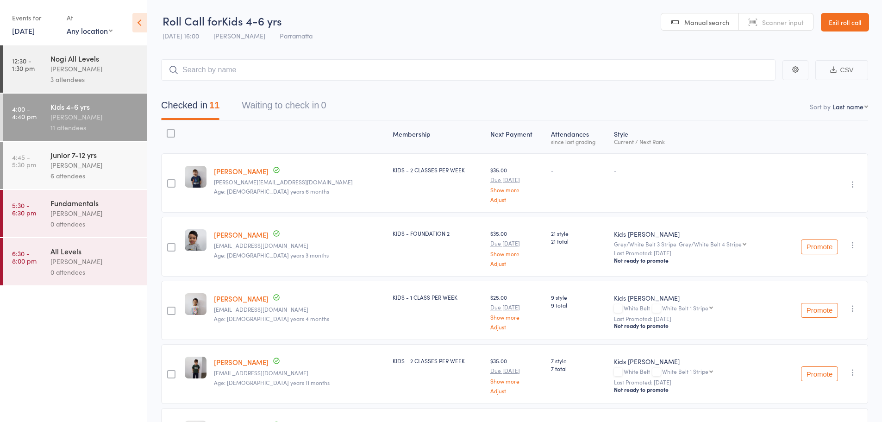
click at [44, 165] on link "4:45 - 5:30 pm Junior 7-12 yrs Caio Tamura 6 attendees" at bounding box center [75, 165] width 144 height 47
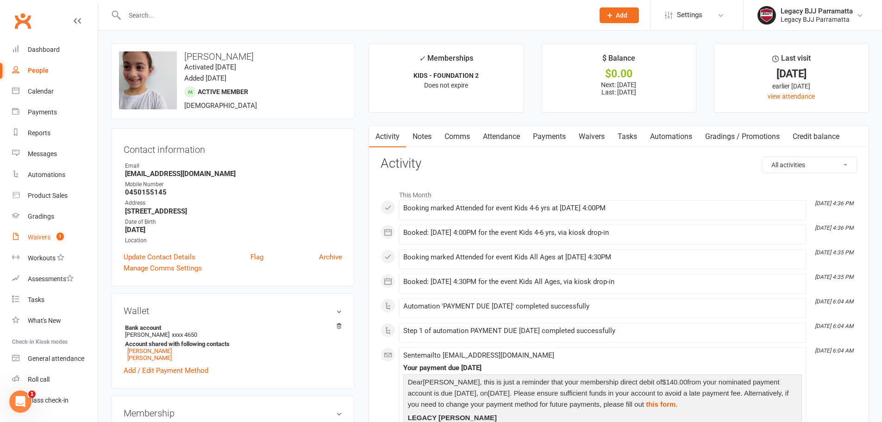
click at [67, 231] on link "Waivers 1" at bounding box center [55, 237] width 86 height 21
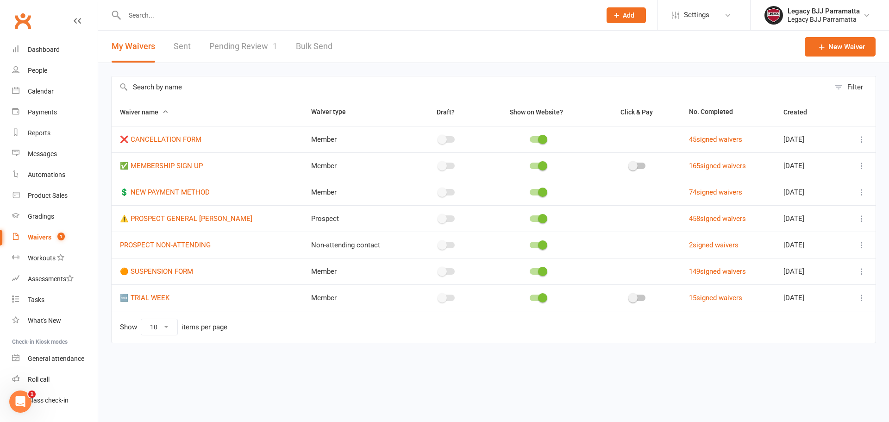
click at [243, 55] on link "Pending Review 1" at bounding box center [243, 47] width 68 height 32
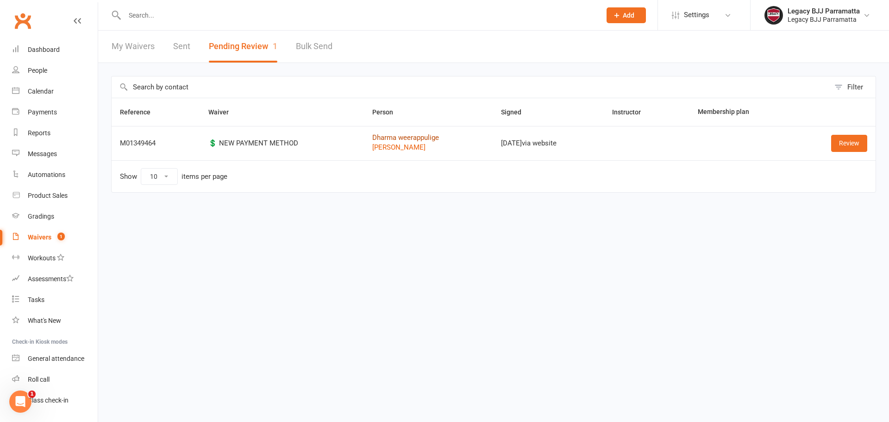
click at [379, 138] on link "Dharma weerappulige" at bounding box center [428, 138] width 112 height 8
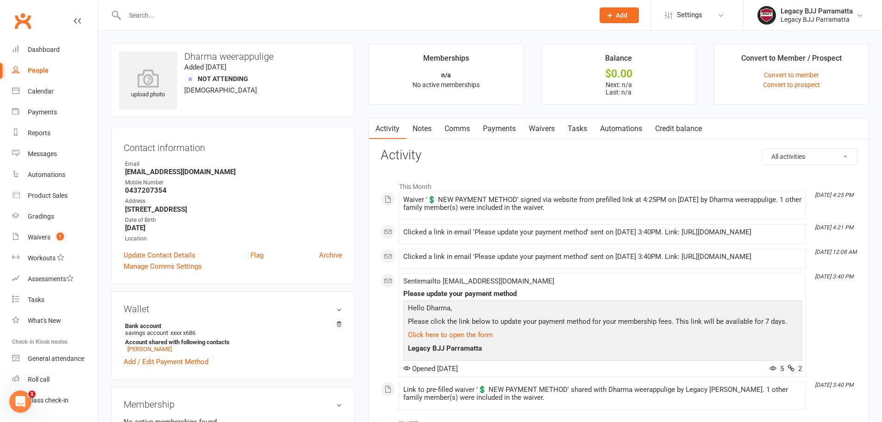
click at [207, 9] on input "text" at bounding box center [355, 15] width 466 height 13
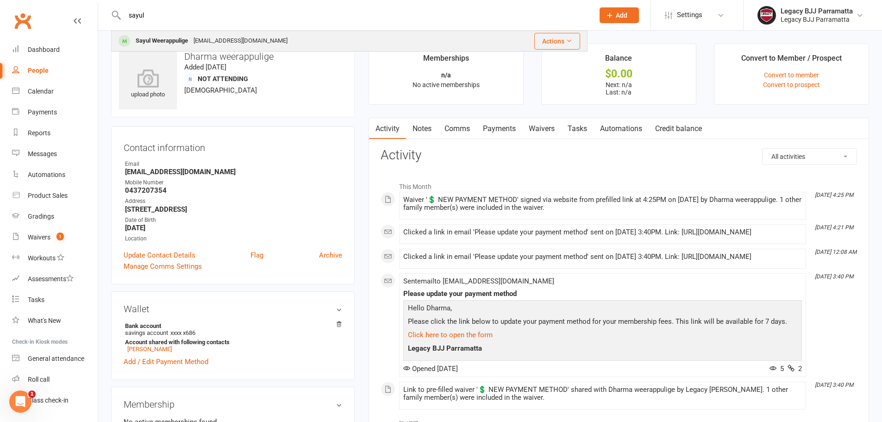
type input "sayul"
click at [219, 39] on div "Dharmawp@yahoo.com" at bounding box center [241, 40] width 100 height 13
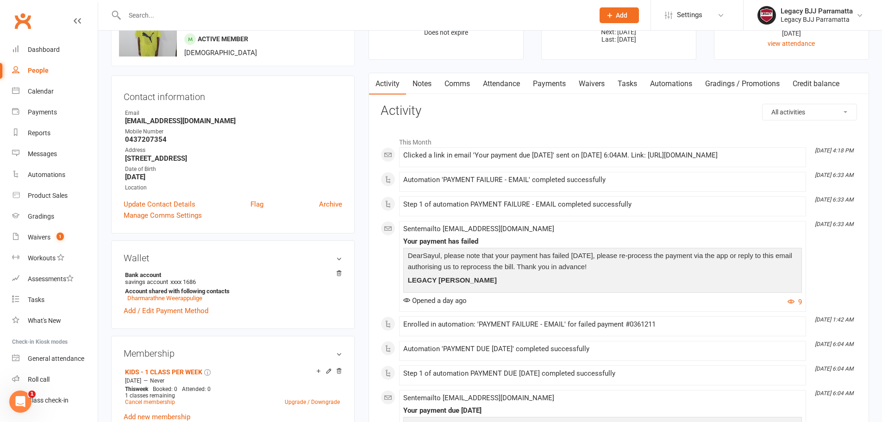
scroll to position [46, 0]
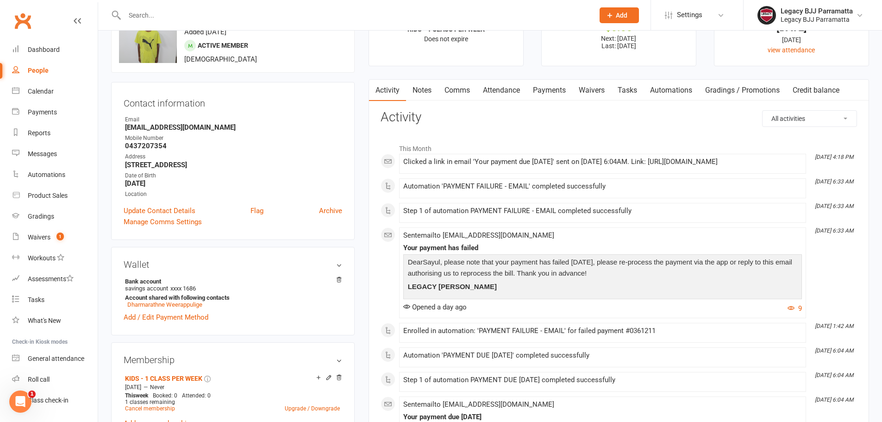
click at [558, 84] on link "Payments" at bounding box center [550, 90] width 46 height 21
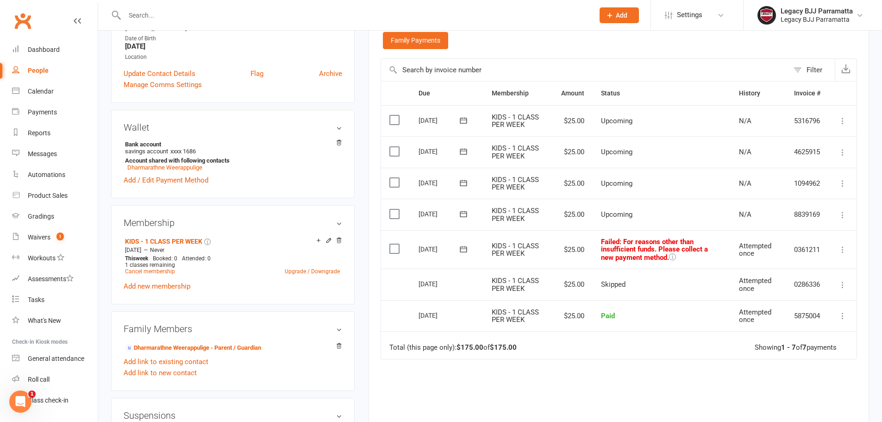
scroll to position [185, 0]
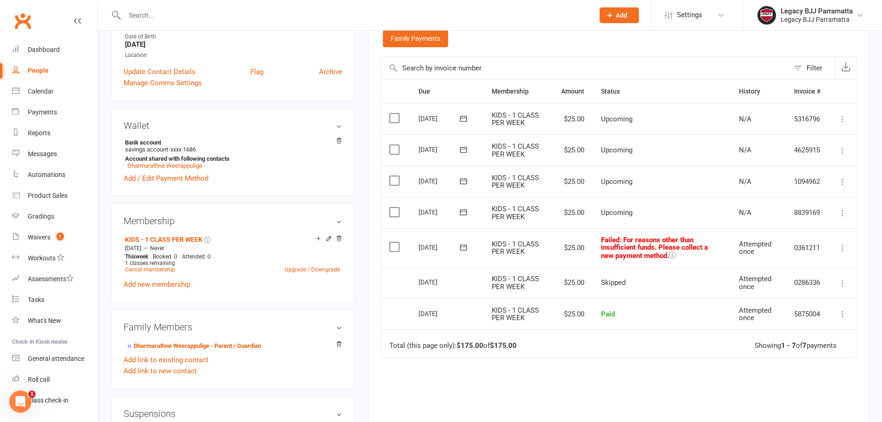
click at [845, 249] on icon at bounding box center [842, 247] width 9 height 9
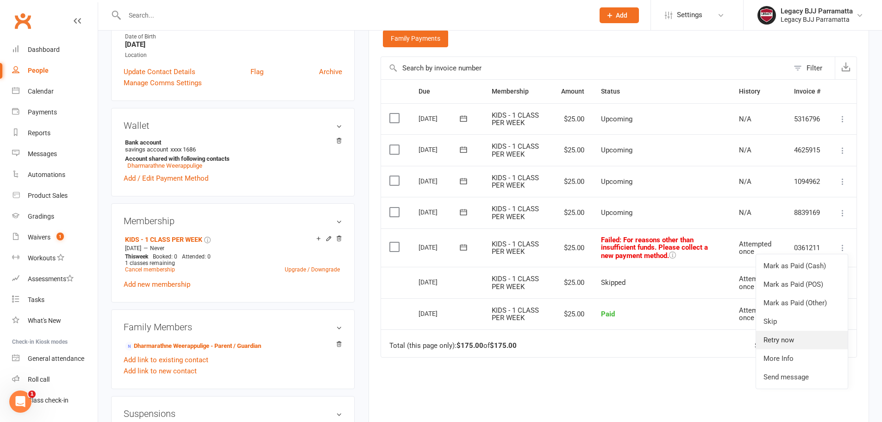
click at [817, 337] on link "Retry now" at bounding box center [802, 340] width 92 height 19
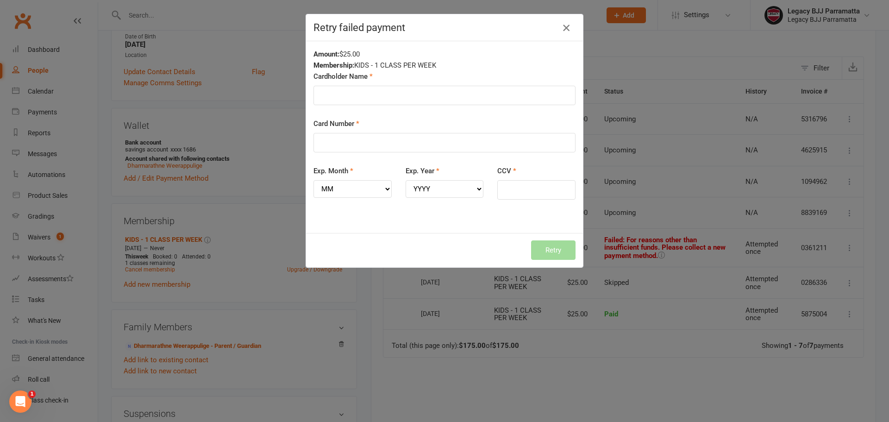
click at [565, 30] on icon "button" at bounding box center [566, 27] width 11 height 11
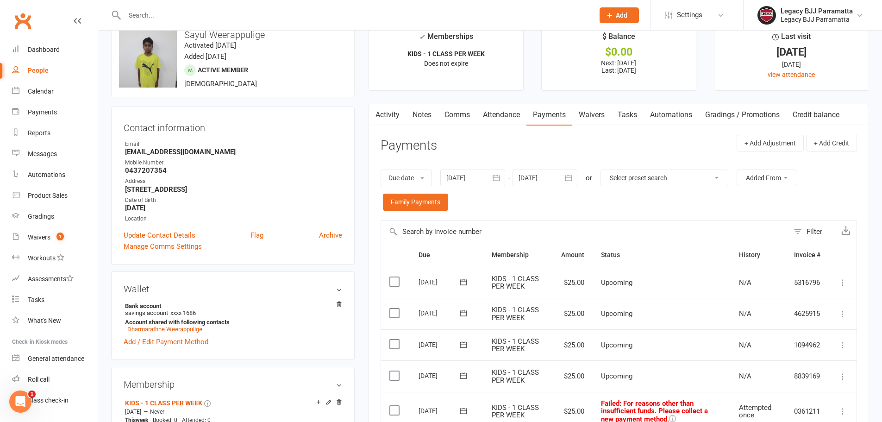
scroll to position [0, 0]
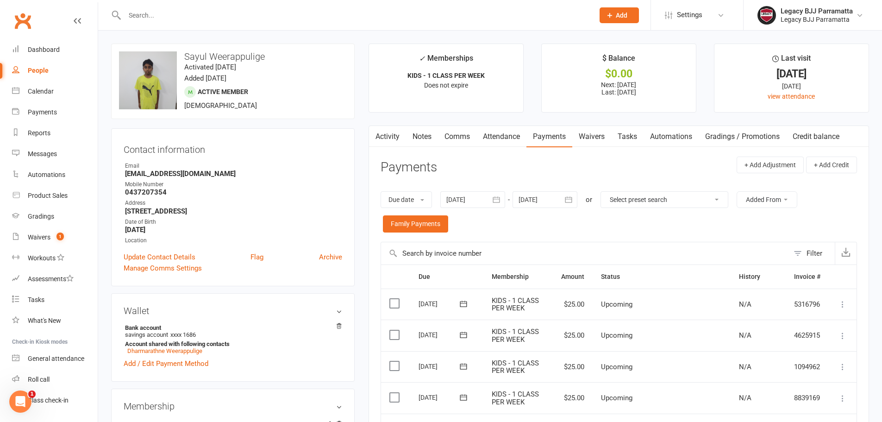
click at [172, 15] on input "text" at bounding box center [355, 15] width 466 height 13
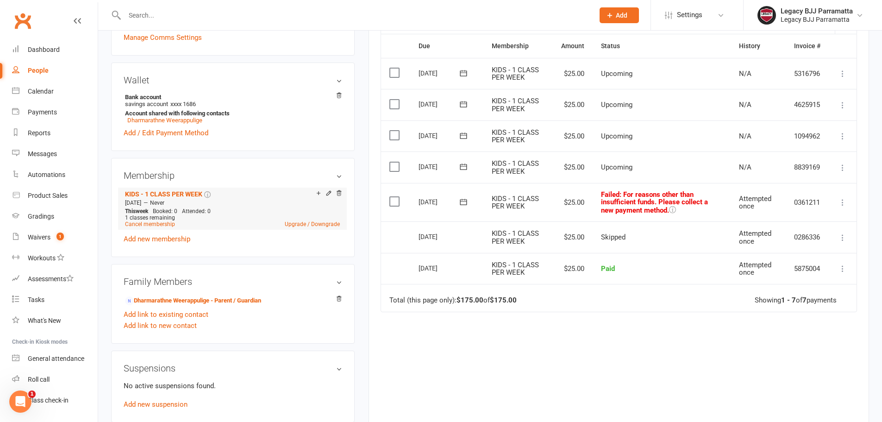
scroll to position [232, 0]
click at [222, 299] on link "Dharmarathne Weerappulige - Parent / Guardian" at bounding box center [193, 300] width 136 height 10
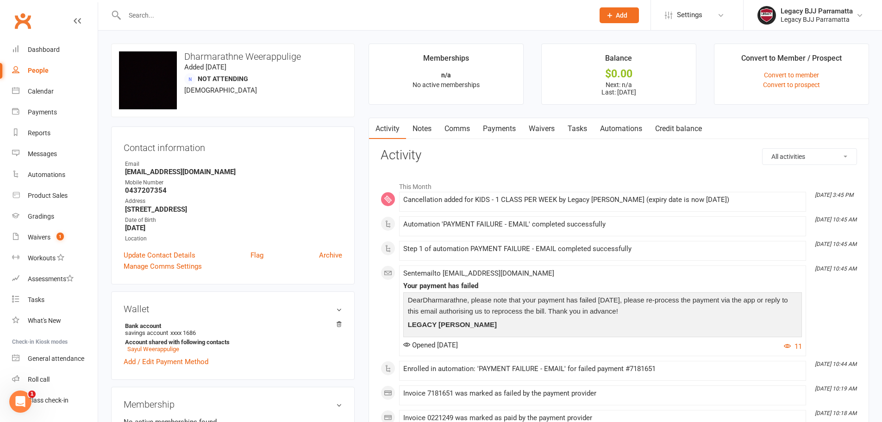
click at [145, 5] on div at bounding box center [349, 15] width 477 height 30
click at [143, 11] on input "text" at bounding box center [355, 15] width 466 height 13
click at [188, 10] on input "text" at bounding box center [355, 15] width 466 height 13
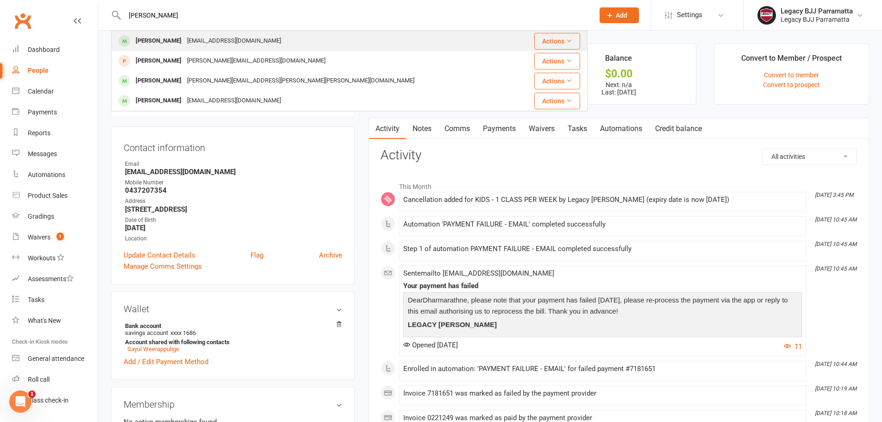
type input "kenul"
click at [210, 38] on div "[EMAIL_ADDRESS][DOMAIN_NAME]" at bounding box center [234, 40] width 100 height 13
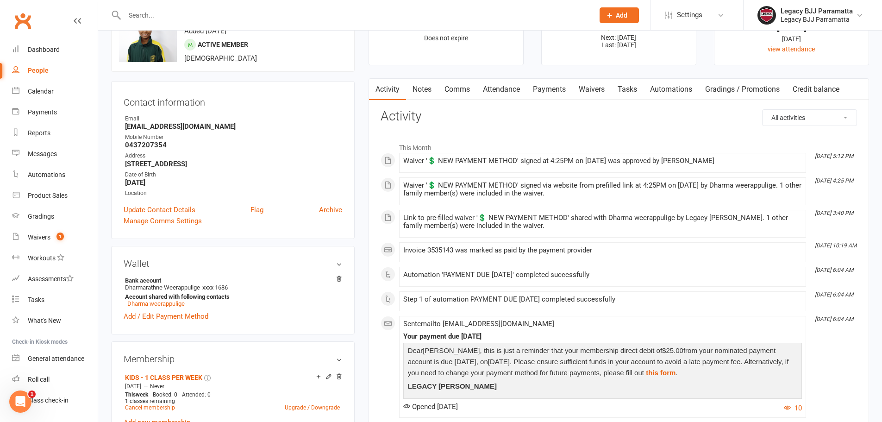
scroll to position [46, 0]
click at [561, 94] on link "Payments" at bounding box center [550, 90] width 46 height 21
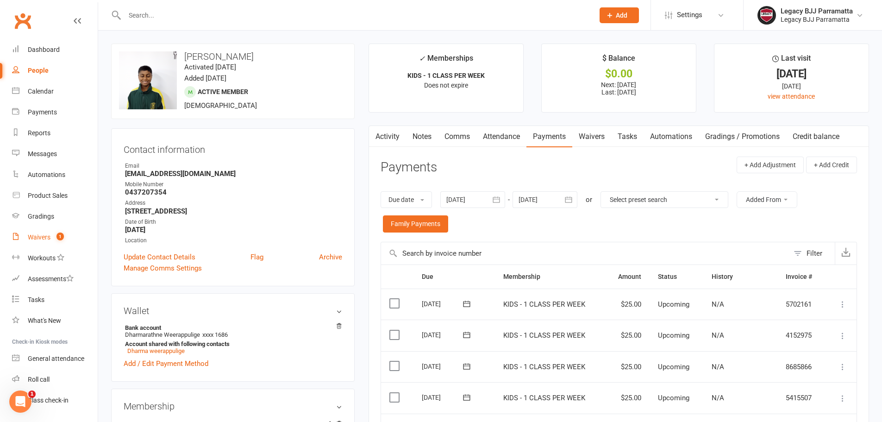
click at [66, 232] on link "Waivers 1" at bounding box center [55, 237] width 86 height 21
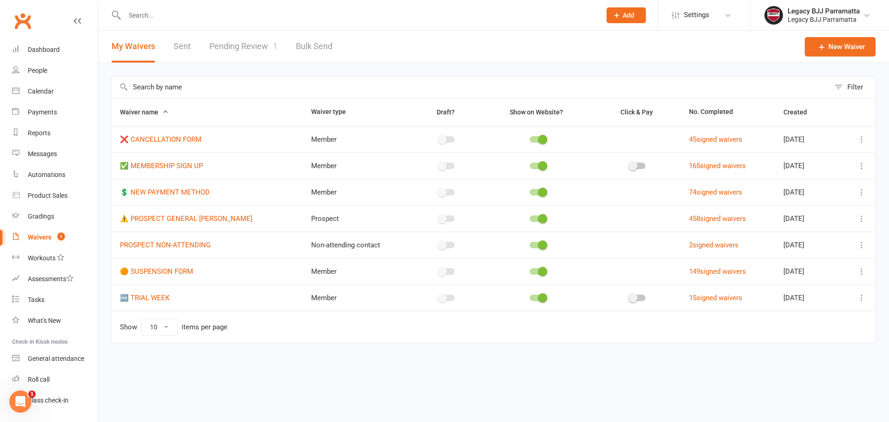
click at [244, 61] on link "Pending Review 1" at bounding box center [243, 47] width 68 height 32
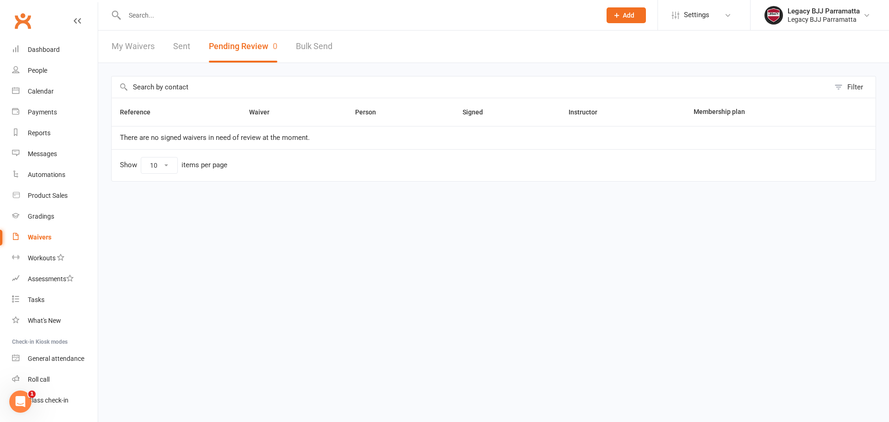
click at [159, 11] on input "text" at bounding box center [358, 15] width 473 height 13
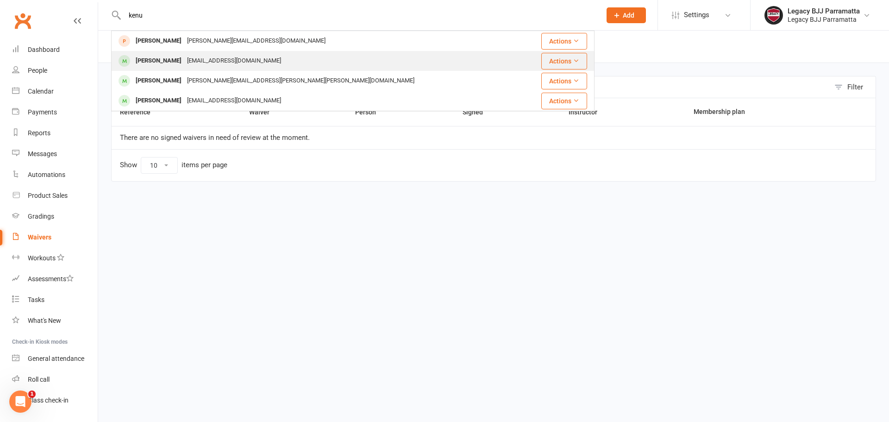
type input "kenu"
click at [164, 63] on div "[PERSON_NAME]" at bounding box center [158, 60] width 51 height 13
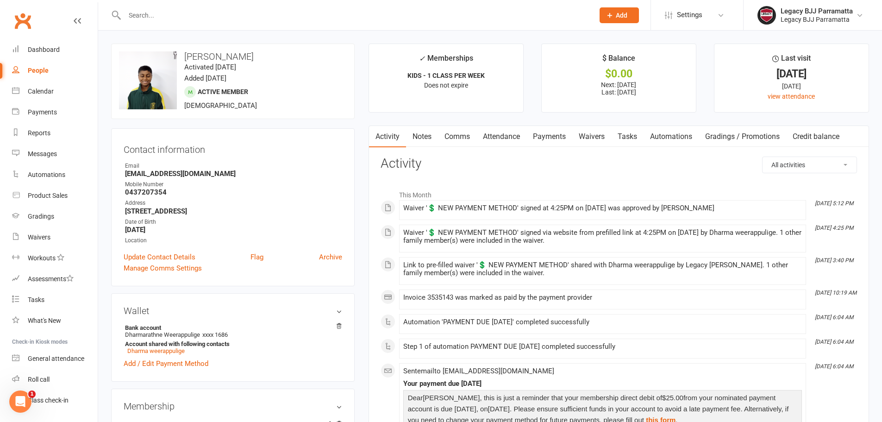
click at [209, 13] on input "text" at bounding box center [355, 15] width 466 height 13
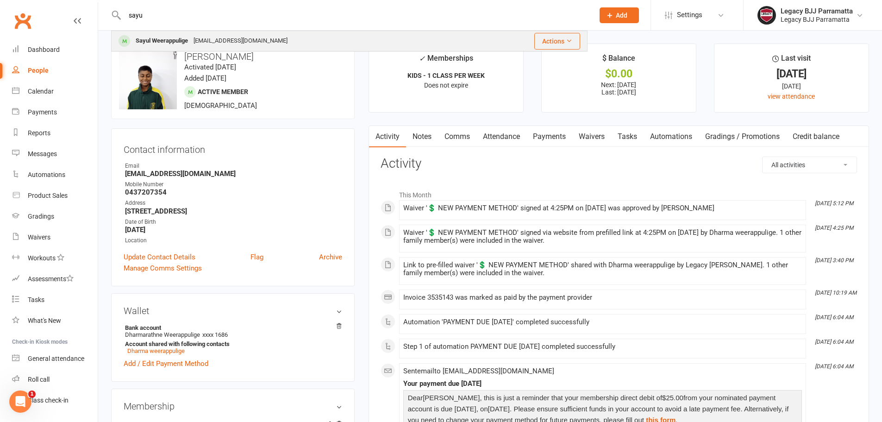
type input "sayu"
click at [199, 47] on div "Dharmawp@yahoo.com" at bounding box center [241, 40] width 100 height 13
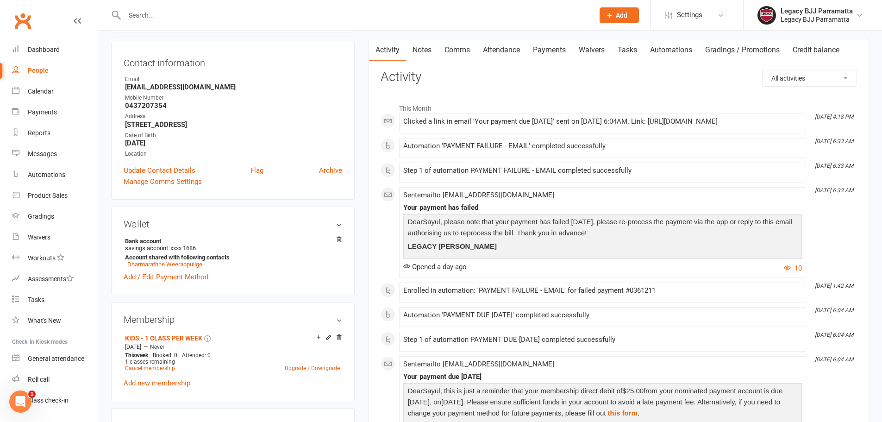
scroll to position [46, 0]
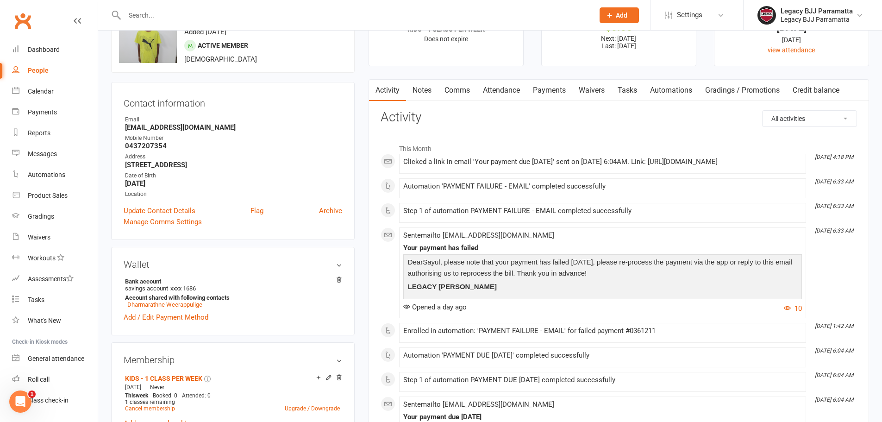
click at [536, 90] on link "Payments" at bounding box center [550, 90] width 46 height 21
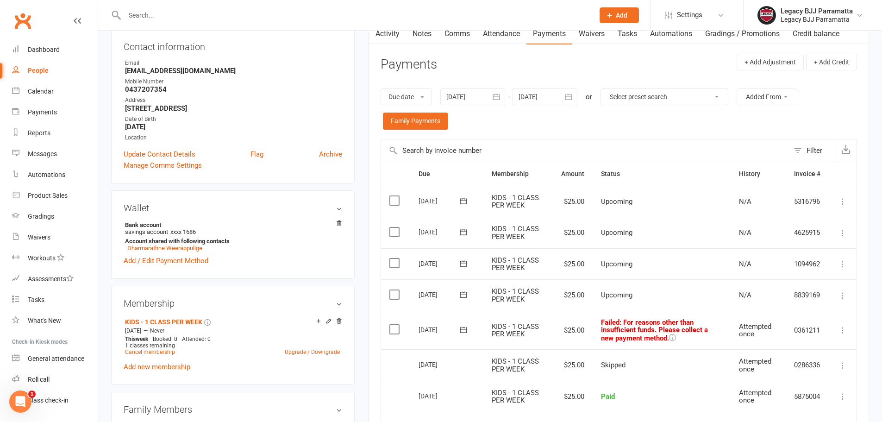
scroll to position [139, 0]
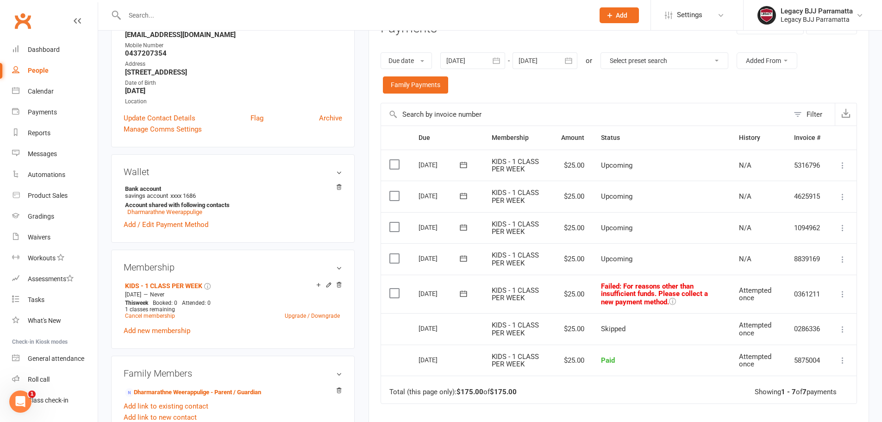
click at [841, 294] on icon at bounding box center [842, 293] width 9 height 9
click at [771, 386] on link "Retry now" at bounding box center [802, 386] width 92 height 19
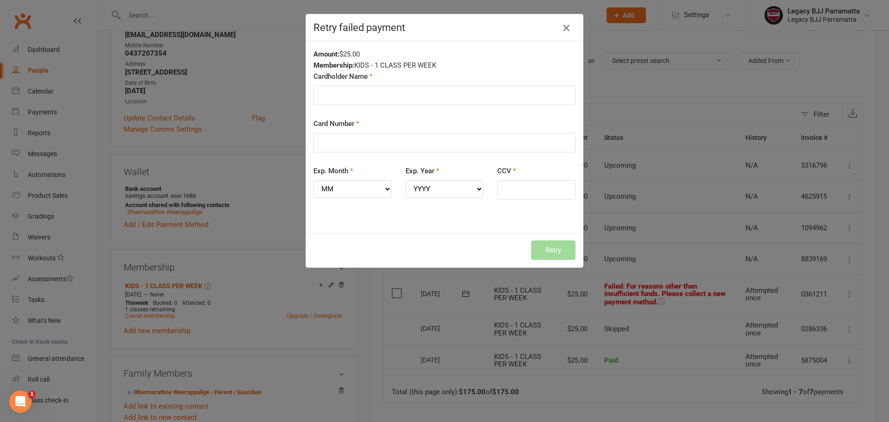
click at [560, 21] on button "button" at bounding box center [566, 27] width 15 height 15
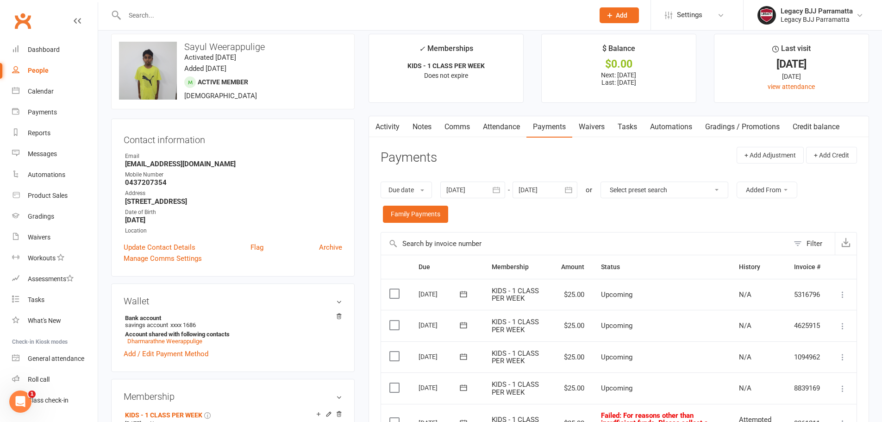
scroll to position [0, 0]
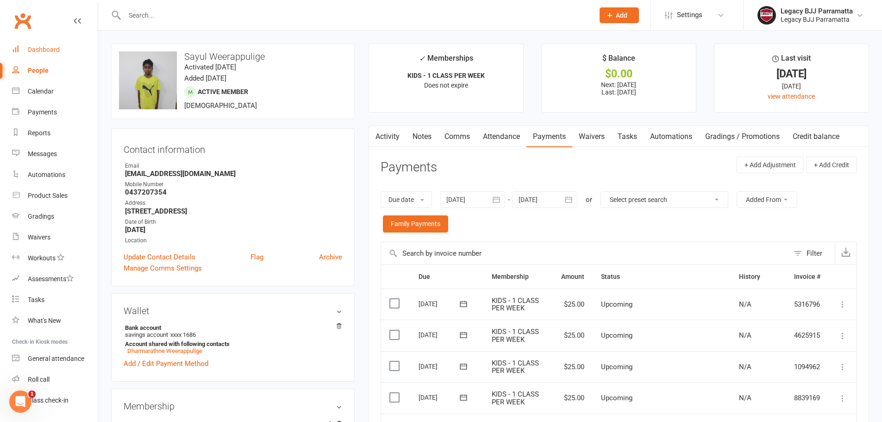
click at [67, 47] on link "Dashboard" at bounding box center [55, 49] width 86 height 21
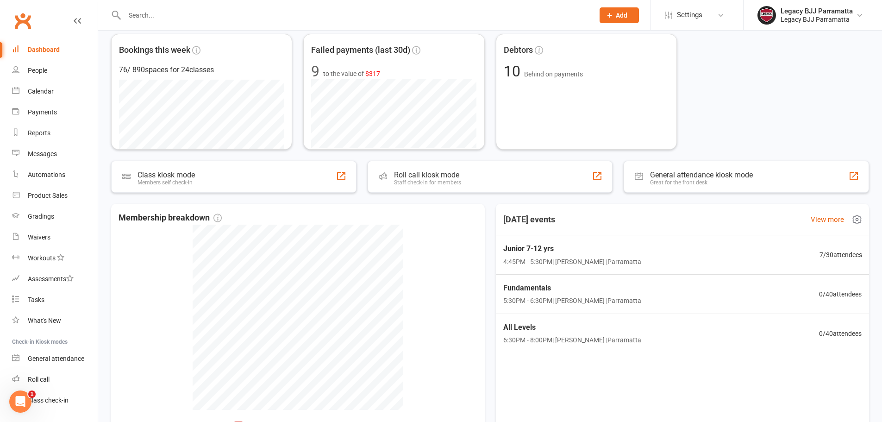
scroll to position [185, 0]
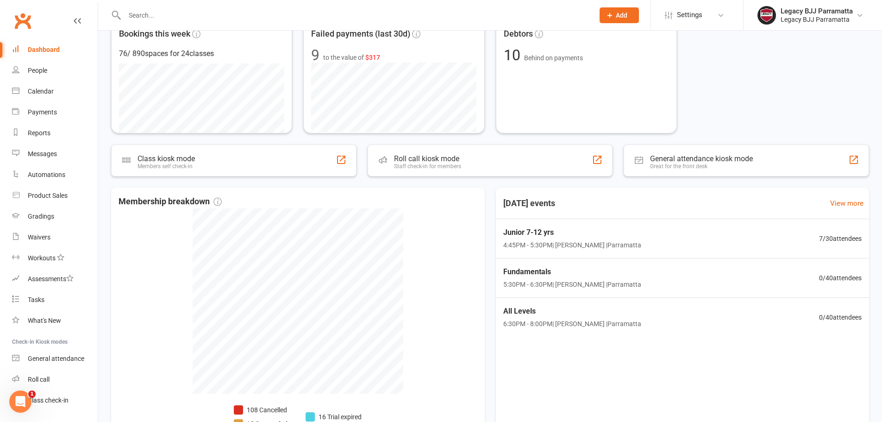
click at [651, 355] on div "Today's events View more Junior 7-12 yrs 4:45PM - 5:30PM | Caio Tamura | Parram…" at bounding box center [683, 321] width 374 height 266
click at [599, 245] on span "4:45PM - 5:30PM | Caio Tamura | Parramatta" at bounding box center [570, 245] width 141 height 11
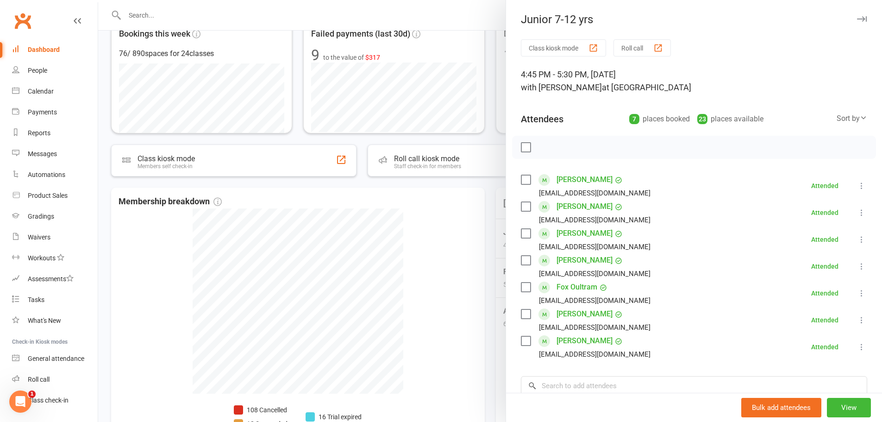
click at [396, 173] on div at bounding box center [490, 211] width 784 height 422
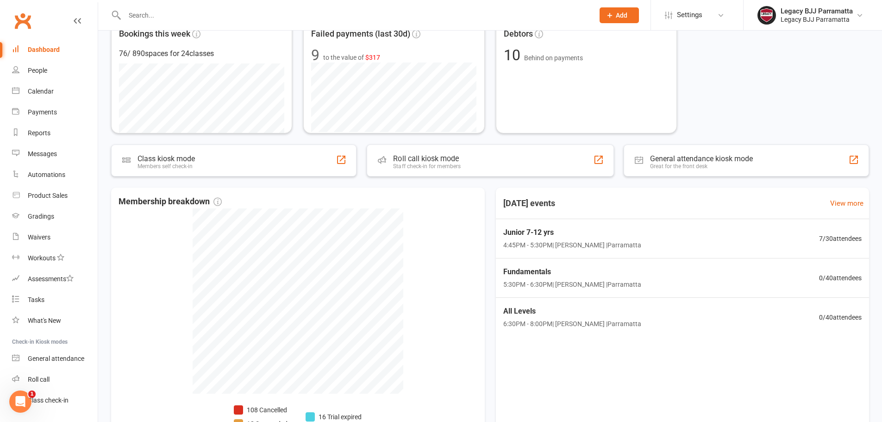
click at [423, 161] on div "Roll call kiosk mode" at bounding box center [427, 158] width 68 height 9
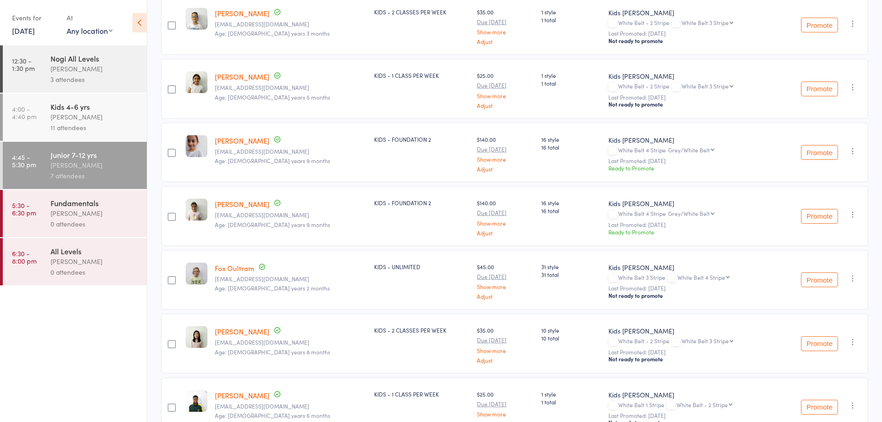
scroll to position [214, 0]
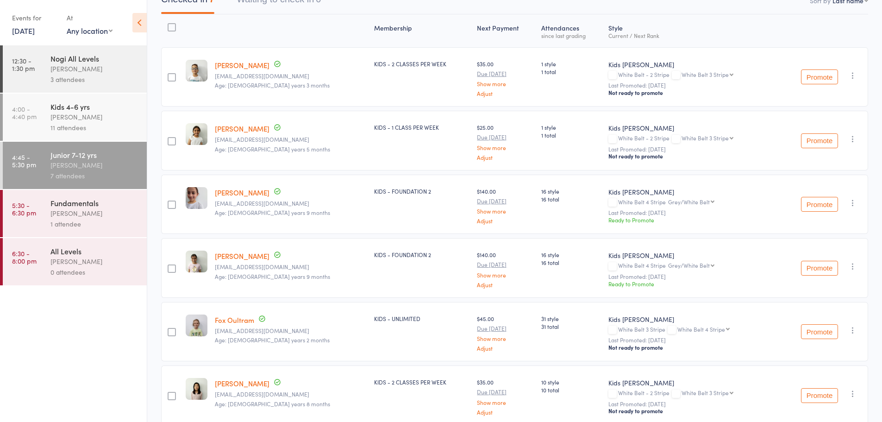
scroll to position [122, 0]
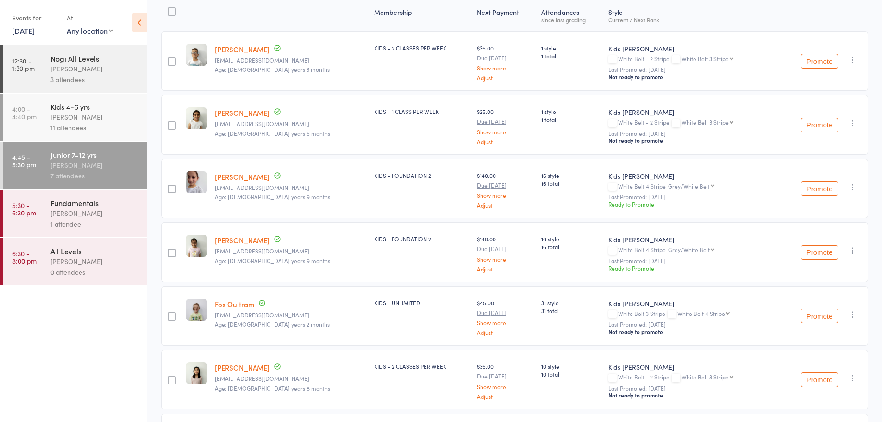
click at [828, 190] on button "Promote" at bounding box center [819, 188] width 37 height 15
click at [828, 247] on button "Promote" at bounding box center [819, 252] width 37 height 15
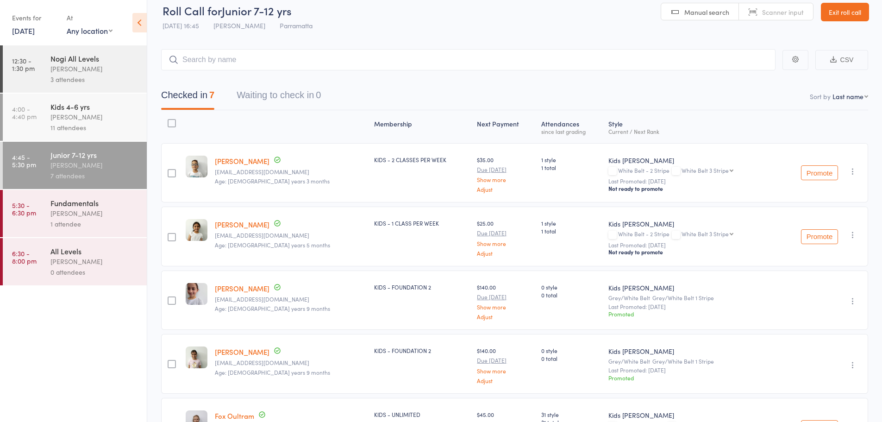
scroll to position [0, 0]
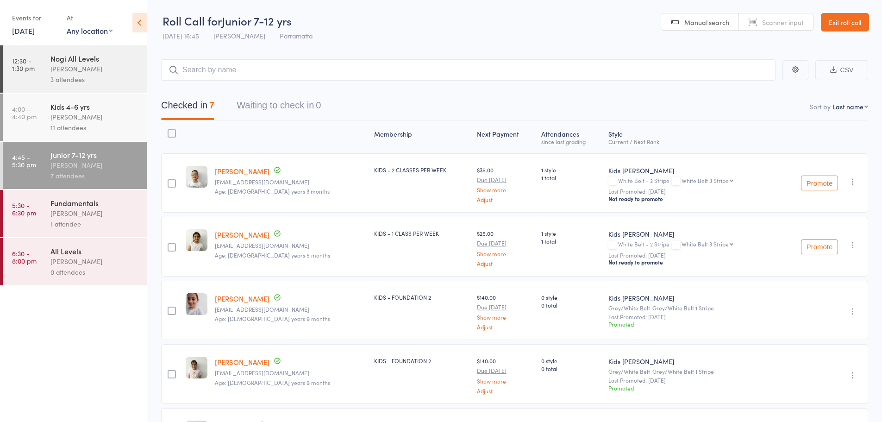
click at [135, 205] on div "Fundamentals" at bounding box center [94, 203] width 88 height 10
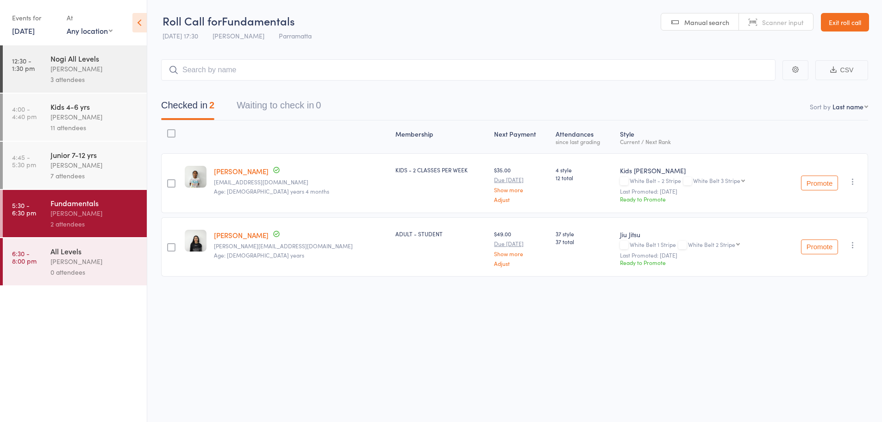
click at [119, 259] on div "[PERSON_NAME]" at bounding box center [94, 261] width 88 height 11
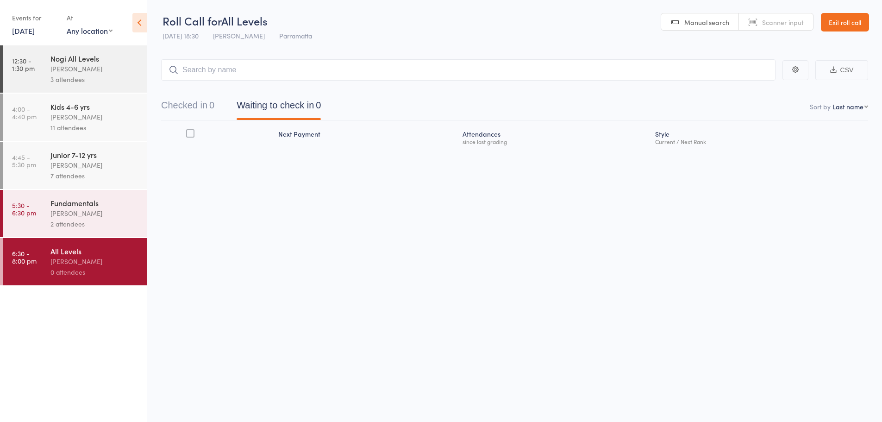
click at [120, 218] on div "[PERSON_NAME]" at bounding box center [94, 213] width 88 height 11
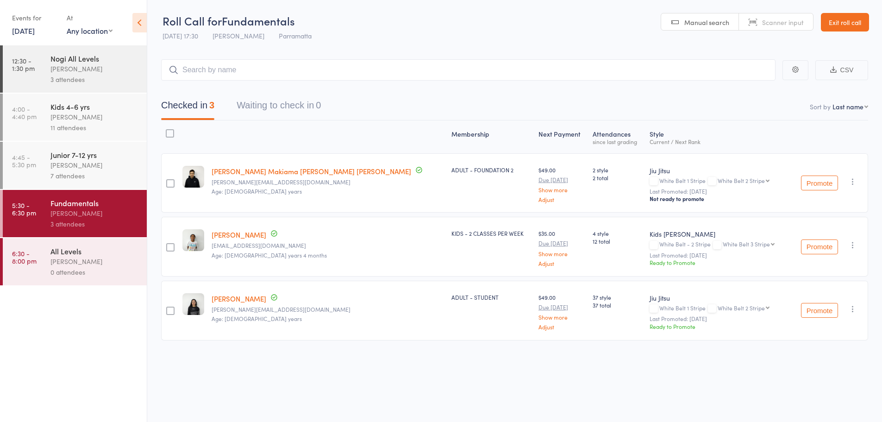
click at [112, 258] on div "[PERSON_NAME]" at bounding box center [94, 261] width 88 height 11
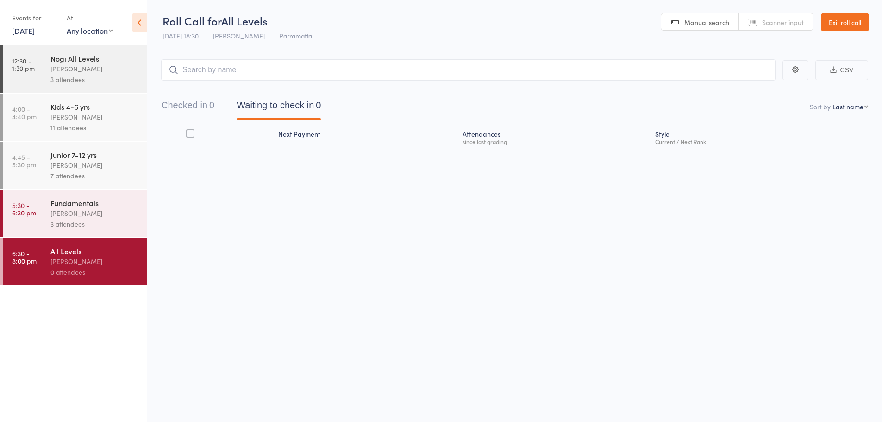
click at [125, 218] on div "[PERSON_NAME]" at bounding box center [94, 213] width 88 height 11
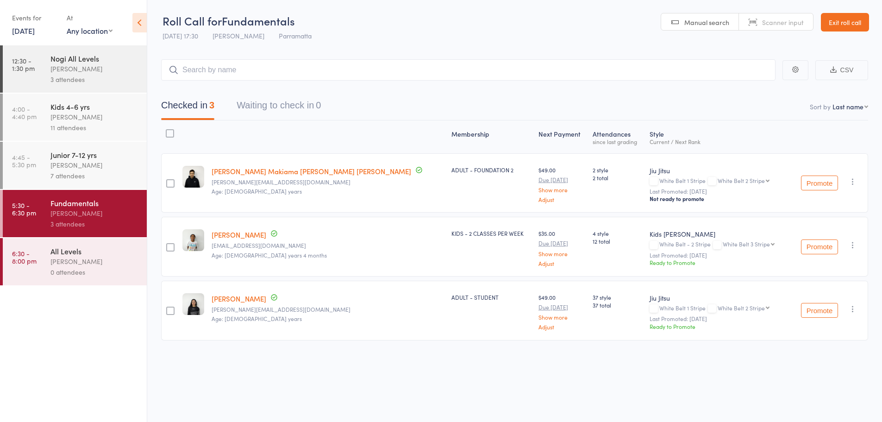
click at [139, 23] on icon at bounding box center [139, 22] width 14 height 19
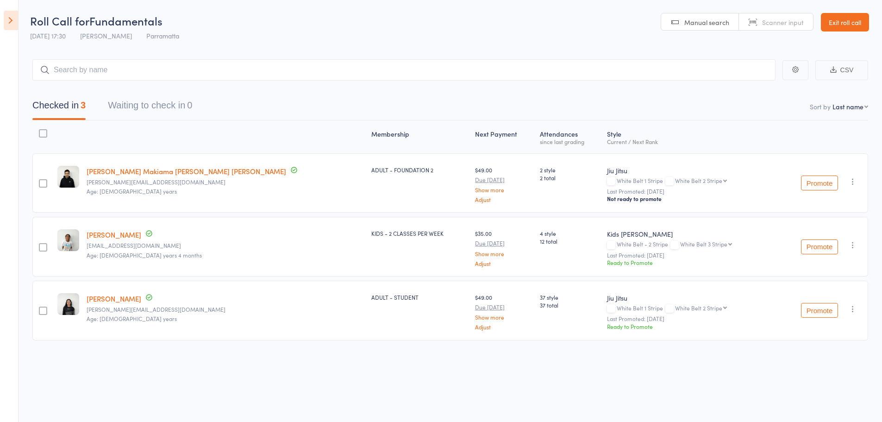
click at [860, 24] on link "Exit roll call" at bounding box center [845, 22] width 48 height 19
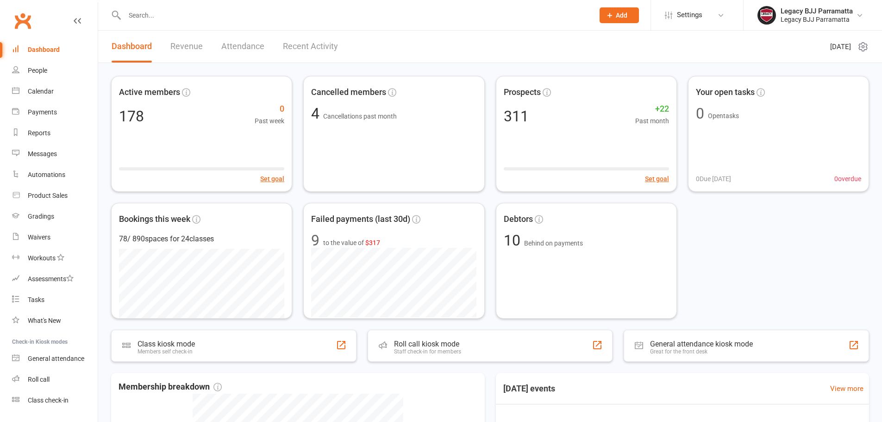
click at [146, 12] on input "text" at bounding box center [355, 15] width 466 height 13
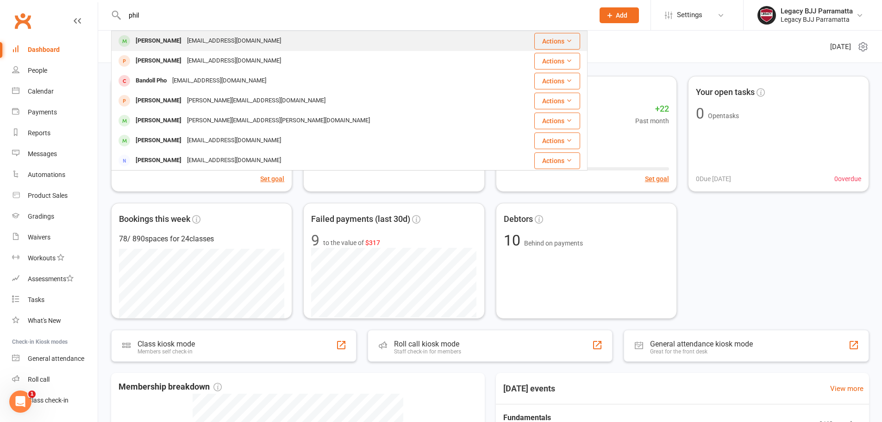
type input "phil"
click at [159, 35] on div "[PERSON_NAME]" at bounding box center [158, 40] width 51 height 13
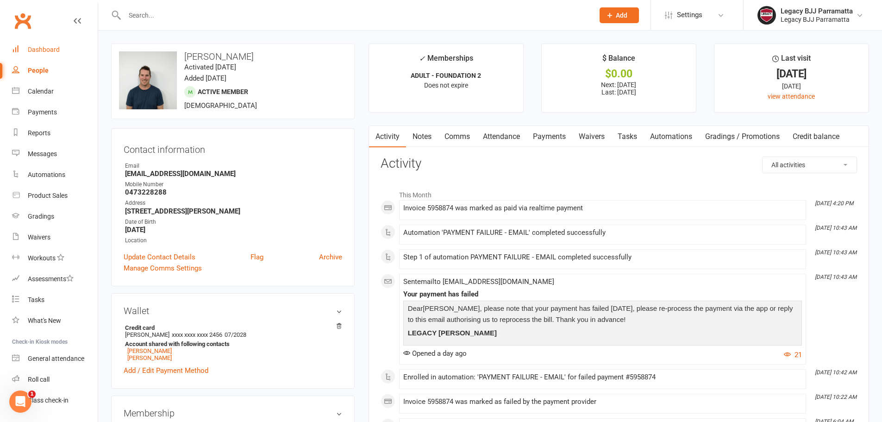
click at [85, 49] on link "Dashboard" at bounding box center [55, 49] width 86 height 21
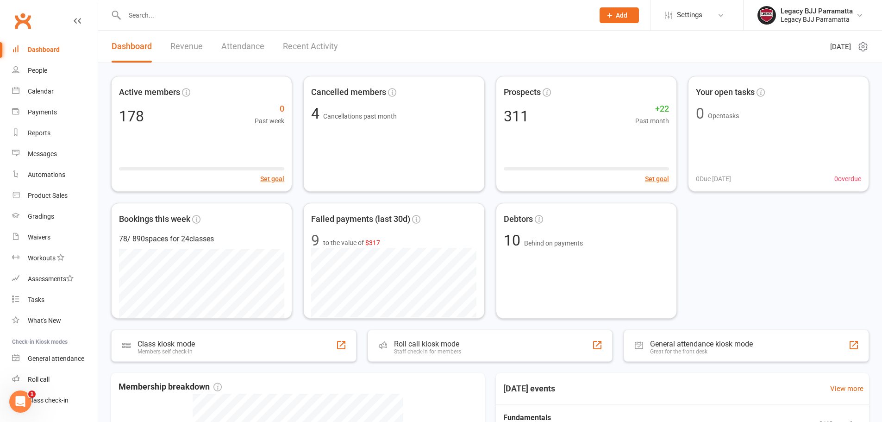
click at [228, 17] on input "text" at bounding box center [355, 15] width 466 height 13
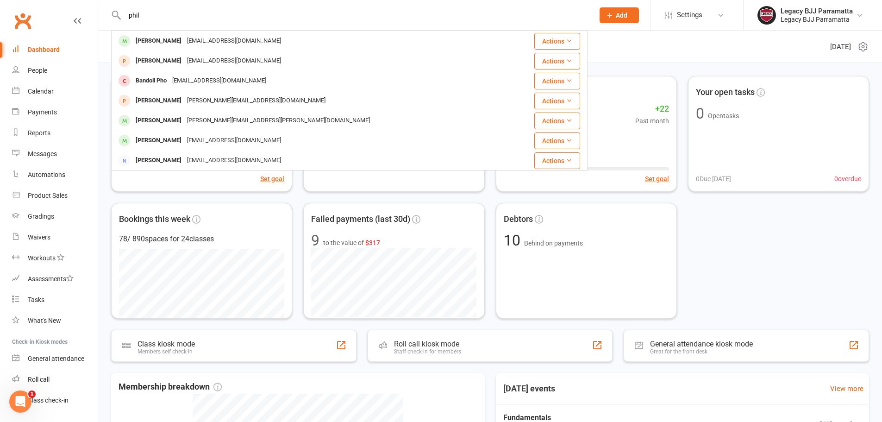
drag, startPoint x: 208, startPoint y: 12, endPoint x: 112, endPoint y: 6, distance: 96.5
click at [112, 6] on div "phil Philip Shaw p.shaw2115@gmail.com Actions Natalie Phimavong Nataliephimavon…" at bounding box center [349, 15] width 477 height 30
type input "phil"
click at [740, 254] on div "Active members 178 0 Past week Set goal Cancelled members 4 Cancellations past …" at bounding box center [490, 197] width 758 height 243
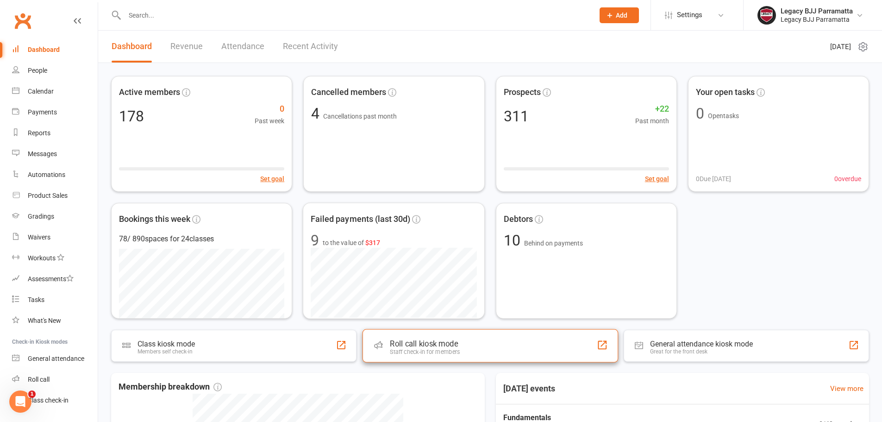
click at [396, 336] on div "Roll call kiosk mode Staff check-in for members" at bounding box center [490, 345] width 256 height 33
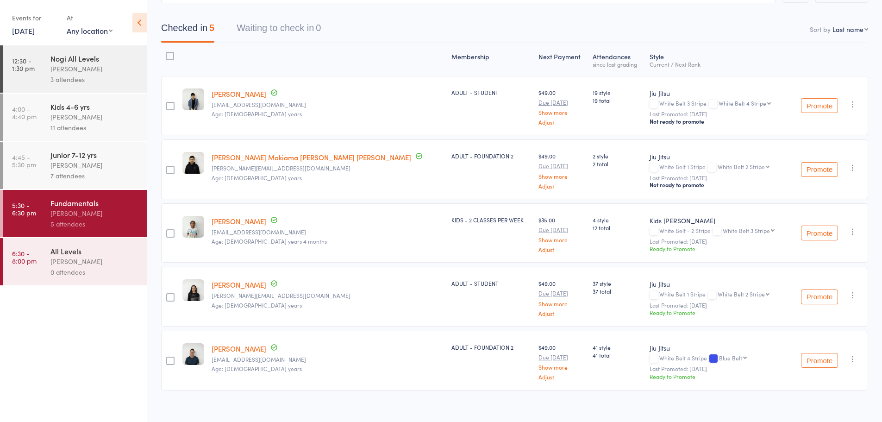
scroll to position [87, 0]
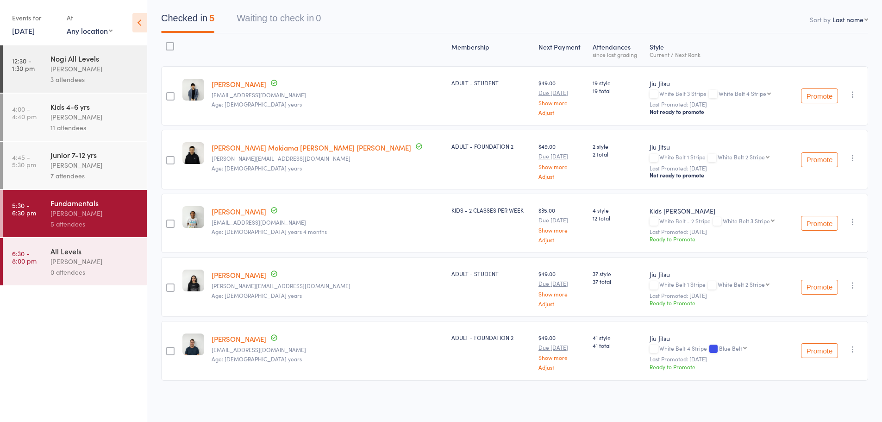
click at [689, 396] on div "Membership Next Payment Atten­dances since last grading Style Current / Next Ra…" at bounding box center [514, 227] width 707 height 389
click at [126, 256] on div "All Levels" at bounding box center [94, 251] width 88 height 10
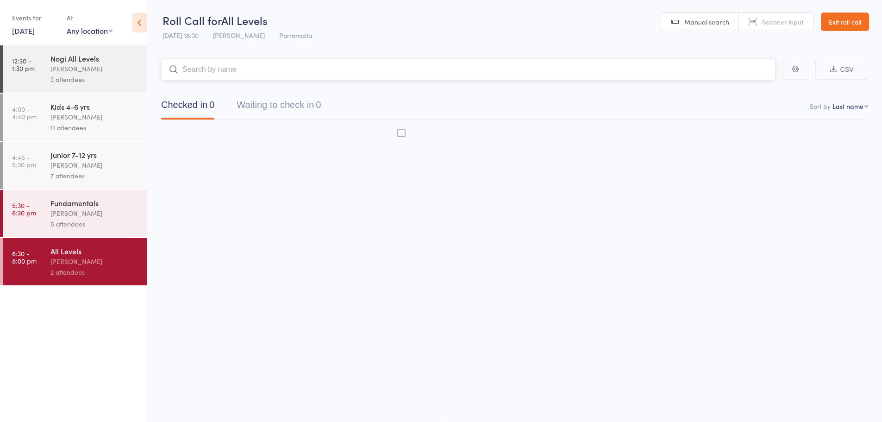
scroll to position [0, 0]
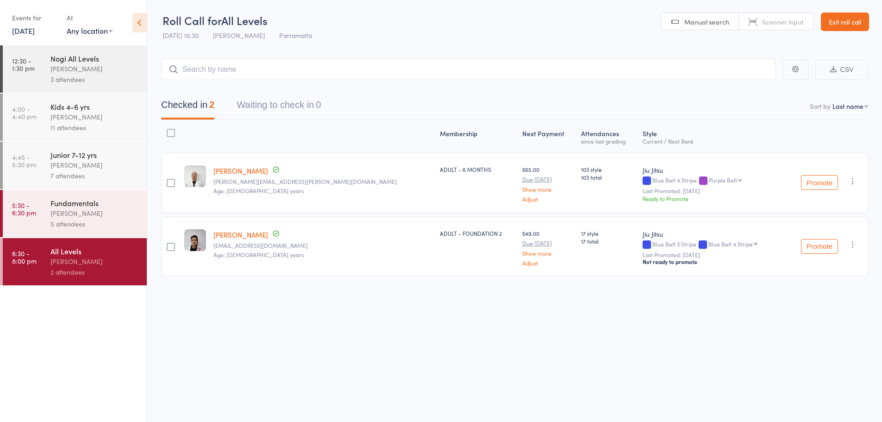
click at [101, 211] on div "Caio Tamura" at bounding box center [94, 213] width 88 height 11
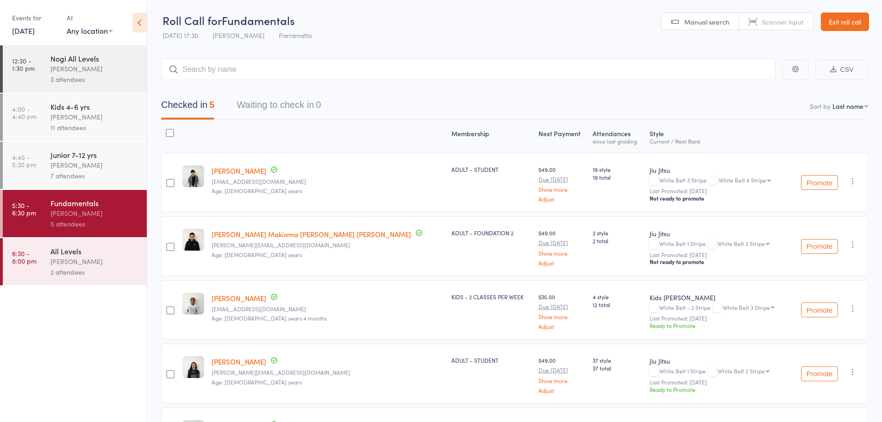
click at [109, 239] on div "All Levels Caio Tamura 2 attendees" at bounding box center [98, 261] width 96 height 47
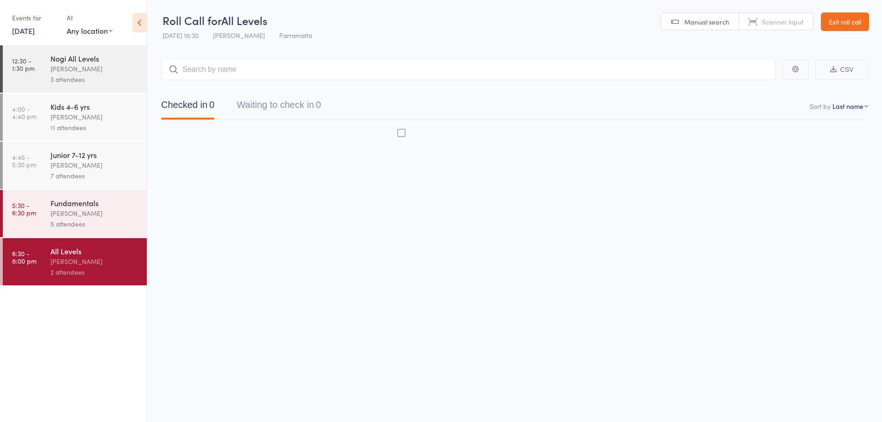
click at [102, 258] on div "Caio Tamura" at bounding box center [94, 261] width 88 height 11
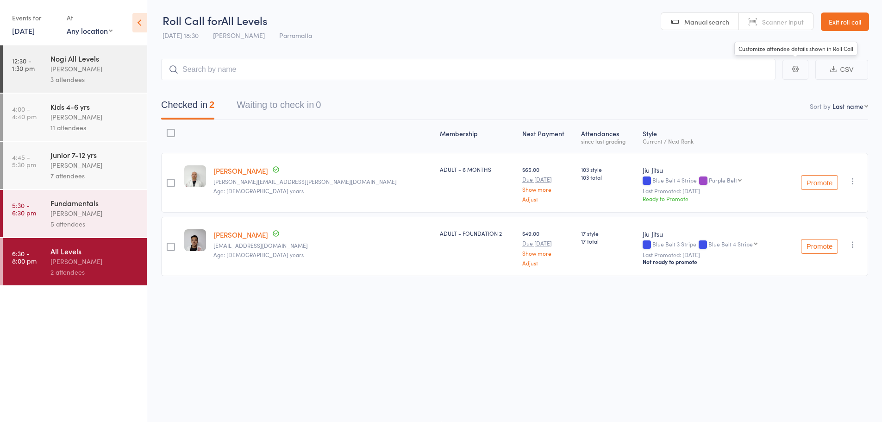
click at [852, 24] on link "Exit roll call" at bounding box center [845, 22] width 48 height 19
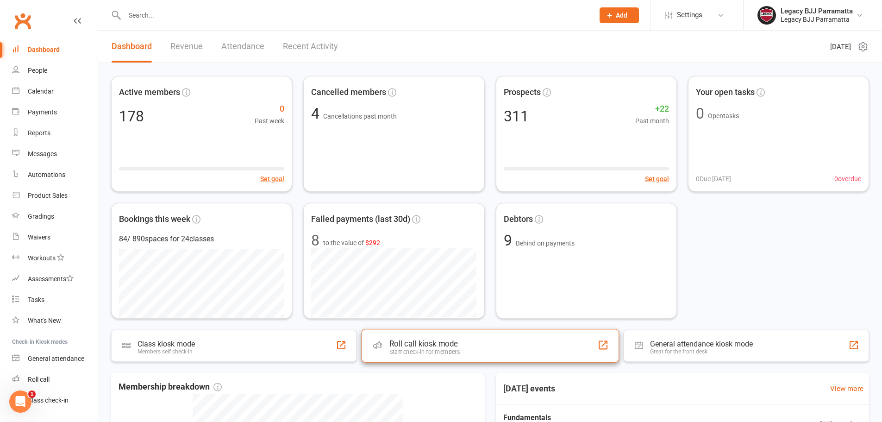
click at [403, 349] on div "Staff check-in for members" at bounding box center [424, 351] width 70 height 7
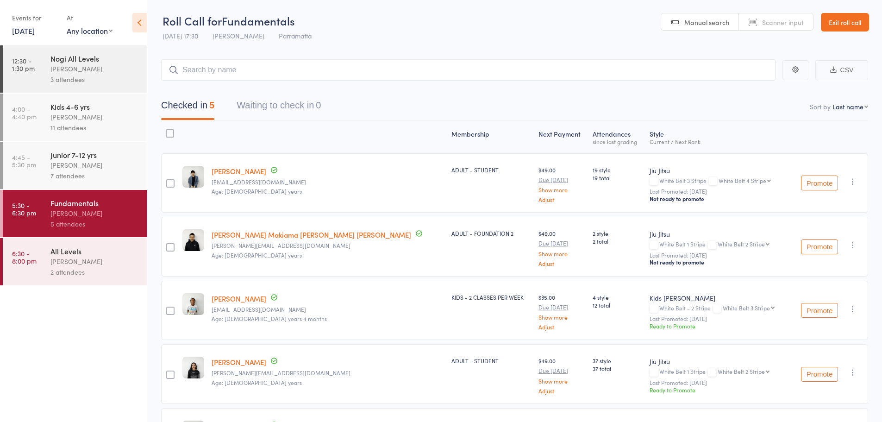
click at [35, 31] on link "[DATE]" at bounding box center [23, 30] width 23 height 10
click at [71, 117] on span "23" at bounding box center [69, 116] width 8 height 8
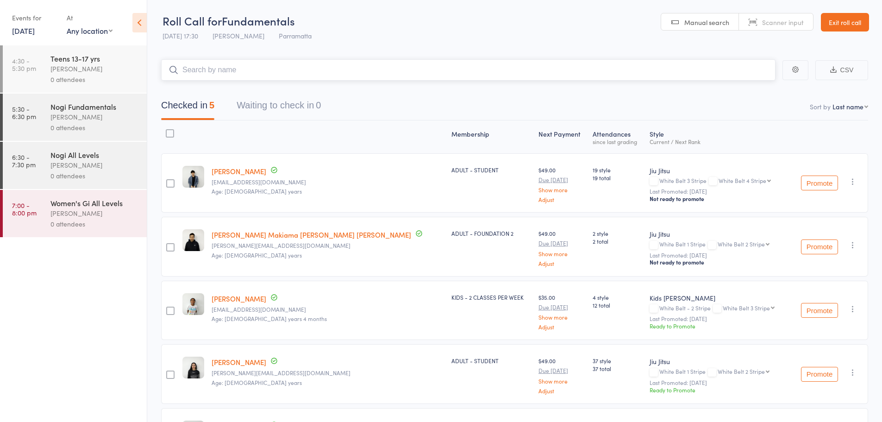
click at [237, 70] on input "search" at bounding box center [468, 69] width 615 height 21
click at [139, 24] on icon at bounding box center [139, 22] width 14 height 19
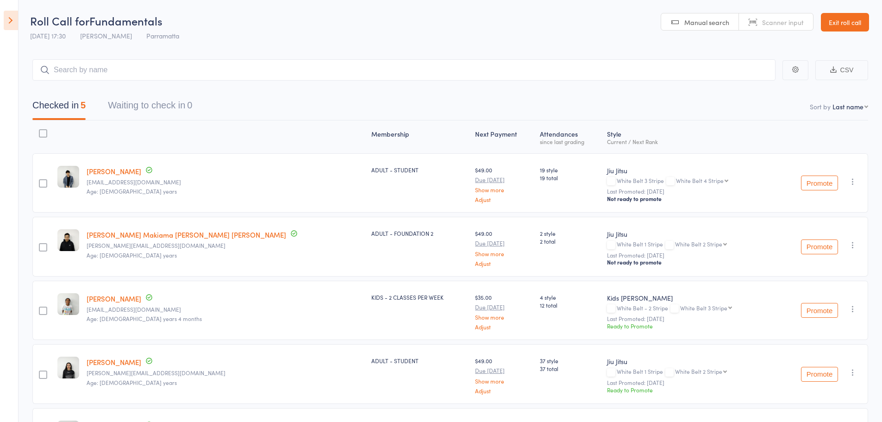
click at [6, 14] on icon at bounding box center [11, 20] width 14 height 19
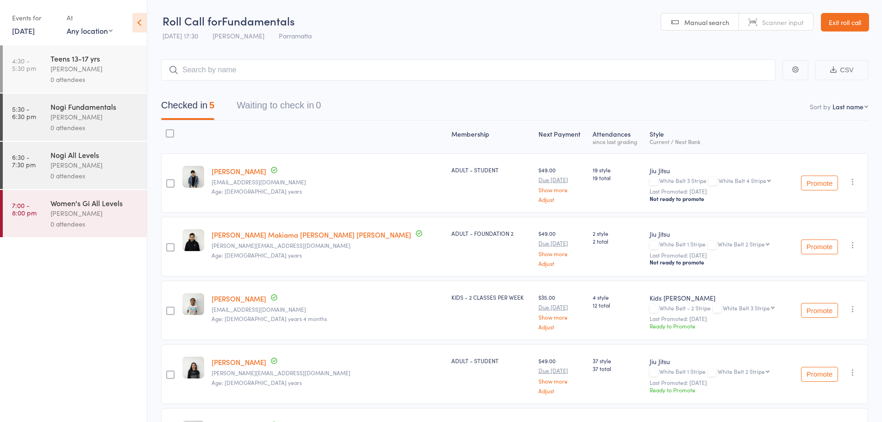
click at [34, 31] on link "[DATE]" at bounding box center [23, 30] width 23 height 10
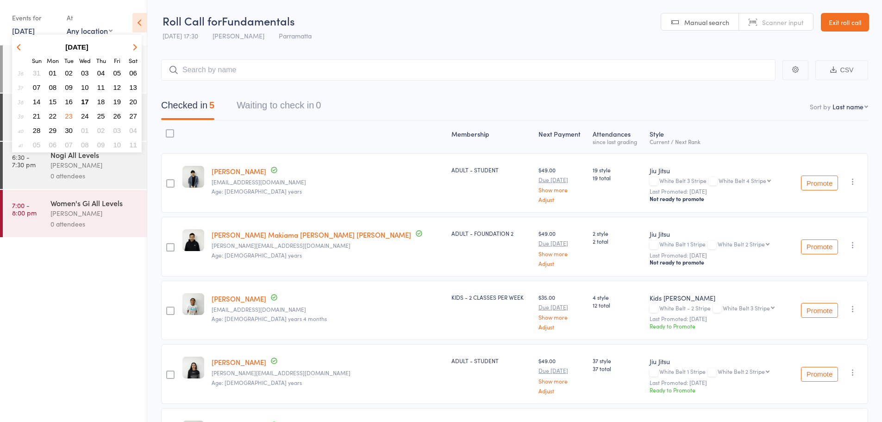
click at [103, 115] on span "25" at bounding box center [101, 116] width 8 height 8
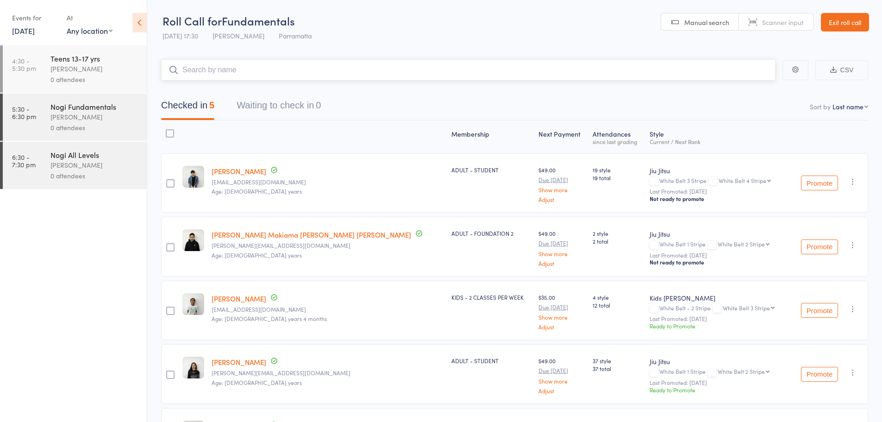
click at [210, 77] on input "search" at bounding box center [468, 69] width 615 height 21
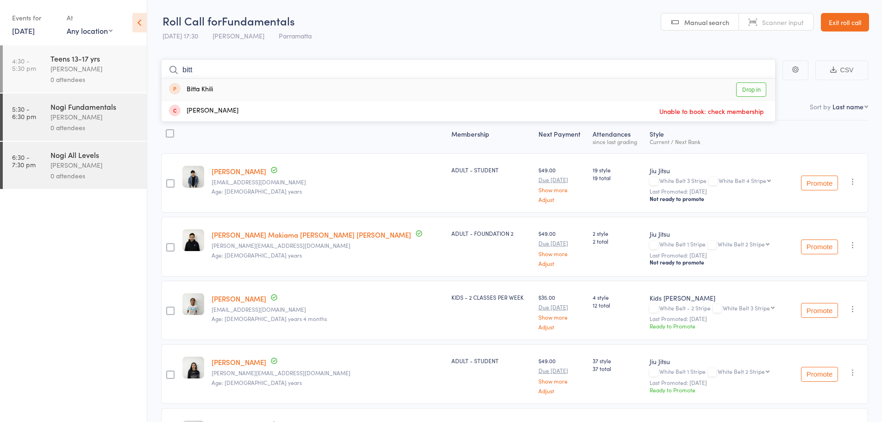
type input "bitt"
click at [751, 93] on link "Drop in" at bounding box center [751, 89] width 30 height 14
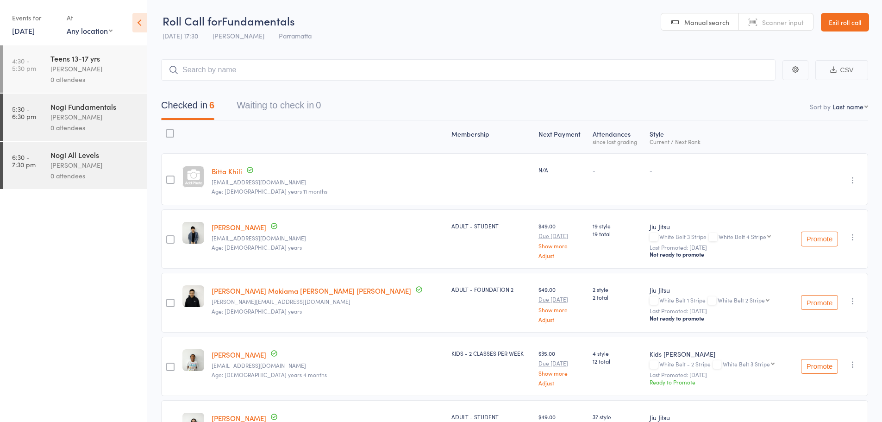
click at [94, 71] on div "[PERSON_NAME]" at bounding box center [94, 68] width 88 height 11
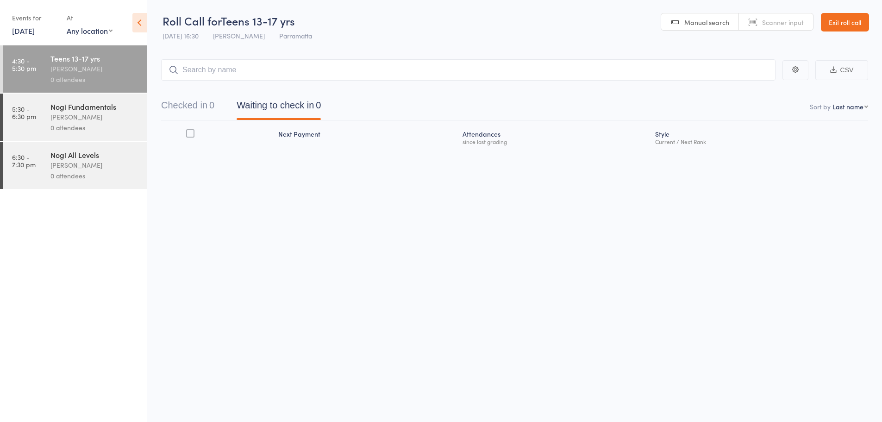
click at [138, 28] on icon at bounding box center [139, 22] width 14 height 19
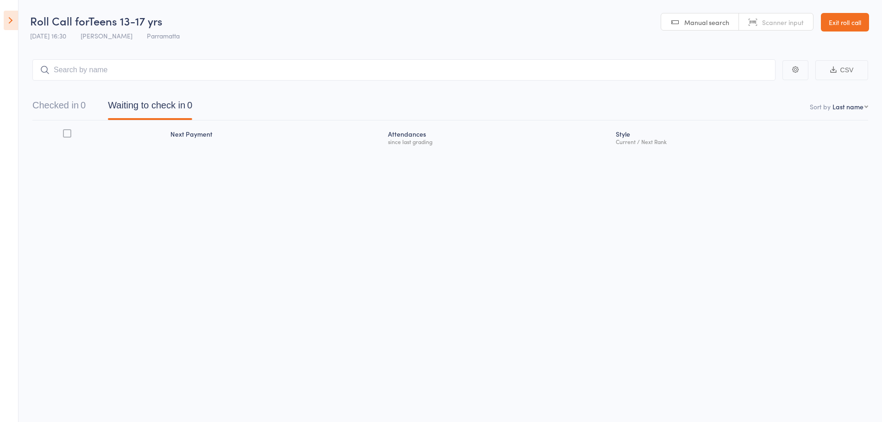
click at [8, 14] on icon at bounding box center [11, 20] width 14 height 19
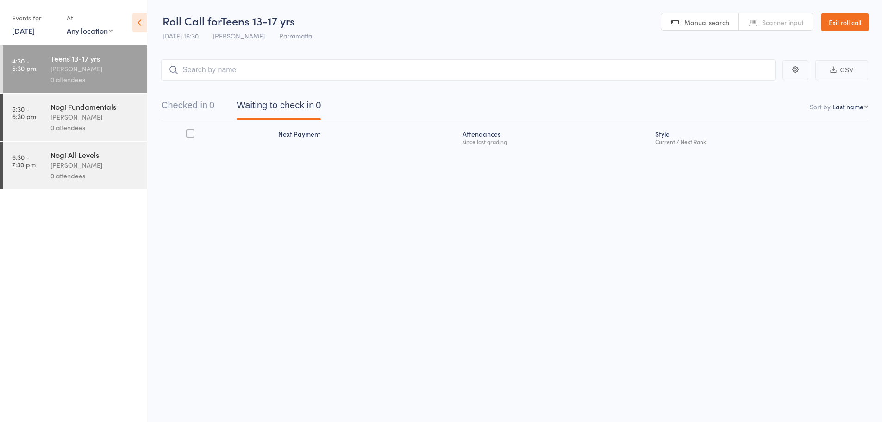
click at [35, 35] on link "[DATE]" at bounding box center [23, 30] width 23 height 10
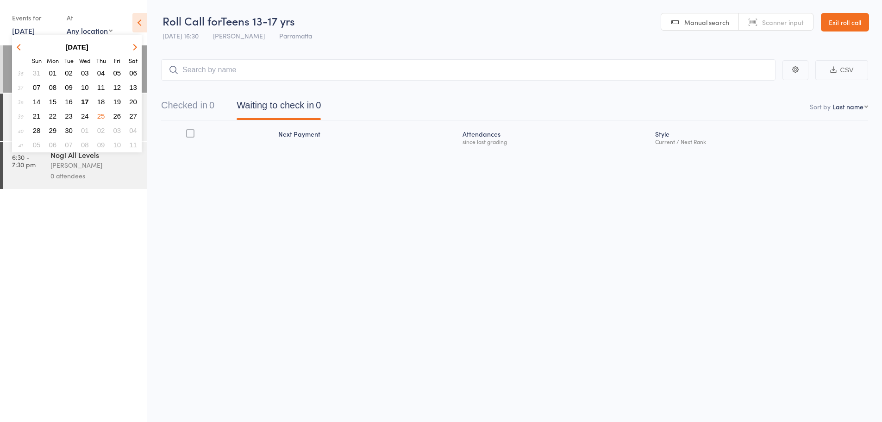
click at [86, 101] on span "17" at bounding box center [85, 102] width 8 height 8
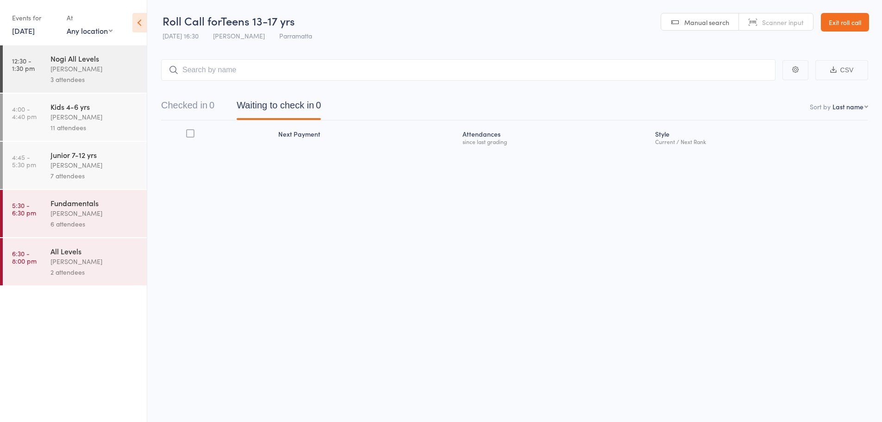
click at [95, 264] on div "[PERSON_NAME]" at bounding box center [94, 261] width 88 height 11
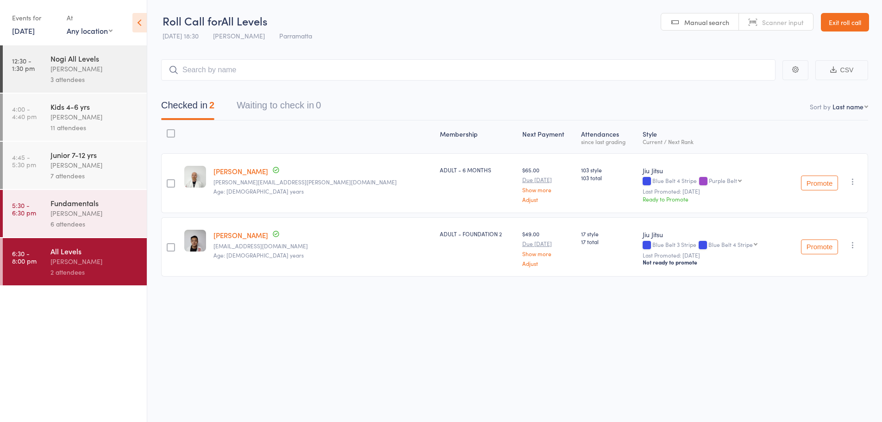
click at [102, 231] on div "Fundamentals Caio Tamura 6 attendees" at bounding box center [98, 213] width 96 height 47
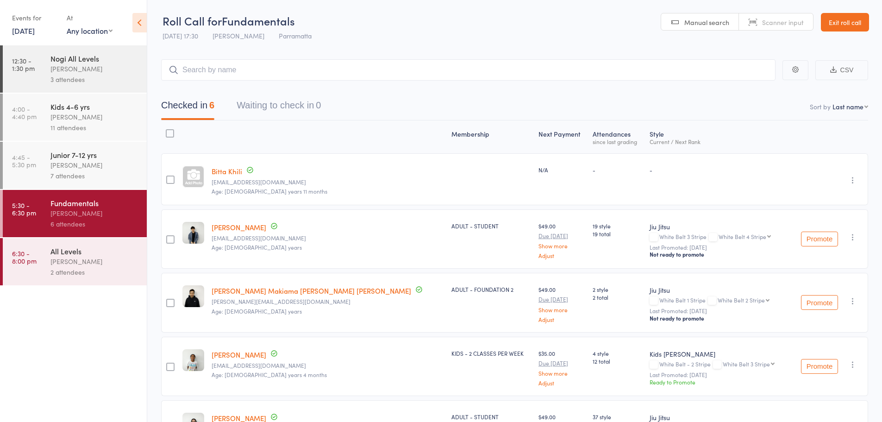
click at [853, 177] on icon "button" at bounding box center [853, 180] width 9 height 9
click at [850, 264] on li "Remove" at bounding box center [820, 260] width 76 height 13
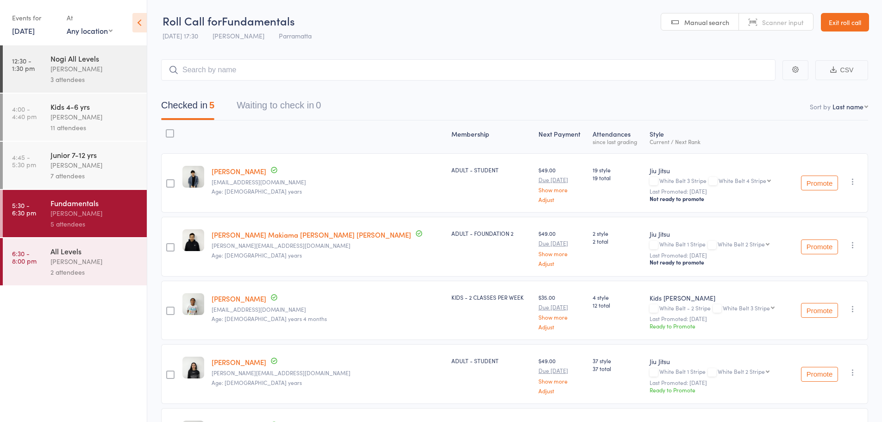
click at [113, 255] on div "All Levels" at bounding box center [94, 251] width 88 height 10
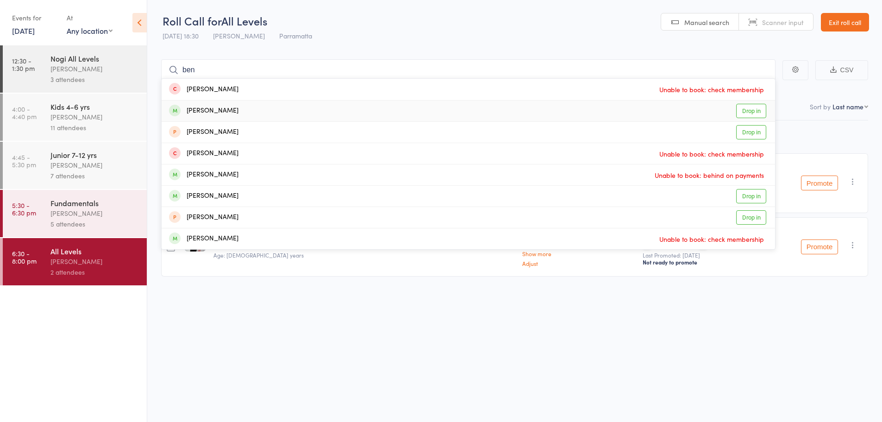
type input "ben"
click at [743, 113] on link "Drop in" at bounding box center [751, 111] width 30 height 14
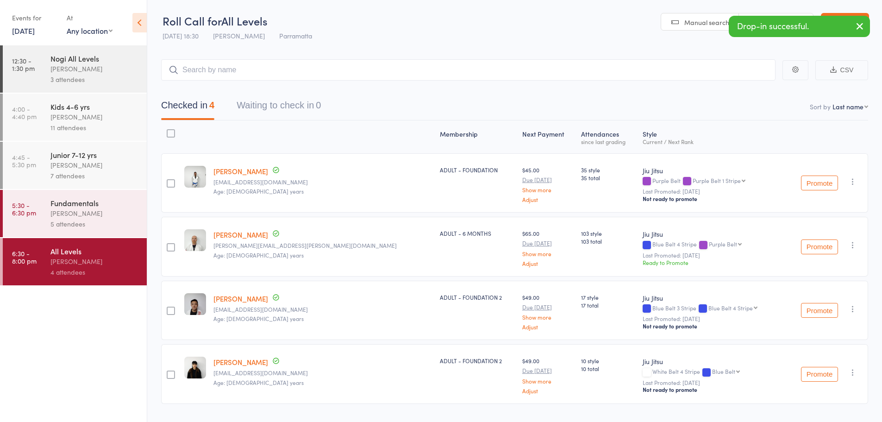
click at [27, 33] on link "17 Sep, 2025" at bounding box center [23, 30] width 23 height 10
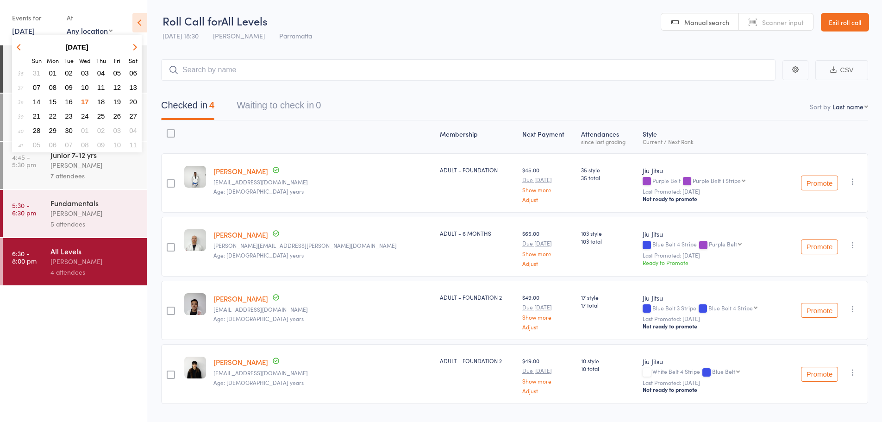
click at [101, 115] on span "25" at bounding box center [101, 116] width 8 height 8
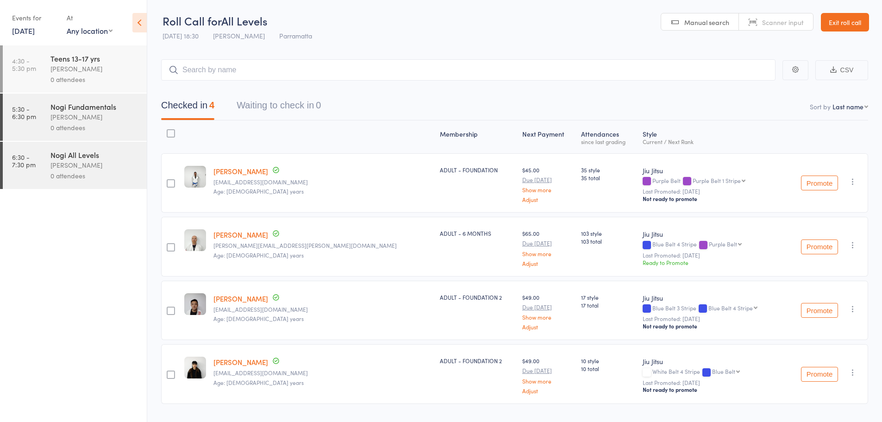
click at [110, 33] on select "Any location Parramatta" at bounding box center [90, 30] width 46 height 10
click at [113, 82] on div "0 attendees" at bounding box center [94, 79] width 88 height 11
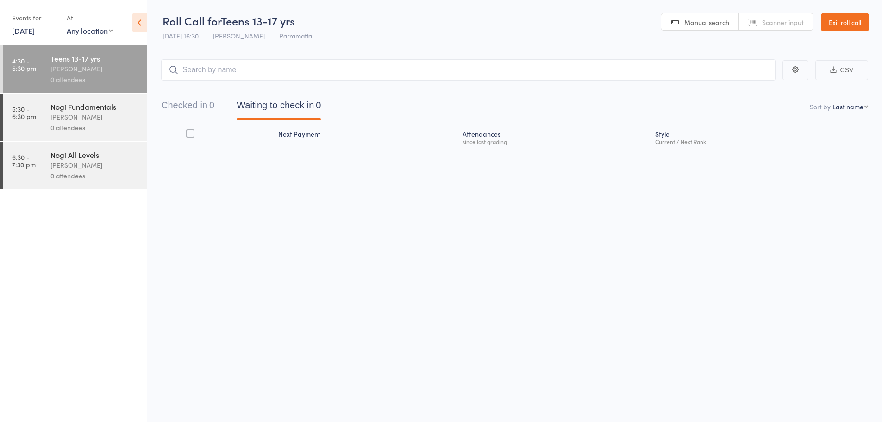
click at [233, 75] on input "search" at bounding box center [468, 69] width 615 height 21
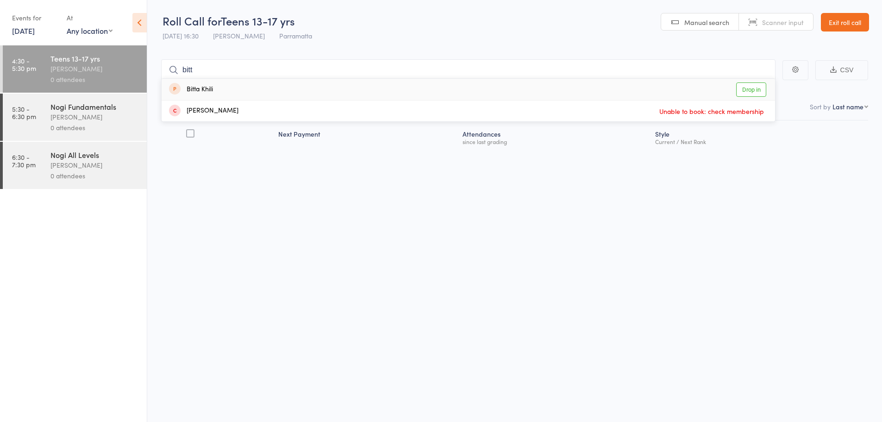
type input "bitt"
click at [757, 92] on link "Drop in" at bounding box center [751, 89] width 30 height 14
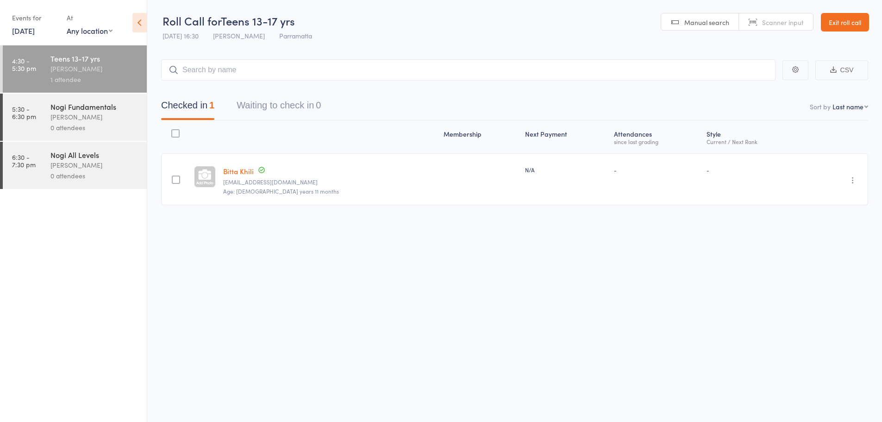
click at [136, 29] on icon at bounding box center [139, 22] width 14 height 19
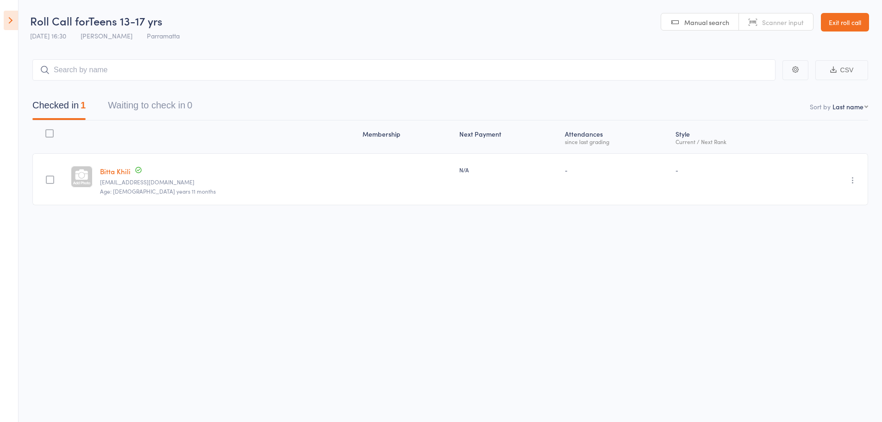
click at [6, 17] on icon at bounding box center [11, 20] width 14 height 19
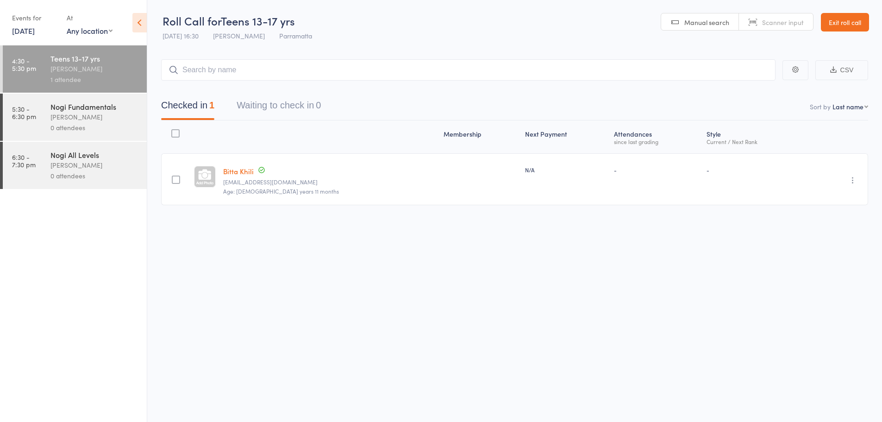
click at [29, 29] on link "25 Sep, 2025" at bounding box center [23, 30] width 23 height 10
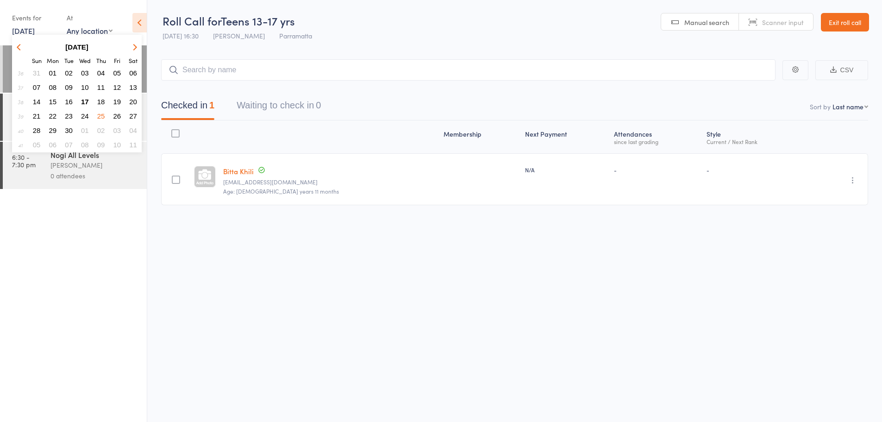
click at [837, 20] on link "Exit roll call" at bounding box center [845, 22] width 48 height 19
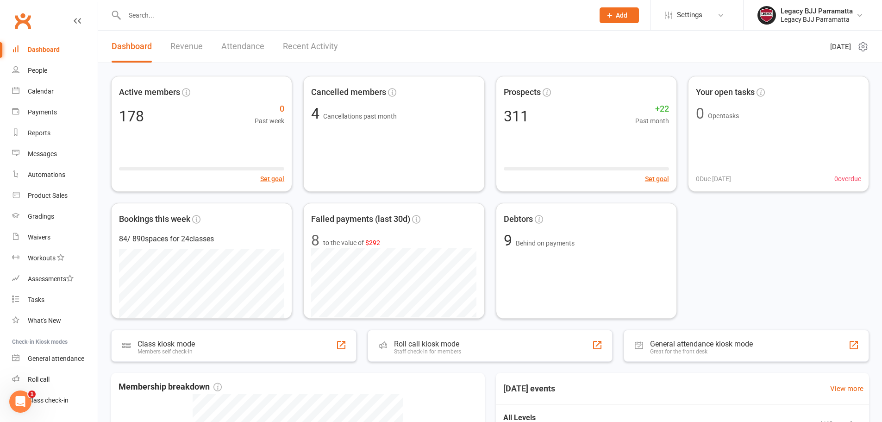
click at [74, 51] on link "Dashboard" at bounding box center [55, 49] width 86 height 21
click at [74, 70] on link "People" at bounding box center [55, 70] width 86 height 21
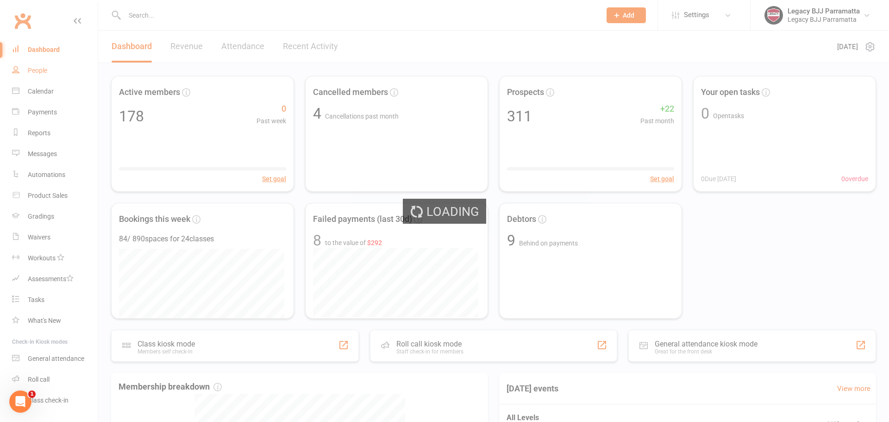
select select "100"
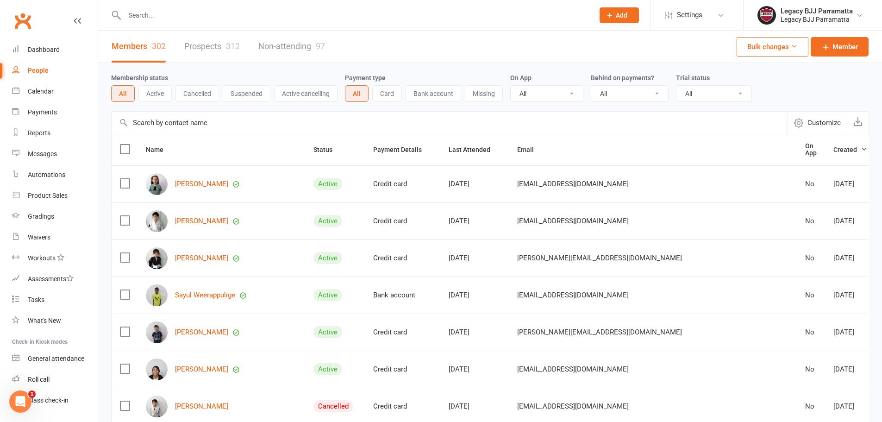
click at [194, 47] on link "Prospects 312" at bounding box center [212, 47] width 56 height 32
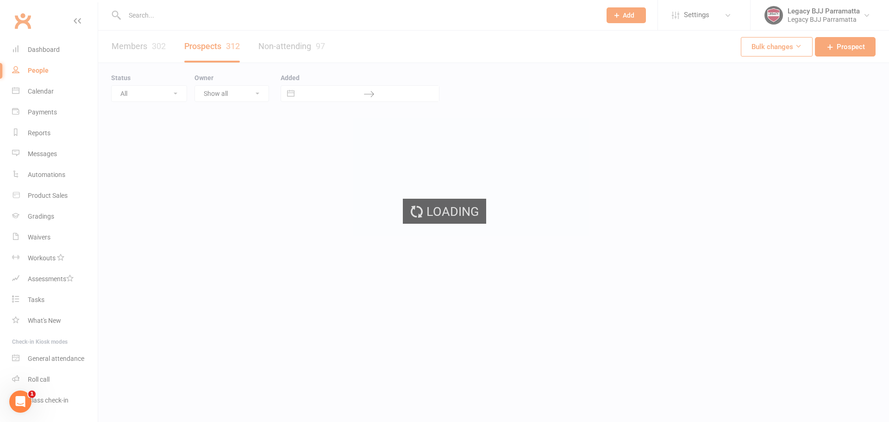
select select "100"
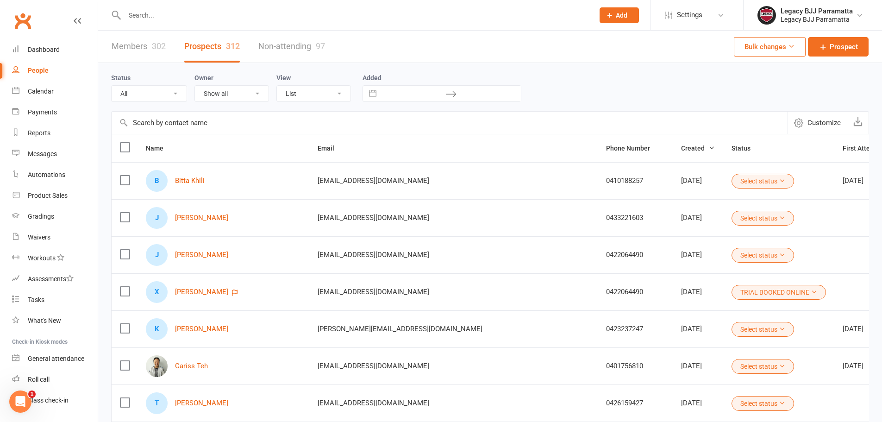
click at [171, 20] on input "text" at bounding box center [355, 15] width 466 height 13
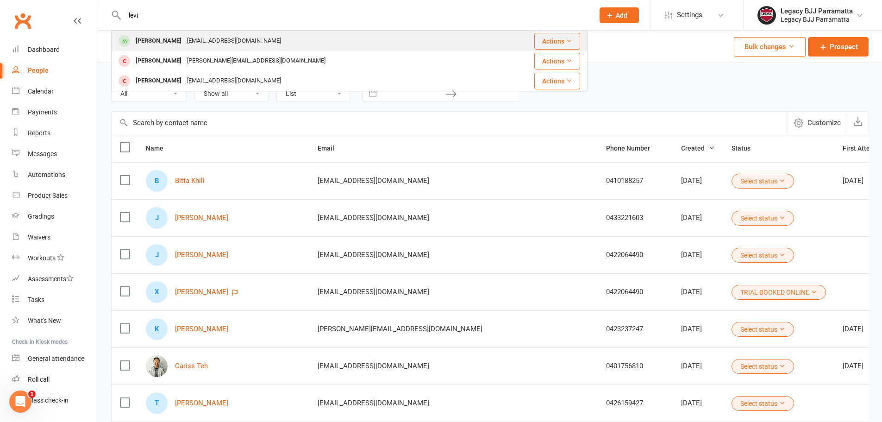
type input "levi"
click at [293, 43] on div "[PERSON_NAME] [EMAIL_ADDRESS][DOMAIN_NAME]" at bounding box center [303, 40] width 382 height 19
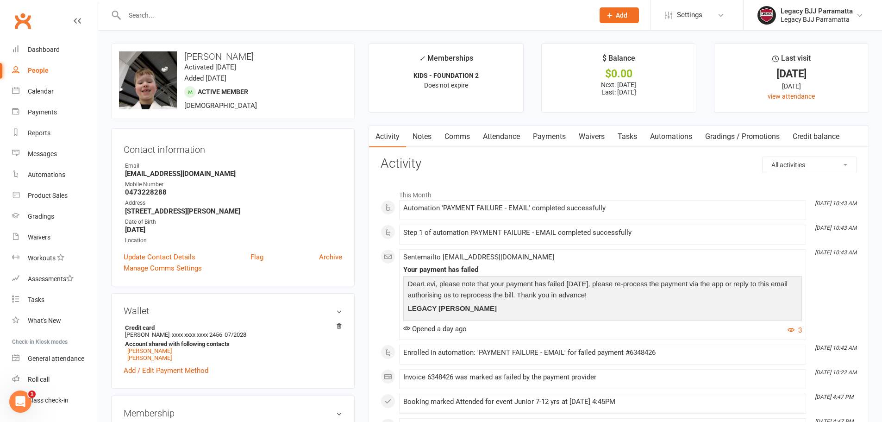
click at [557, 128] on link "Payments" at bounding box center [550, 136] width 46 height 21
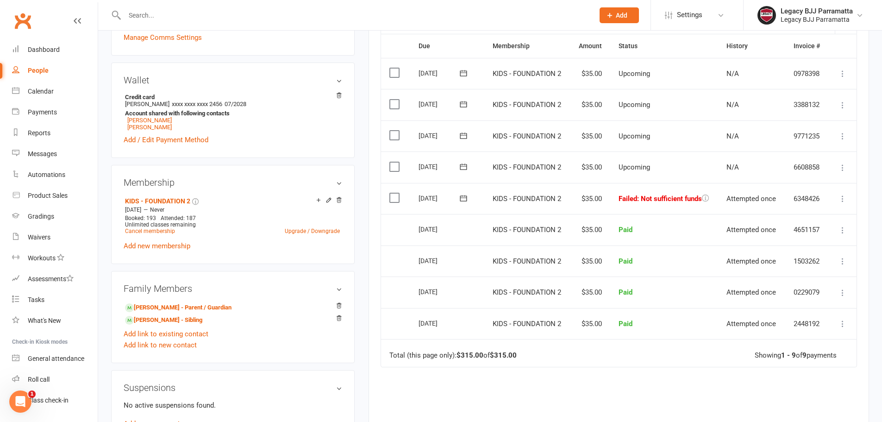
scroll to position [232, 0]
click at [841, 199] on icon at bounding box center [842, 197] width 9 height 9
click at [822, 286] on link "Retry now" at bounding box center [802, 290] width 92 height 19
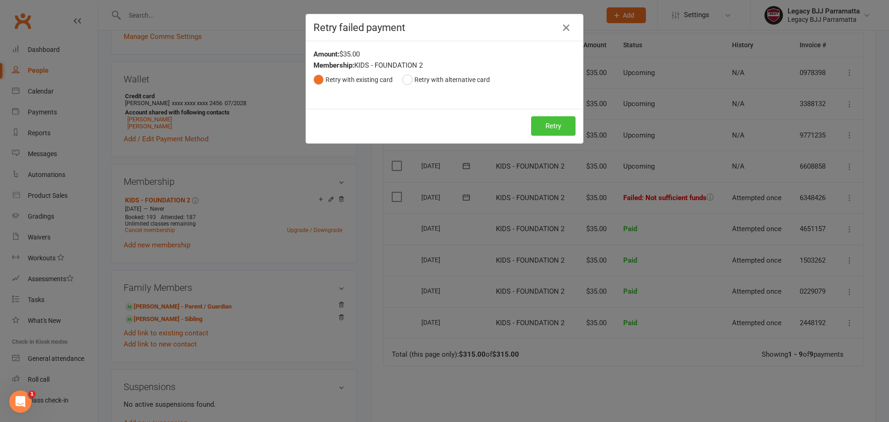
click at [555, 124] on button "Retry" at bounding box center [553, 125] width 44 height 19
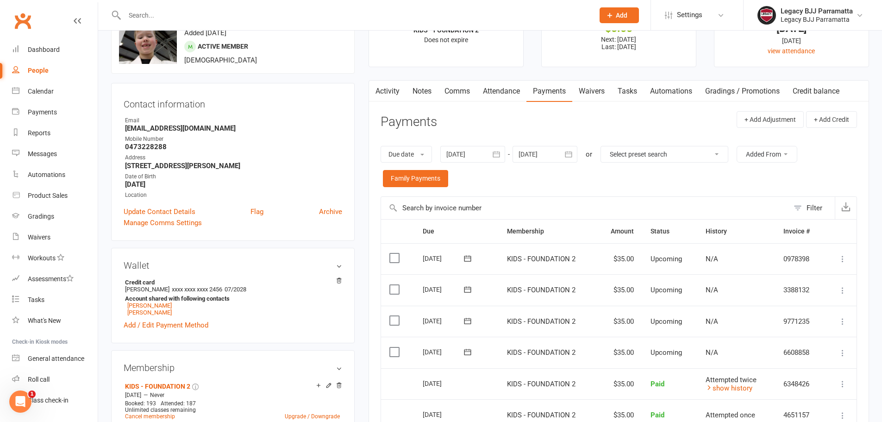
scroll to position [0, 0]
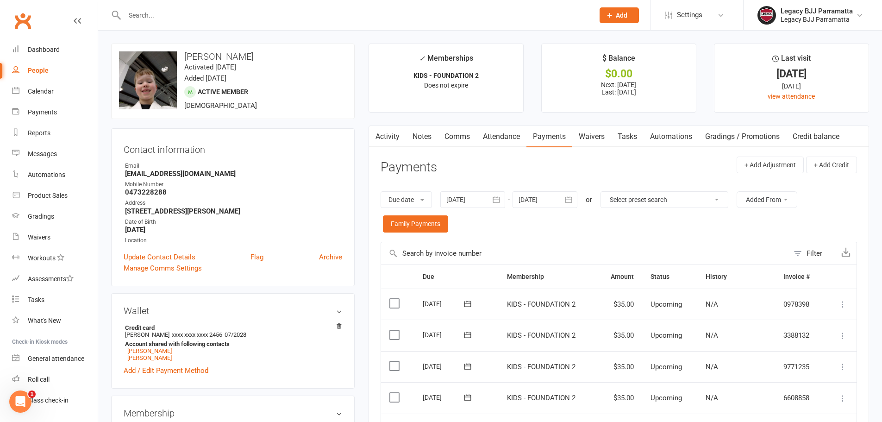
click at [235, 11] on input "text" at bounding box center [355, 15] width 466 height 13
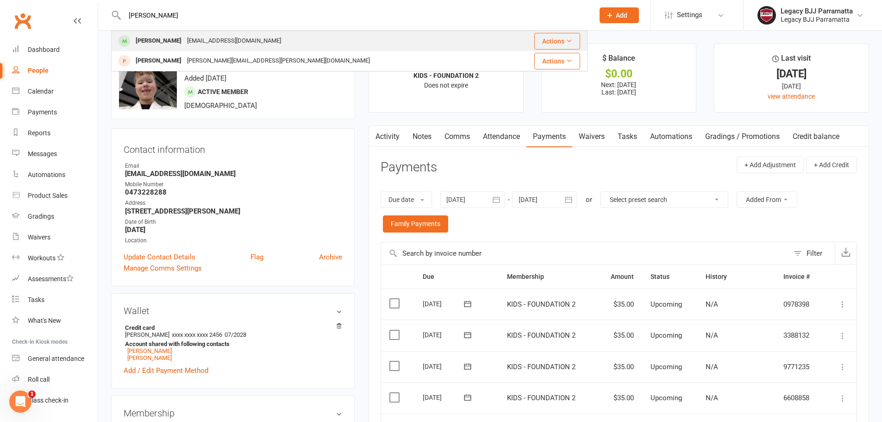
type input "[PERSON_NAME]"
click at [299, 40] on div "Arlo Shaw p.shaw2115@gmail.com" at bounding box center [309, 40] width 395 height 19
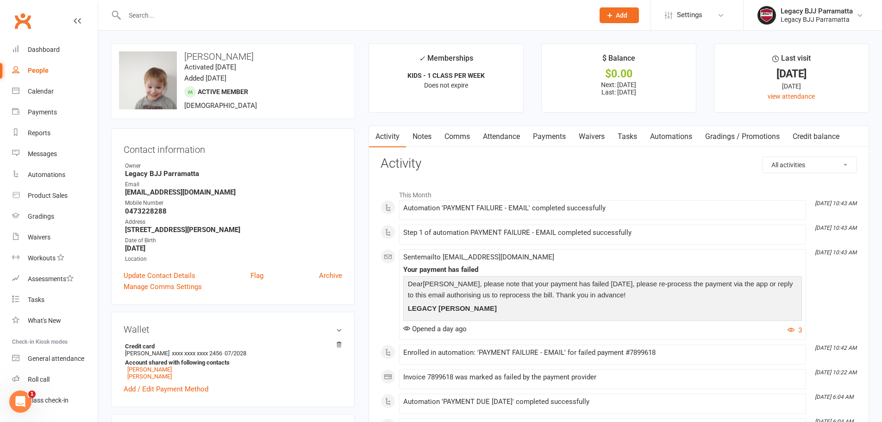
click at [552, 142] on link "Payments" at bounding box center [550, 136] width 46 height 21
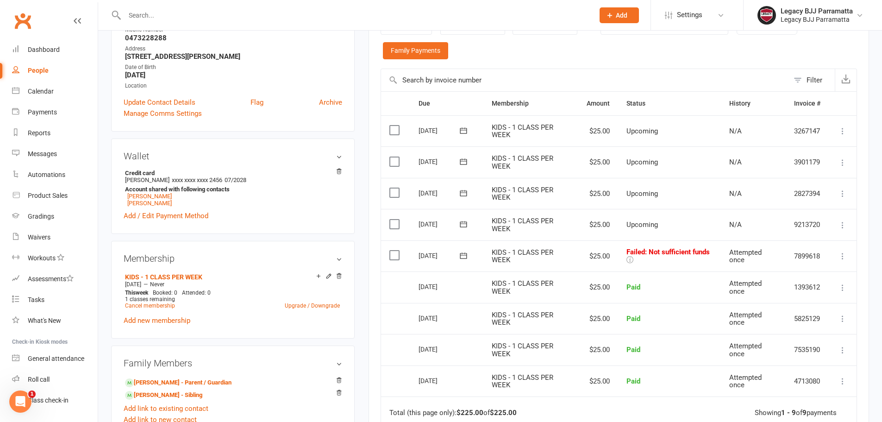
scroll to position [185, 0]
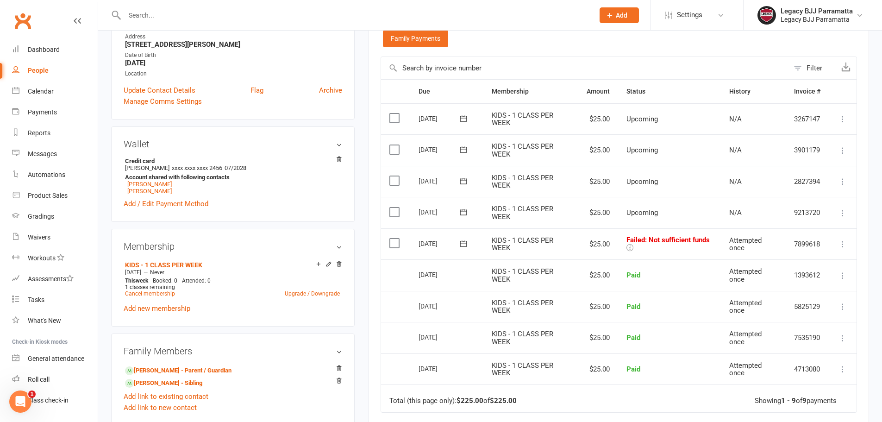
click at [846, 243] on icon at bounding box center [842, 243] width 9 height 9
click at [817, 333] on link "Retry now" at bounding box center [802, 336] width 92 height 19
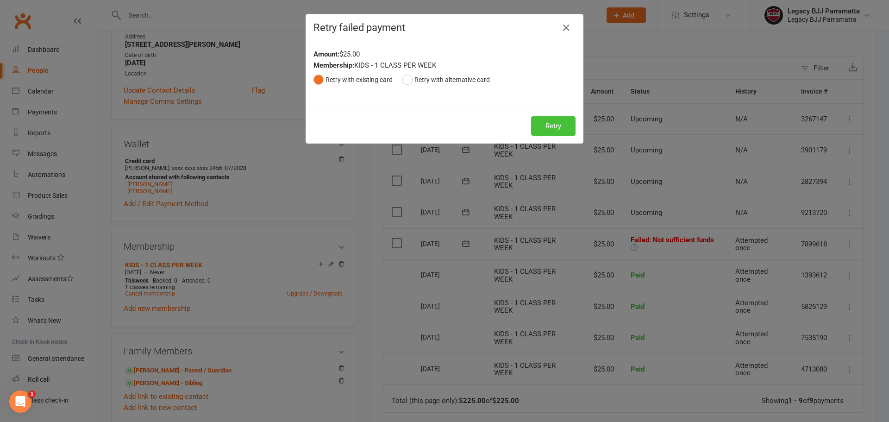
click at [541, 129] on button "Retry" at bounding box center [553, 125] width 44 height 19
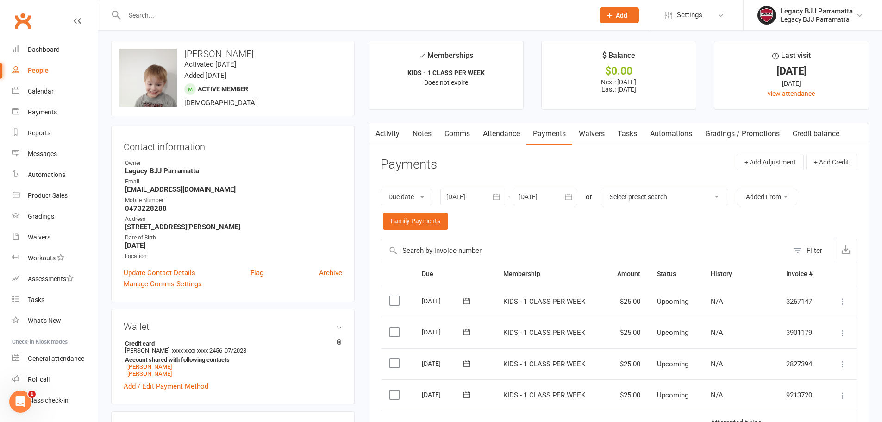
scroll to position [0, 0]
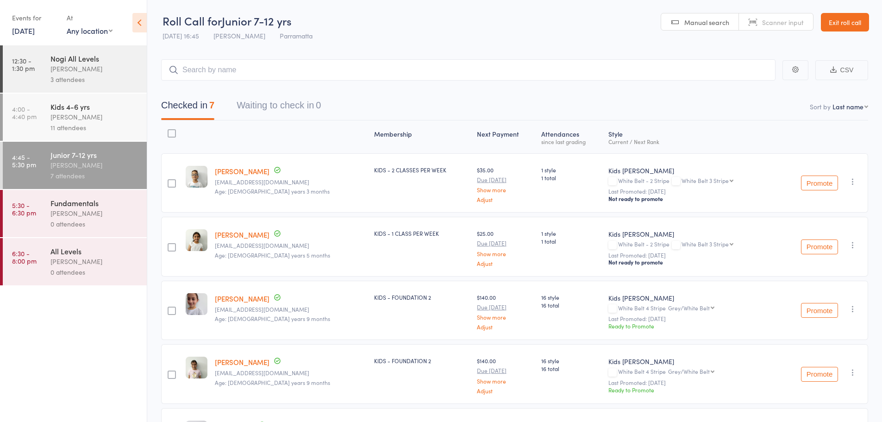
click at [123, 82] on div "3 attendees" at bounding box center [94, 79] width 88 height 11
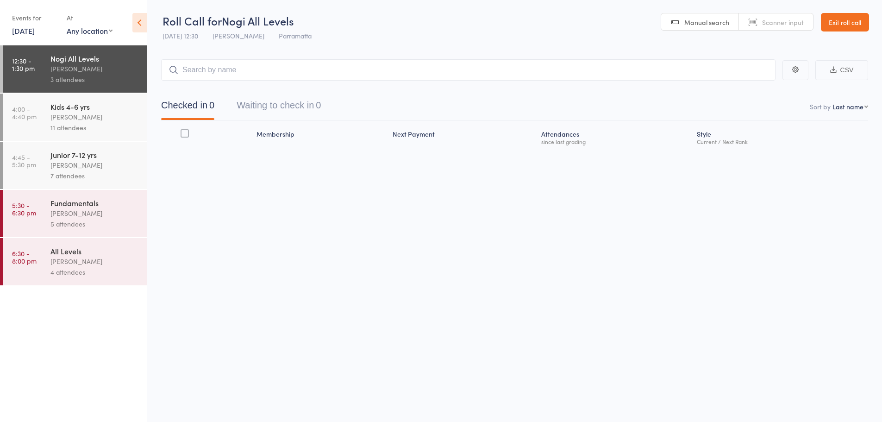
click at [119, 117] on div "[PERSON_NAME]" at bounding box center [94, 117] width 88 height 11
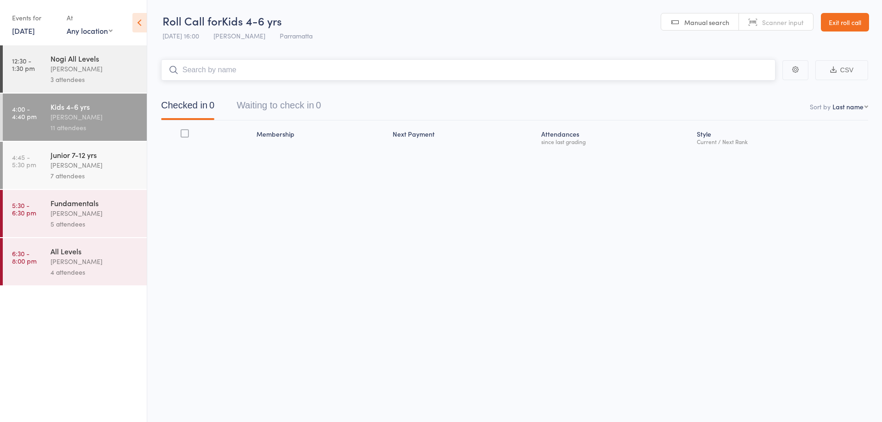
click at [230, 71] on input "search" at bounding box center [468, 69] width 615 height 21
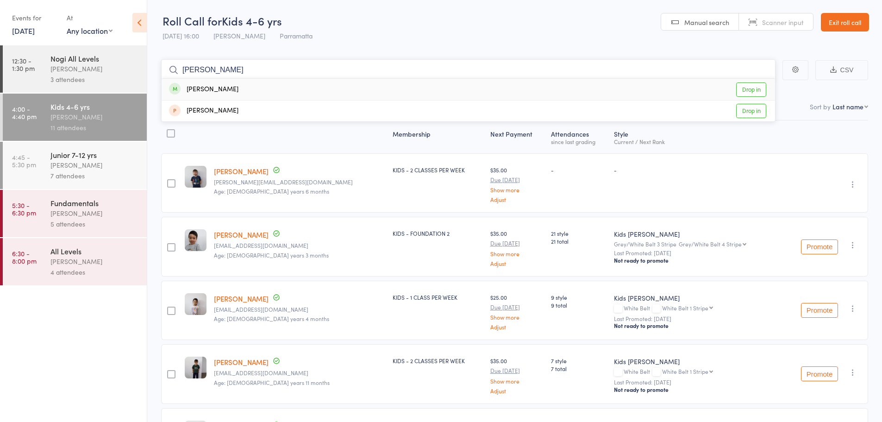
type input "[PERSON_NAME]"
click at [760, 93] on link "Drop in" at bounding box center [751, 89] width 30 height 14
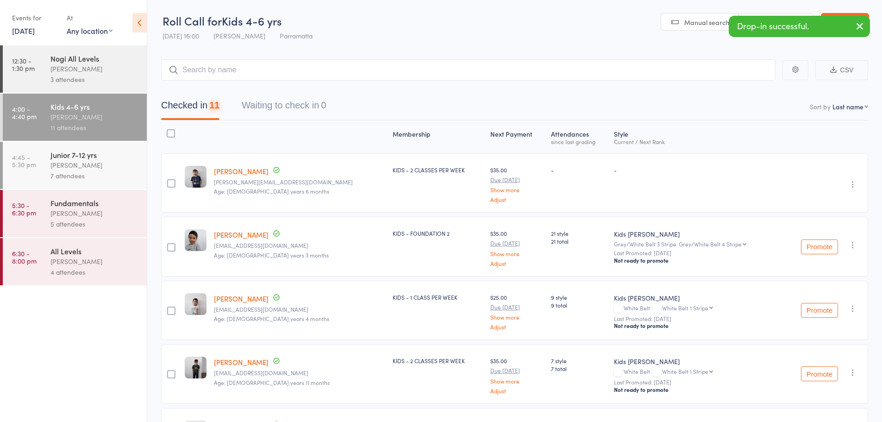
click at [115, 157] on div "Junior 7-12 yrs" at bounding box center [94, 155] width 88 height 10
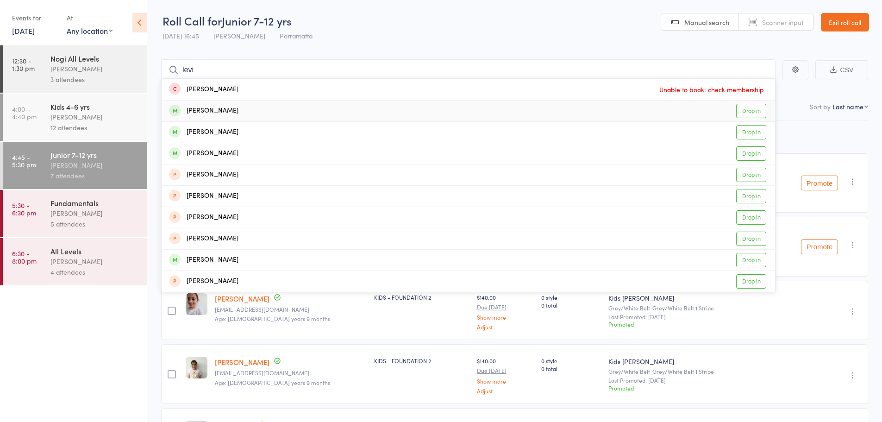
type input "levi"
click at [747, 114] on link "Drop in" at bounding box center [751, 111] width 30 height 14
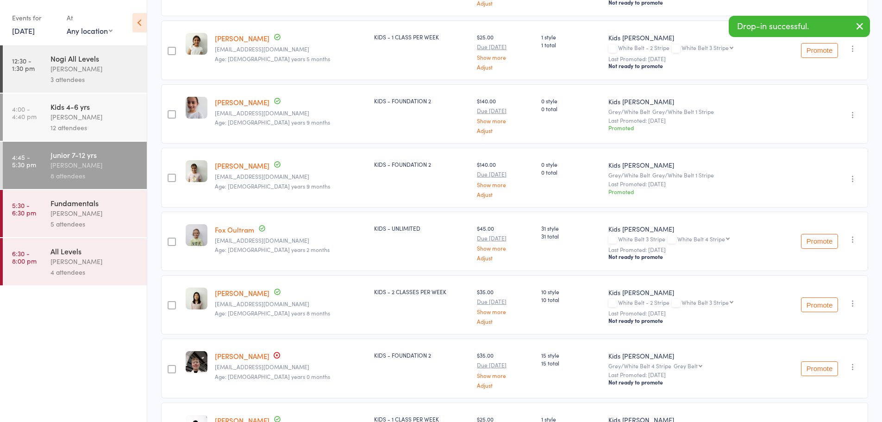
scroll to position [278, 0]
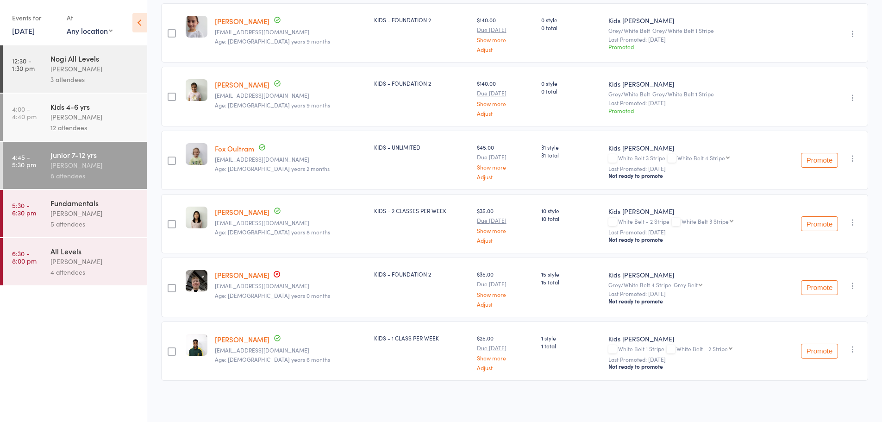
click at [100, 123] on div "12 attendees" at bounding box center [94, 127] width 88 height 11
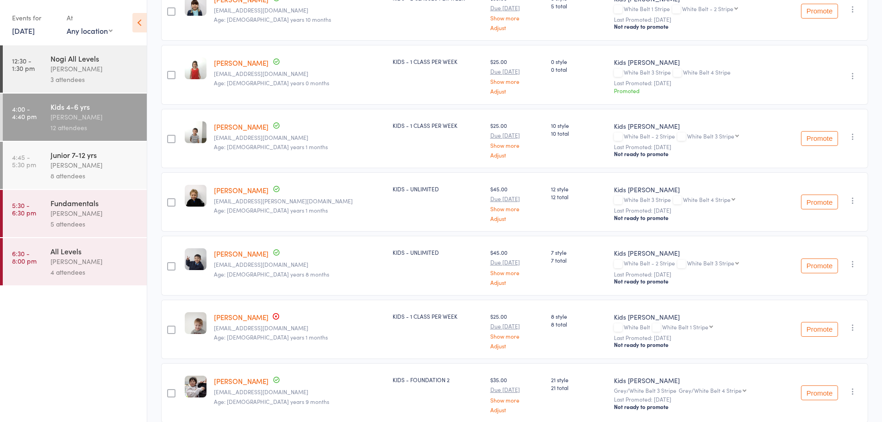
scroll to position [510, 0]
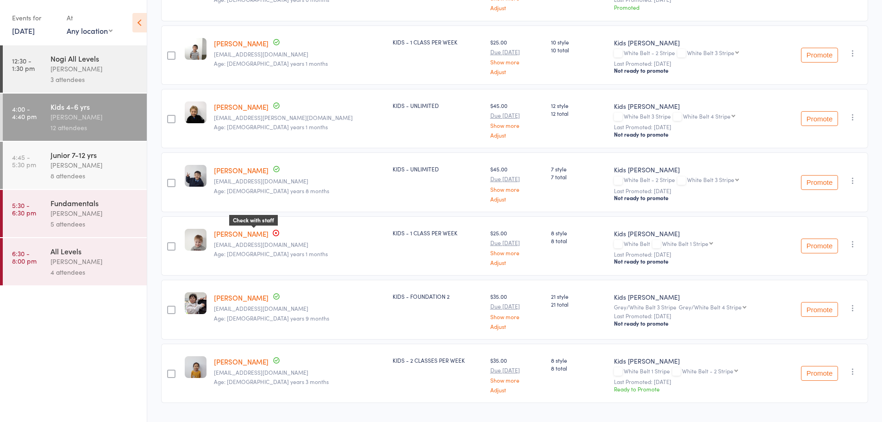
click at [273, 234] on icon at bounding box center [276, 233] width 6 height 6
click at [272, 233] on icon at bounding box center [275, 232] width 7 height 7
click at [257, 221] on div "Check with staff" at bounding box center [253, 220] width 49 height 11
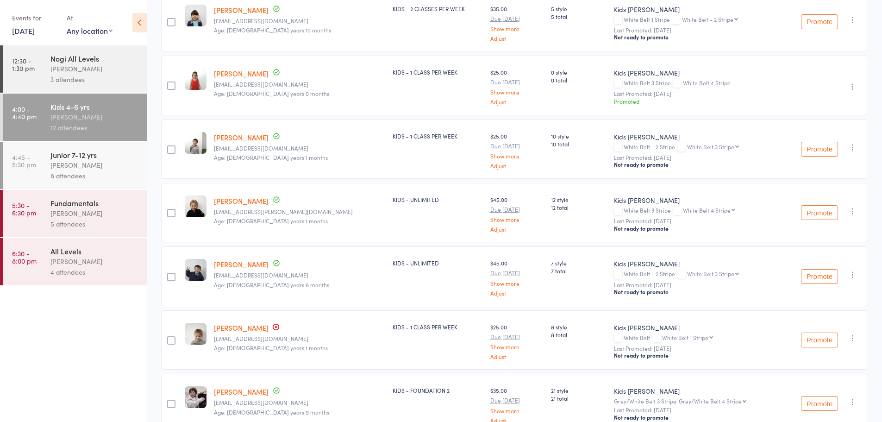
scroll to position [533, 0]
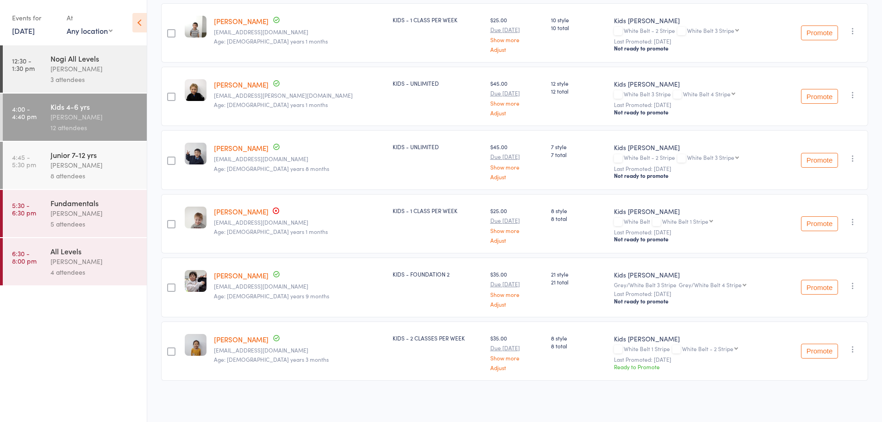
click at [103, 167] on div "[PERSON_NAME]" at bounding box center [94, 165] width 88 height 11
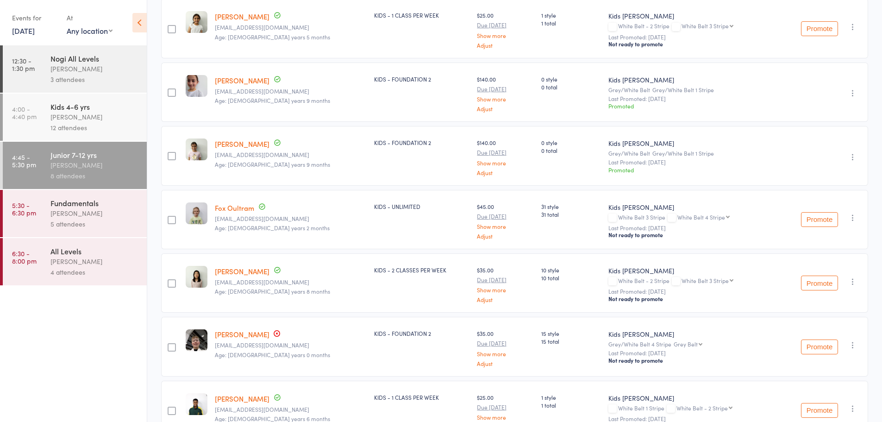
scroll to position [278, 0]
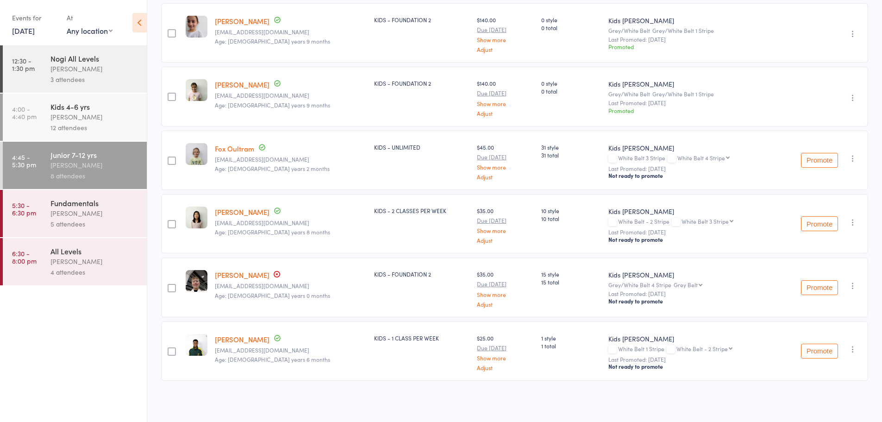
click at [118, 227] on div "5 attendees" at bounding box center [94, 224] width 88 height 11
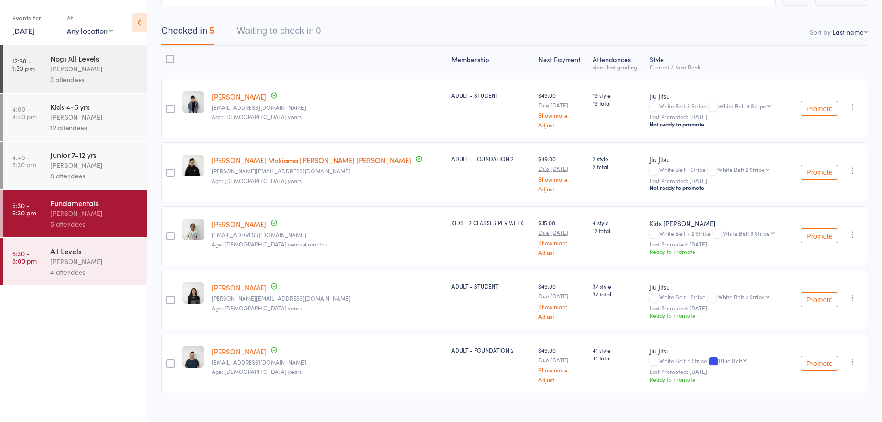
scroll to position [87, 0]
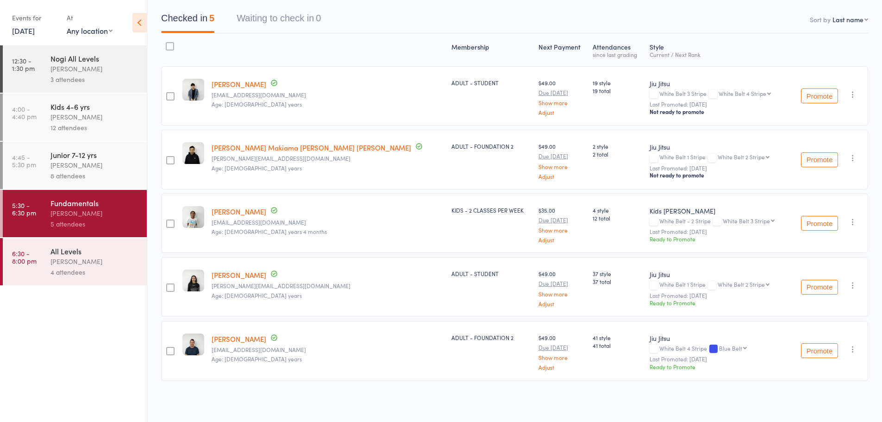
click at [827, 222] on button "Promote" at bounding box center [819, 223] width 37 height 15
click at [814, 284] on button "Promote" at bounding box center [819, 287] width 37 height 15
click at [128, 274] on div "4 attendees" at bounding box center [94, 272] width 88 height 11
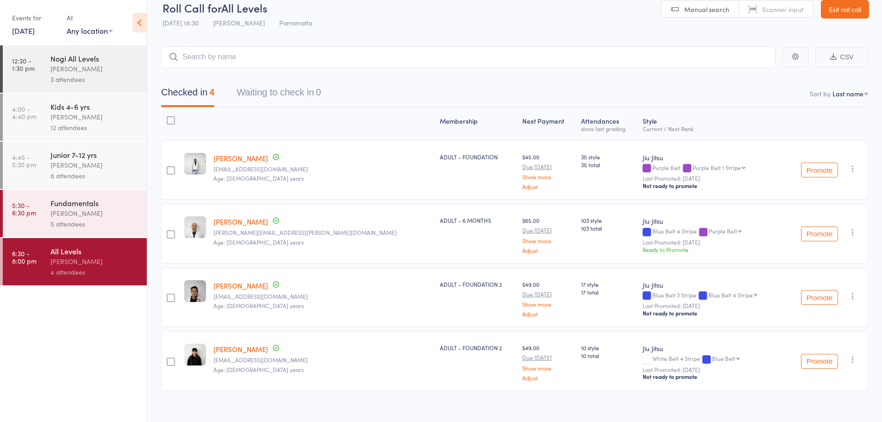
scroll to position [23, 0]
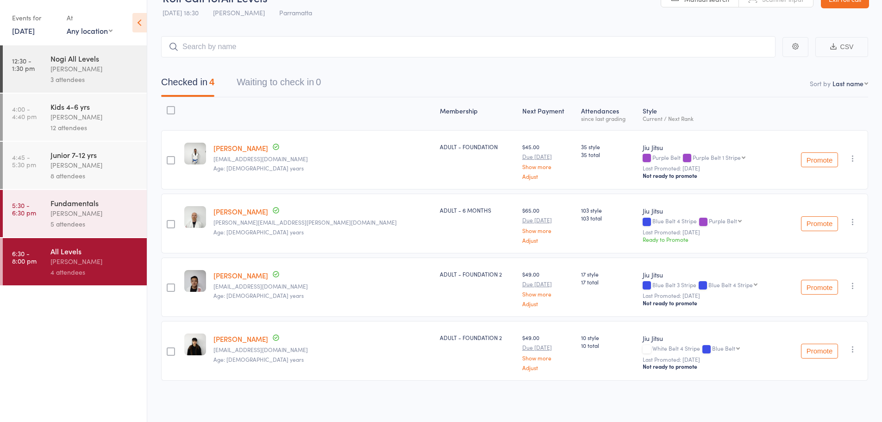
click at [255, 276] on link "[PERSON_NAME]" at bounding box center [241, 275] width 55 height 10
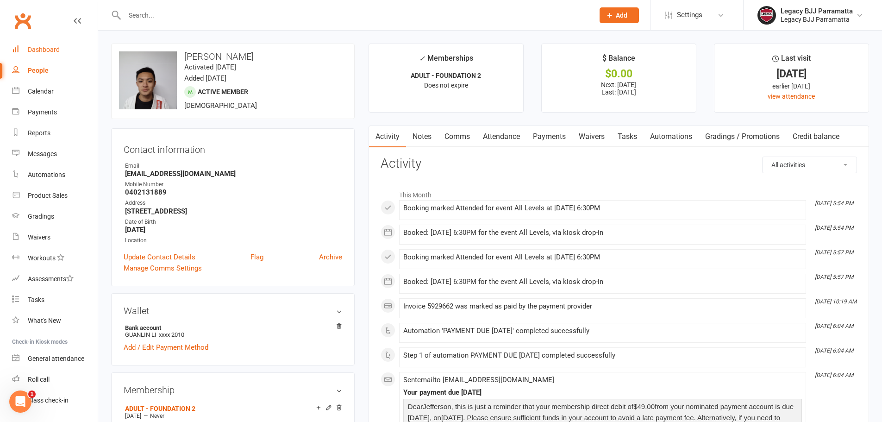
click at [64, 43] on link "Dashboard" at bounding box center [55, 49] width 86 height 21
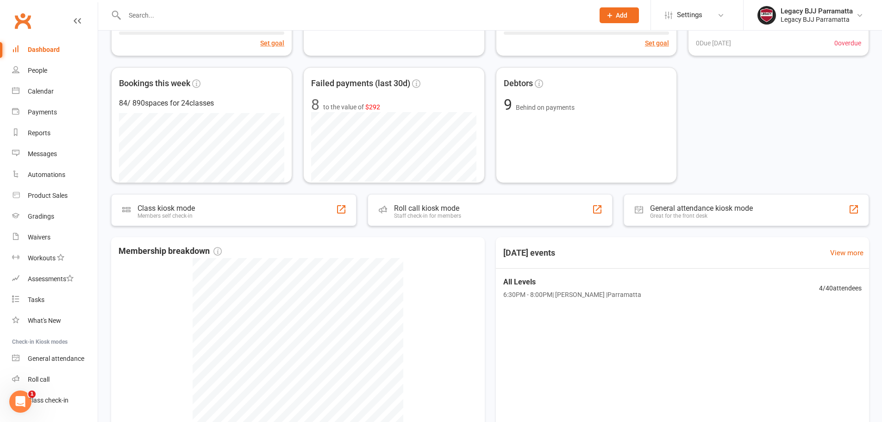
scroll to position [139, 0]
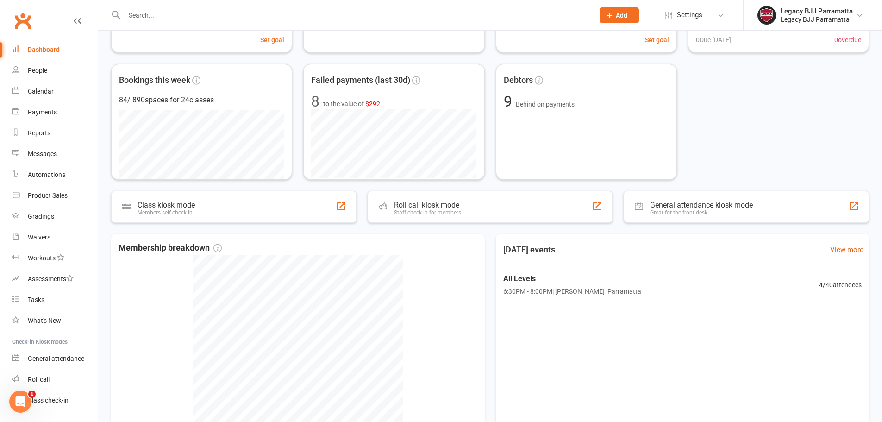
click at [48, 52] on div "Dashboard" at bounding box center [44, 49] width 32 height 7
